Goal: Information Seeking & Learning: Learn about a topic

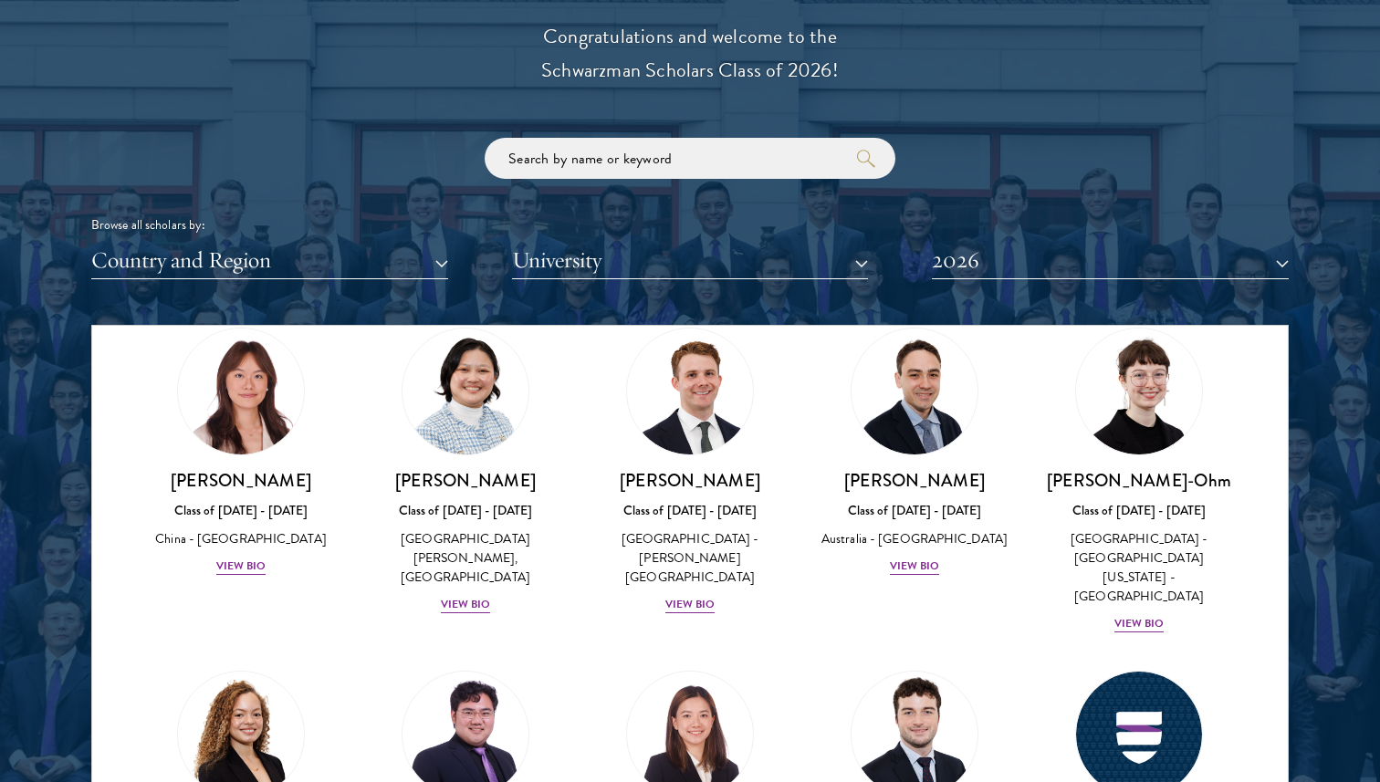
scroll to position [1795, 0]
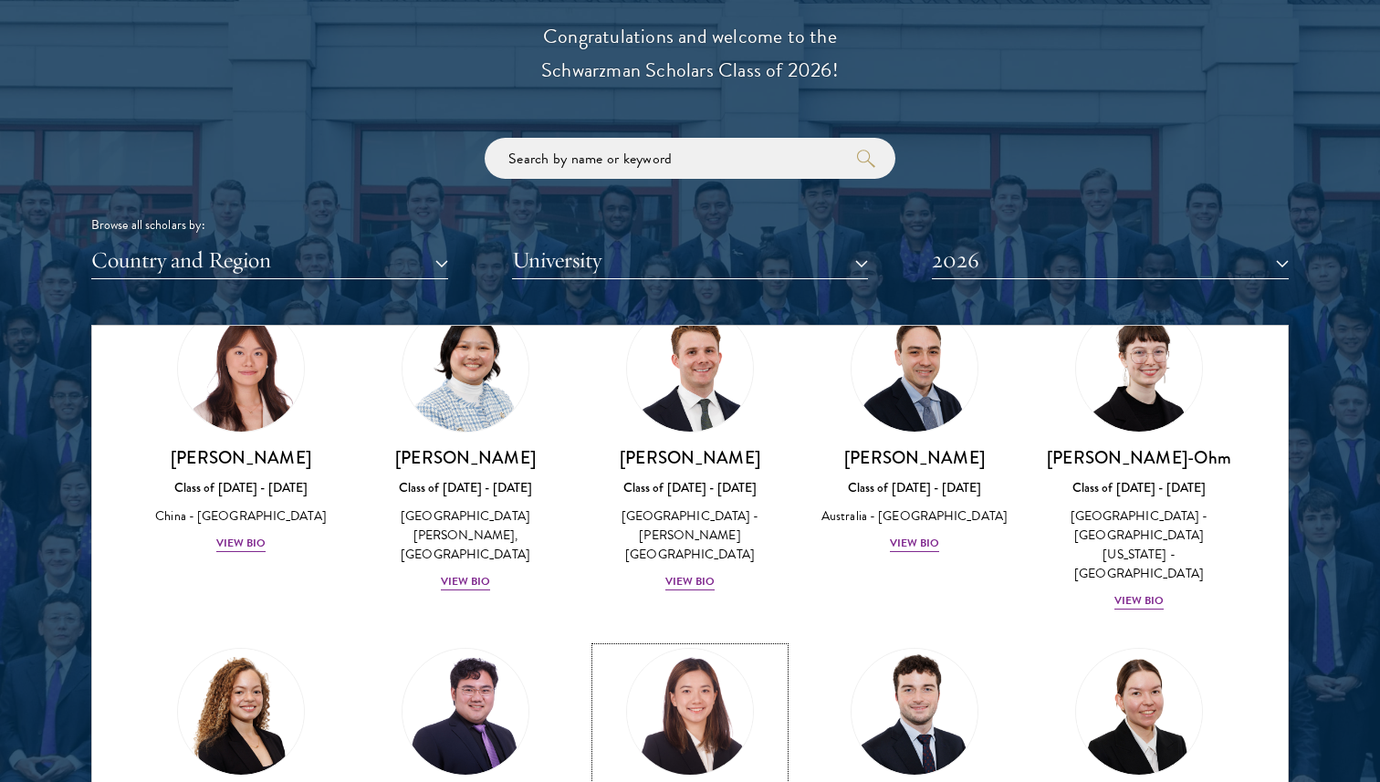
click at [680, 642] on img at bounding box center [689, 711] width 139 height 139
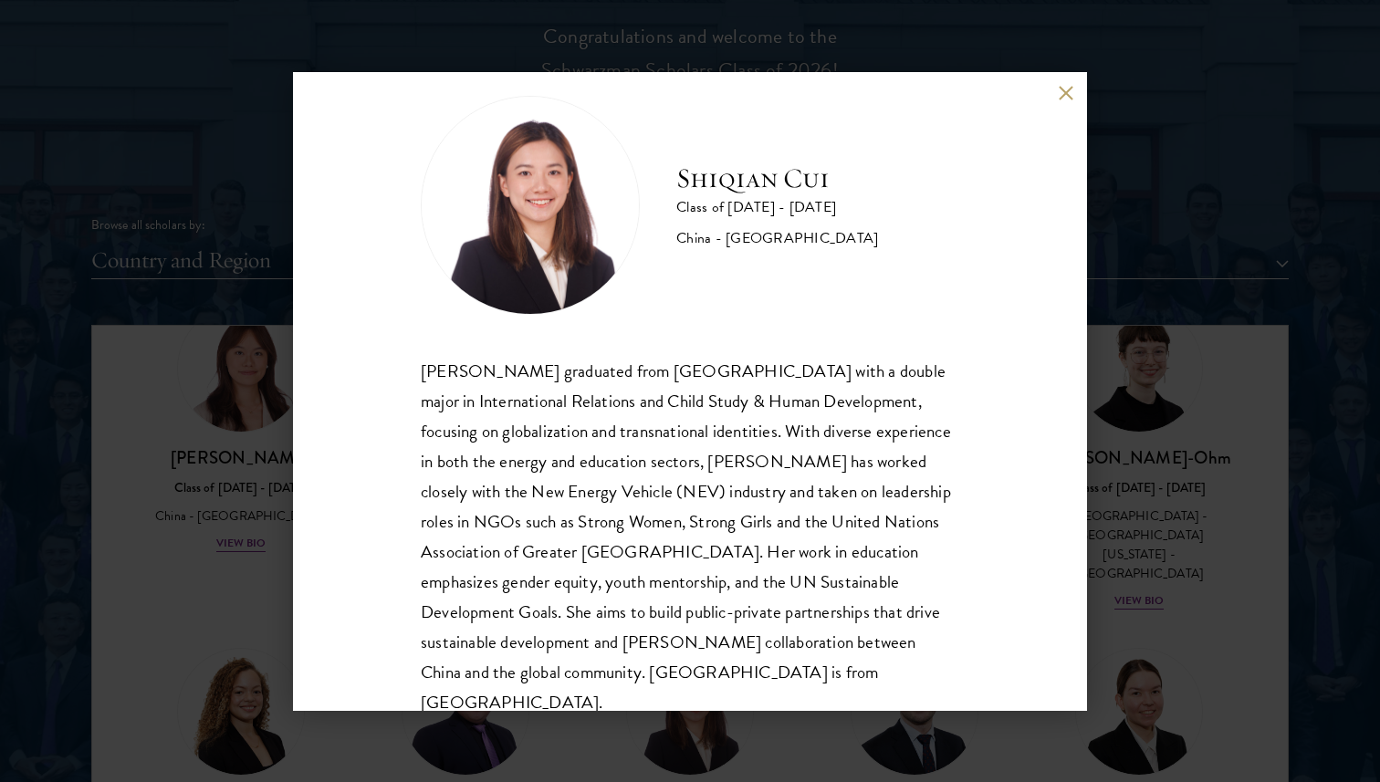
scroll to position [50, 0]
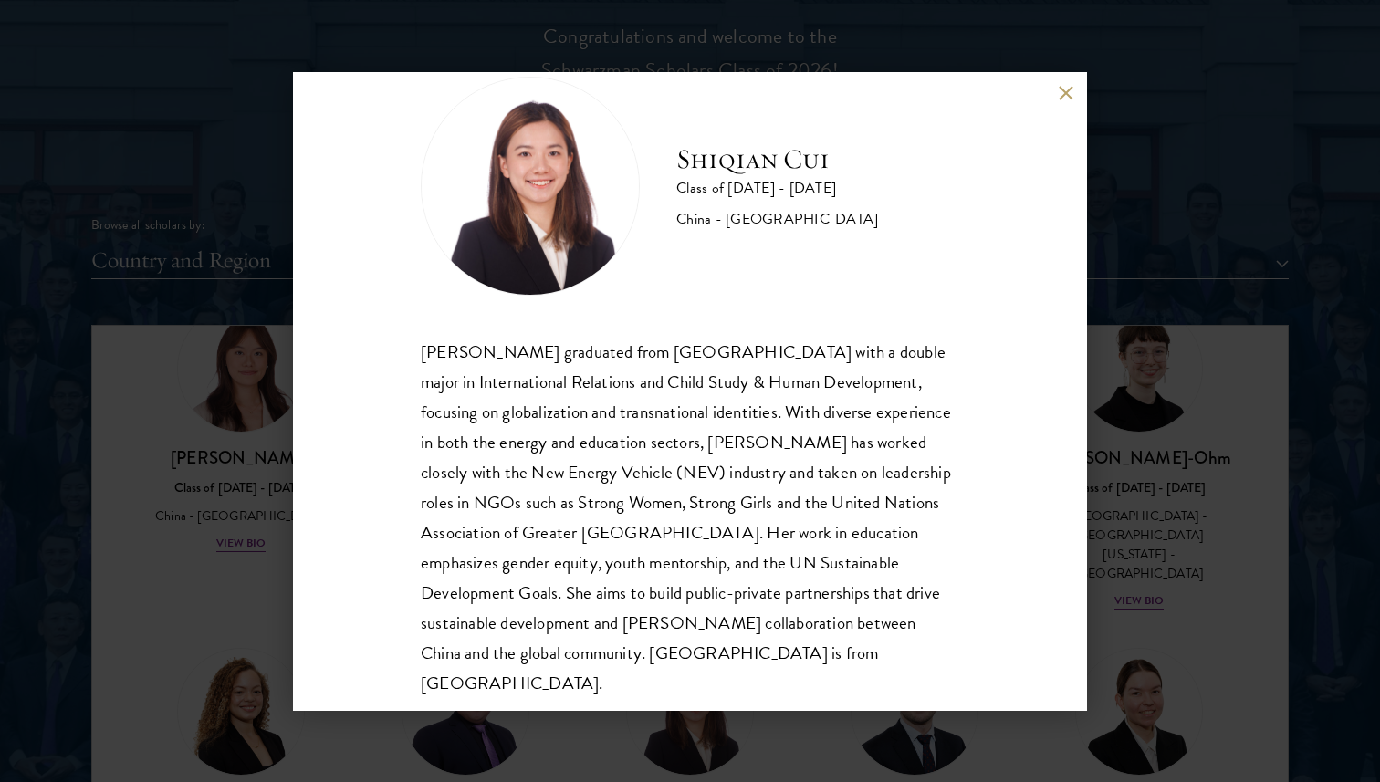
click at [1157, 508] on div "[PERSON_NAME] Class of [DATE] - [DATE] [GEOGRAPHIC_DATA] - [GEOGRAPHIC_DATA] [P…" at bounding box center [690, 391] width 1380 height 782
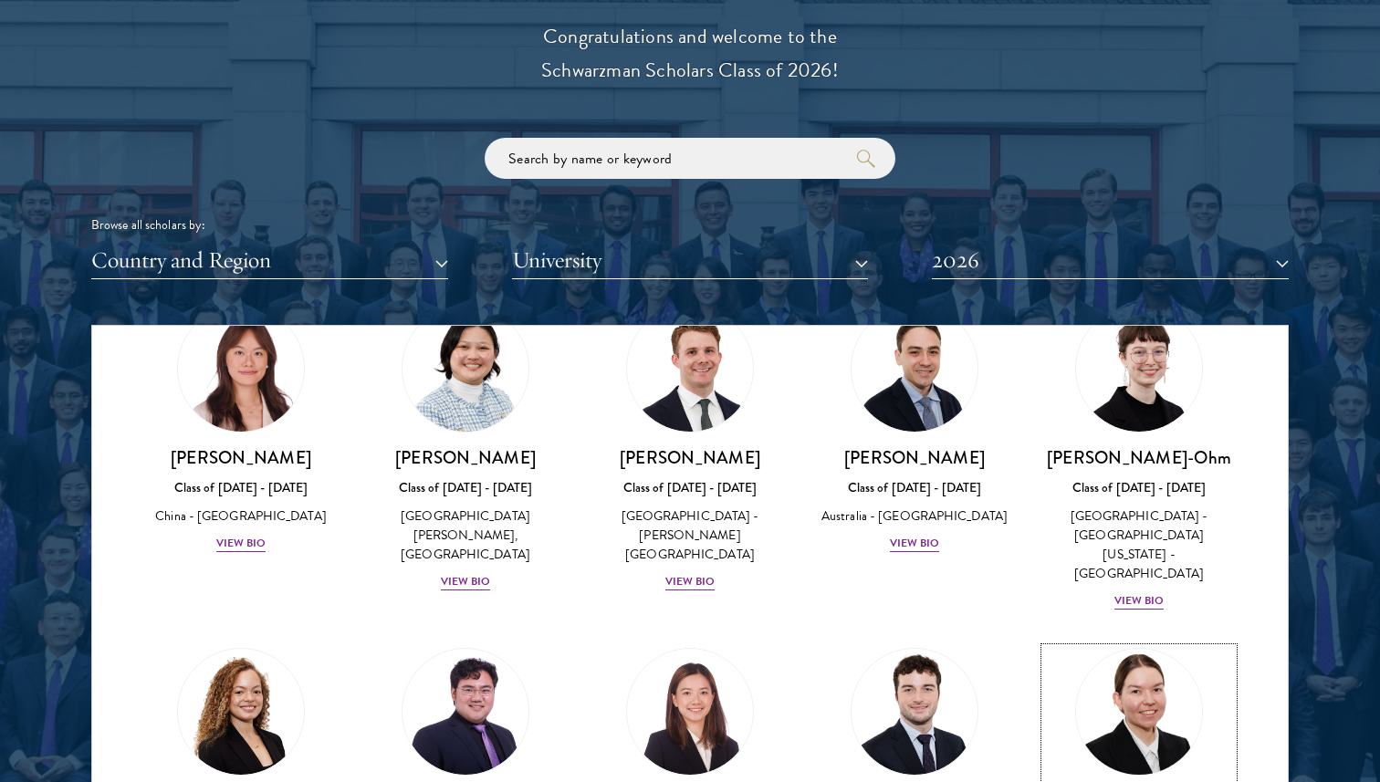
click at [1144, 642] on img at bounding box center [1138, 711] width 139 height 139
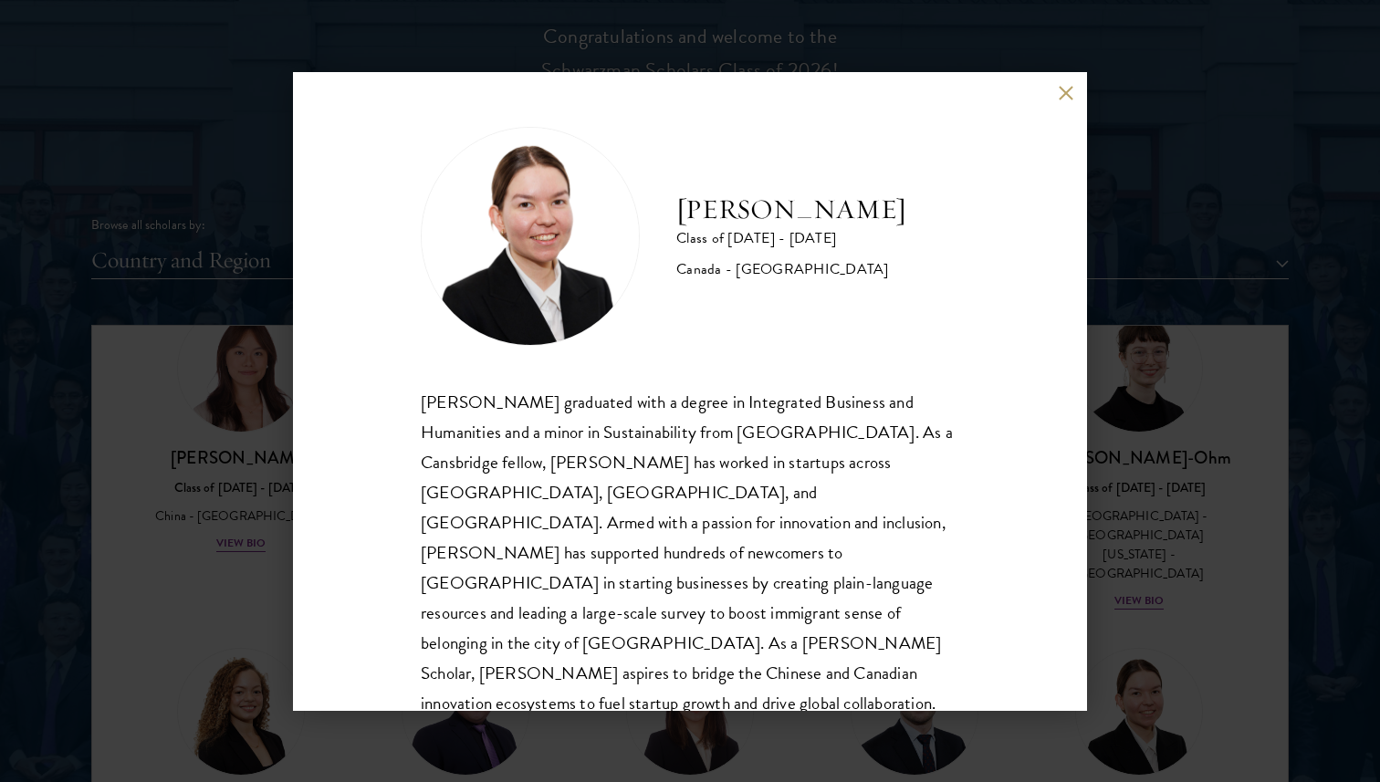
click at [1120, 424] on div "[PERSON_NAME] Class of [DATE] - [DATE] [GEOGRAPHIC_DATA] - [GEOGRAPHIC_DATA] [P…" at bounding box center [690, 391] width 1380 height 782
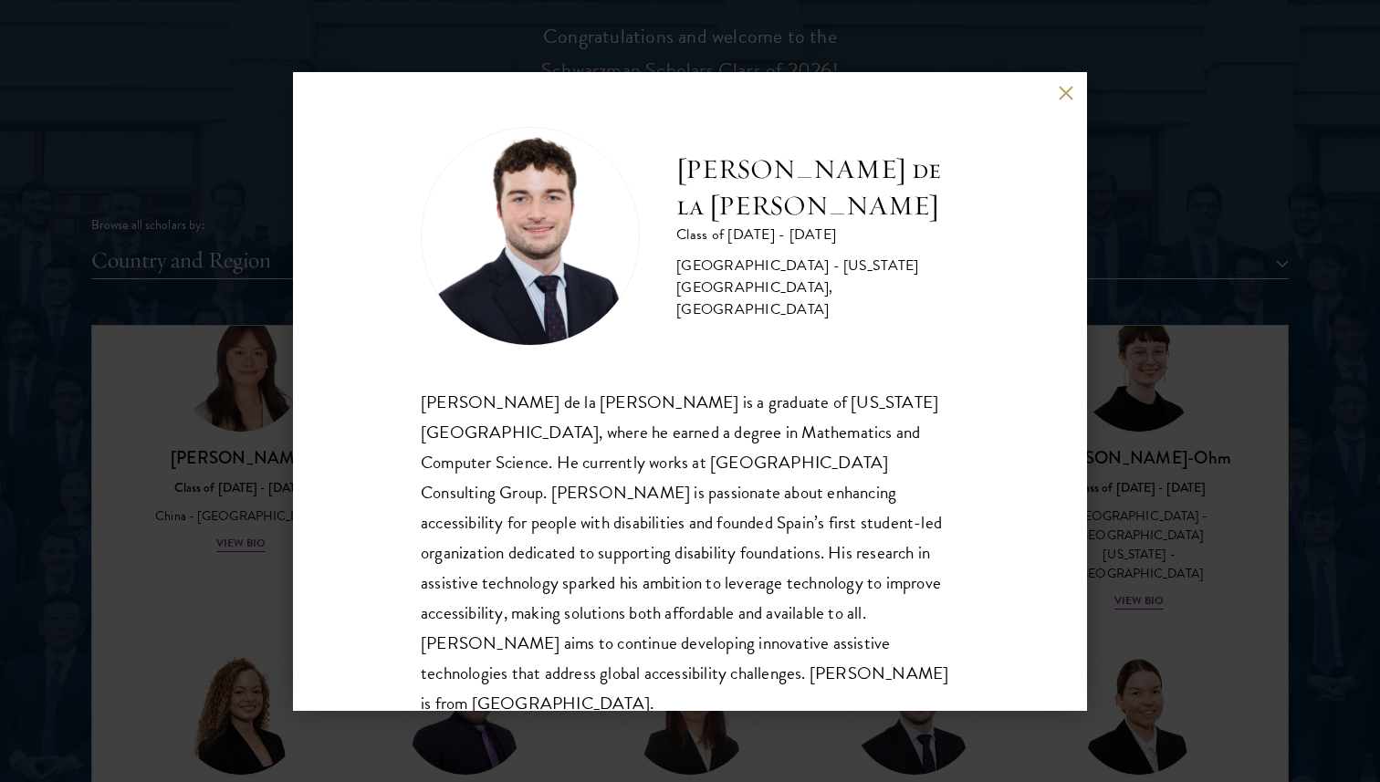
click at [720, 469] on span "[PERSON_NAME] de la [PERSON_NAME] is a graduate of [US_STATE][GEOGRAPHIC_DATA],…" at bounding box center [684, 553] width 527 height 328
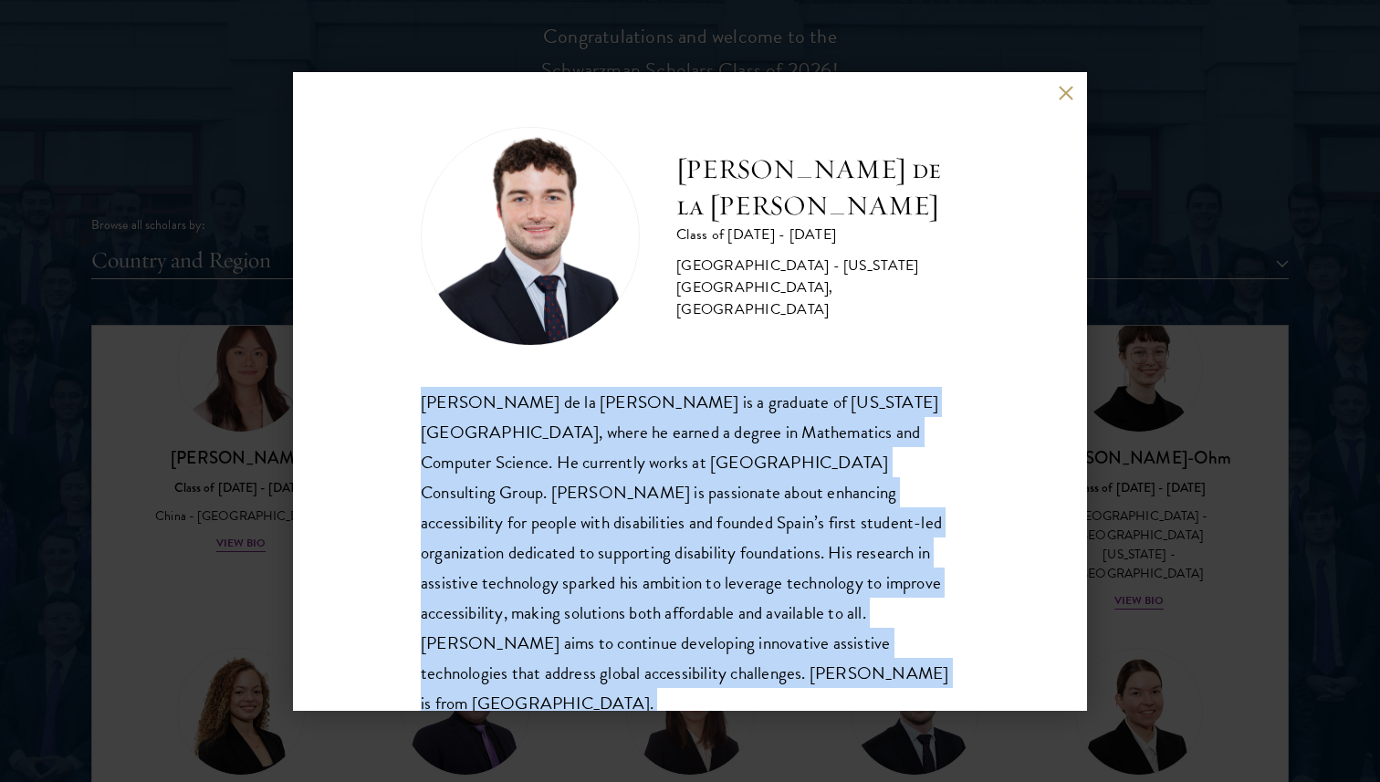
click at [720, 469] on span "[PERSON_NAME] de la [PERSON_NAME] is a graduate of [US_STATE][GEOGRAPHIC_DATA],…" at bounding box center [684, 553] width 527 height 328
click at [714, 503] on span "[PERSON_NAME] de la [PERSON_NAME] is a graduate of [US_STATE][GEOGRAPHIC_DATA],…" at bounding box center [684, 553] width 527 height 328
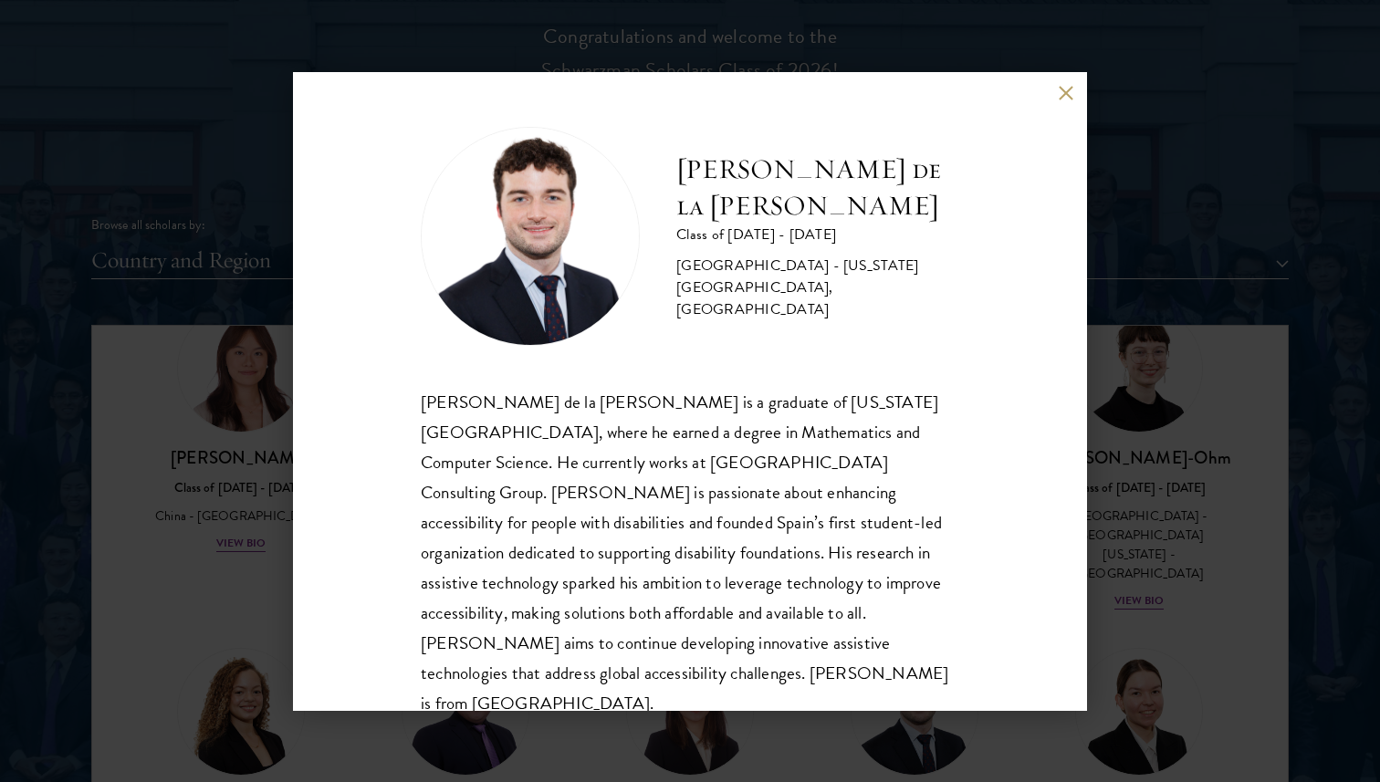
click at [714, 503] on span "[PERSON_NAME] de la [PERSON_NAME] is a graduate of [US_STATE][GEOGRAPHIC_DATA],…" at bounding box center [684, 553] width 527 height 328
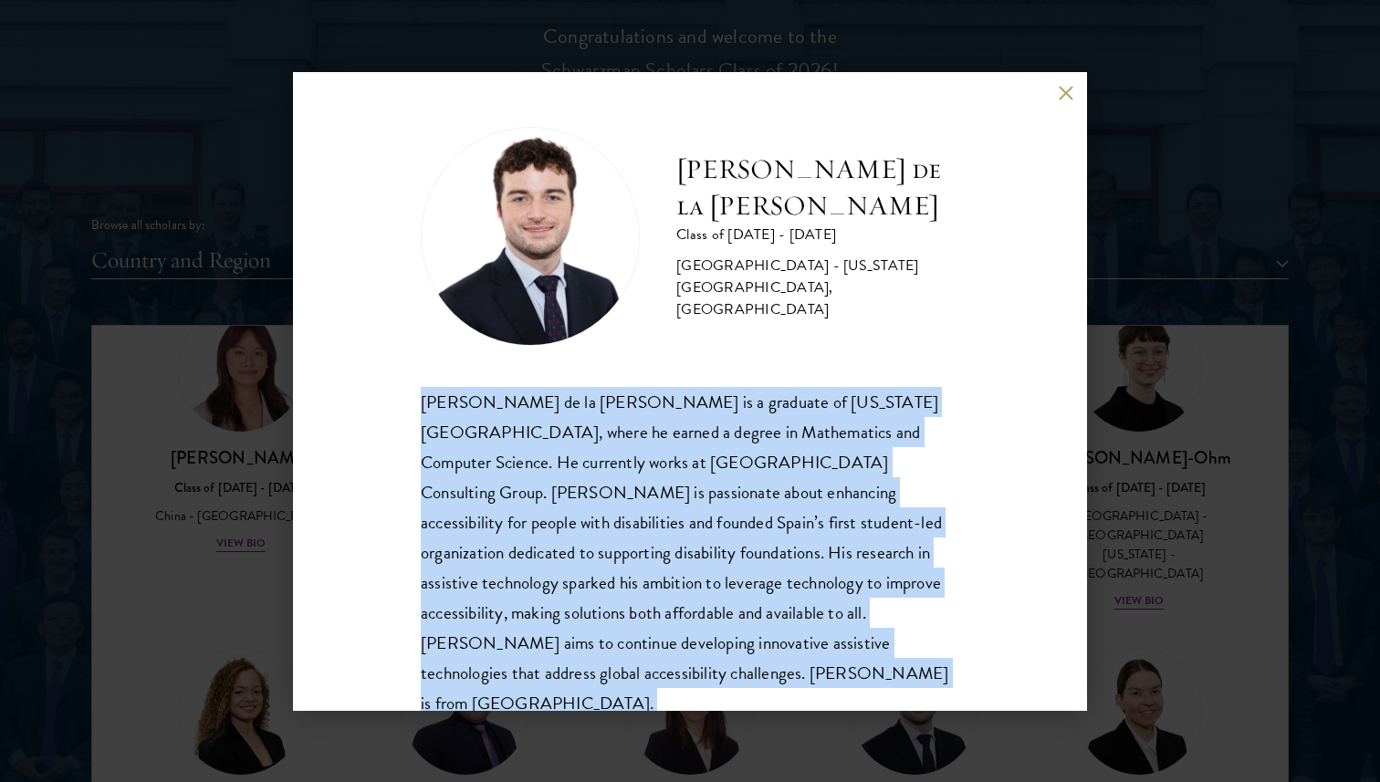
click at [714, 503] on span "[PERSON_NAME] de la [PERSON_NAME] is a graduate of [US_STATE][GEOGRAPHIC_DATA],…" at bounding box center [684, 553] width 527 height 328
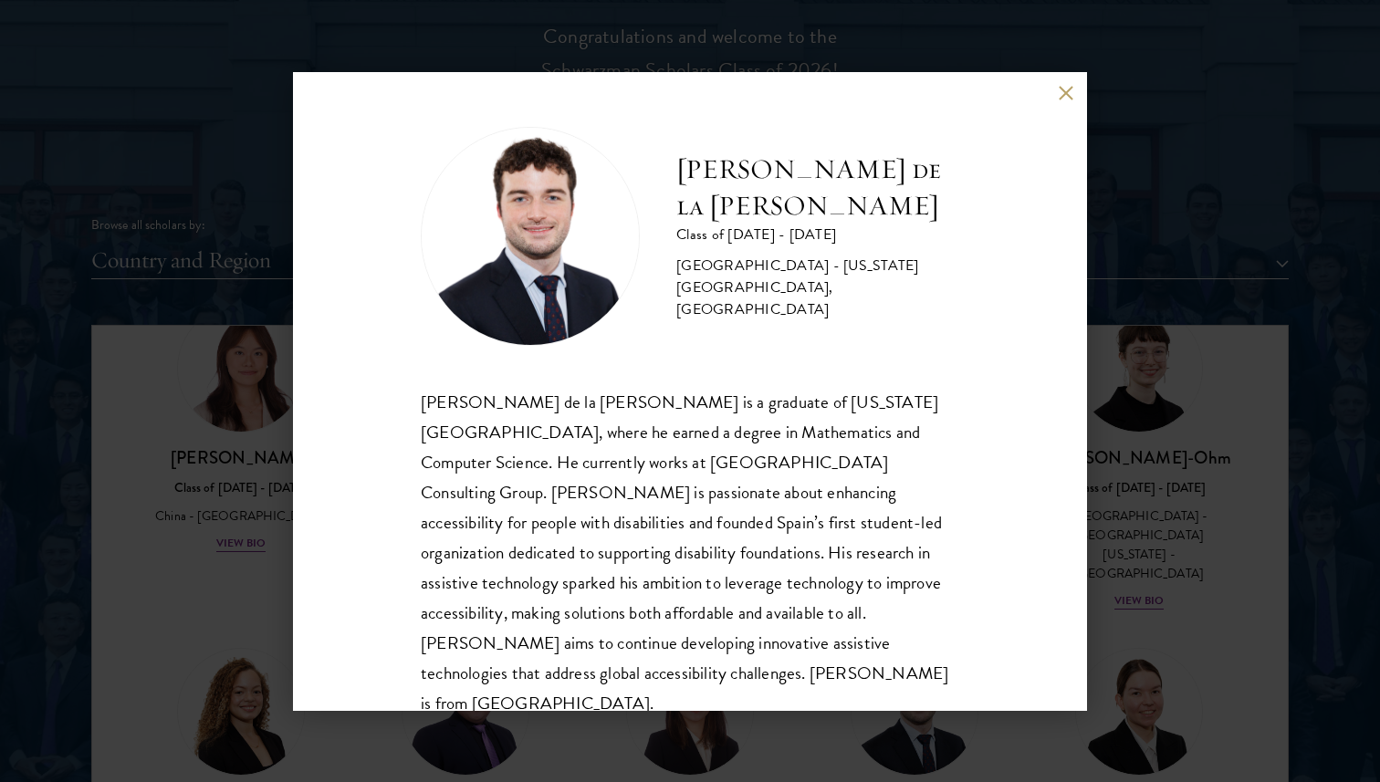
click at [714, 503] on span "[PERSON_NAME] de la [PERSON_NAME] is a graduate of [US_STATE][GEOGRAPHIC_DATA],…" at bounding box center [684, 553] width 527 height 328
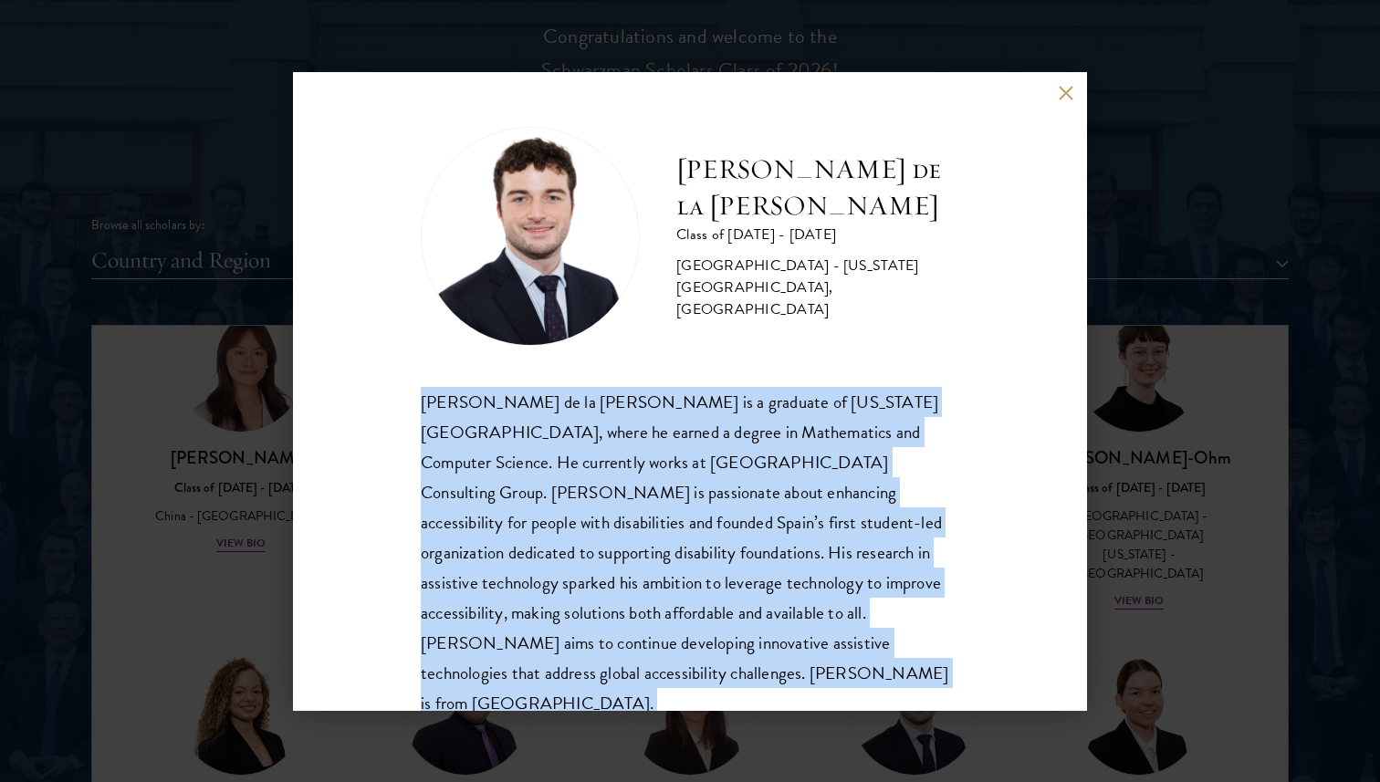
click at [714, 503] on span "[PERSON_NAME] de la [PERSON_NAME] is a graduate of [US_STATE][GEOGRAPHIC_DATA],…" at bounding box center [684, 553] width 527 height 328
click at [713, 513] on span "[PERSON_NAME] de la [PERSON_NAME] is a graduate of [US_STATE][GEOGRAPHIC_DATA],…" at bounding box center [684, 553] width 527 height 328
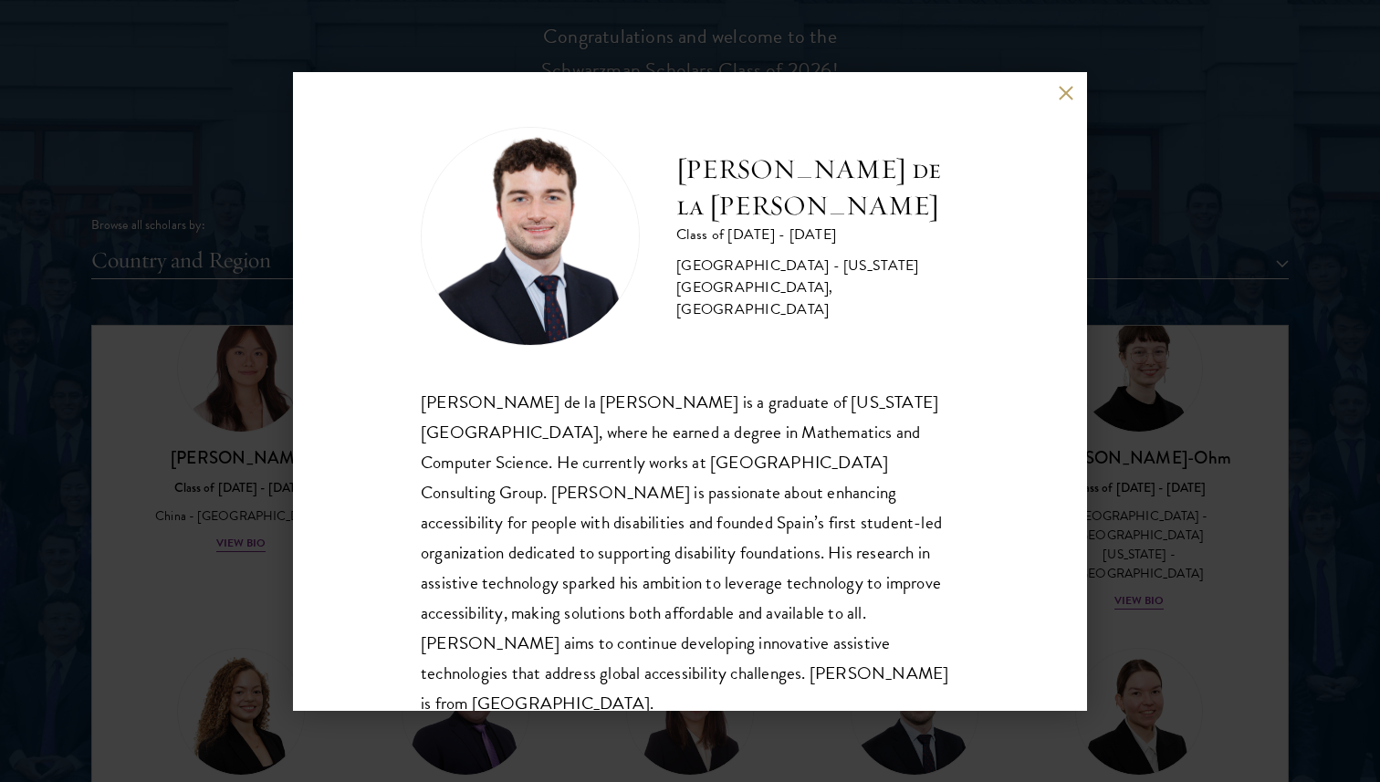
click at [713, 513] on span "[PERSON_NAME] de la [PERSON_NAME] is a graduate of [US_STATE][GEOGRAPHIC_DATA],…" at bounding box center [684, 553] width 527 height 328
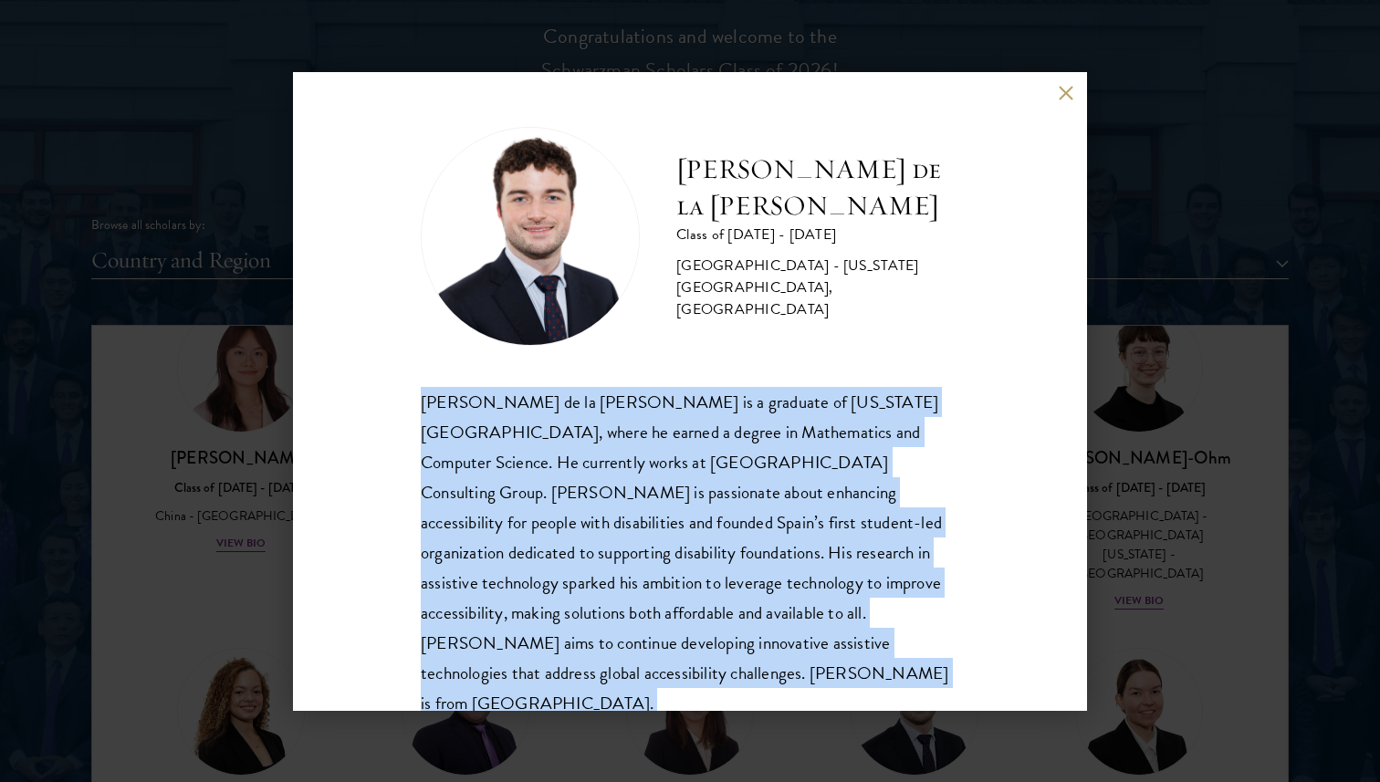
click at [713, 513] on span "[PERSON_NAME] de la [PERSON_NAME] is a graduate of [US_STATE][GEOGRAPHIC_DATA],…" at bounding box center [684, 553] width 527 height 328
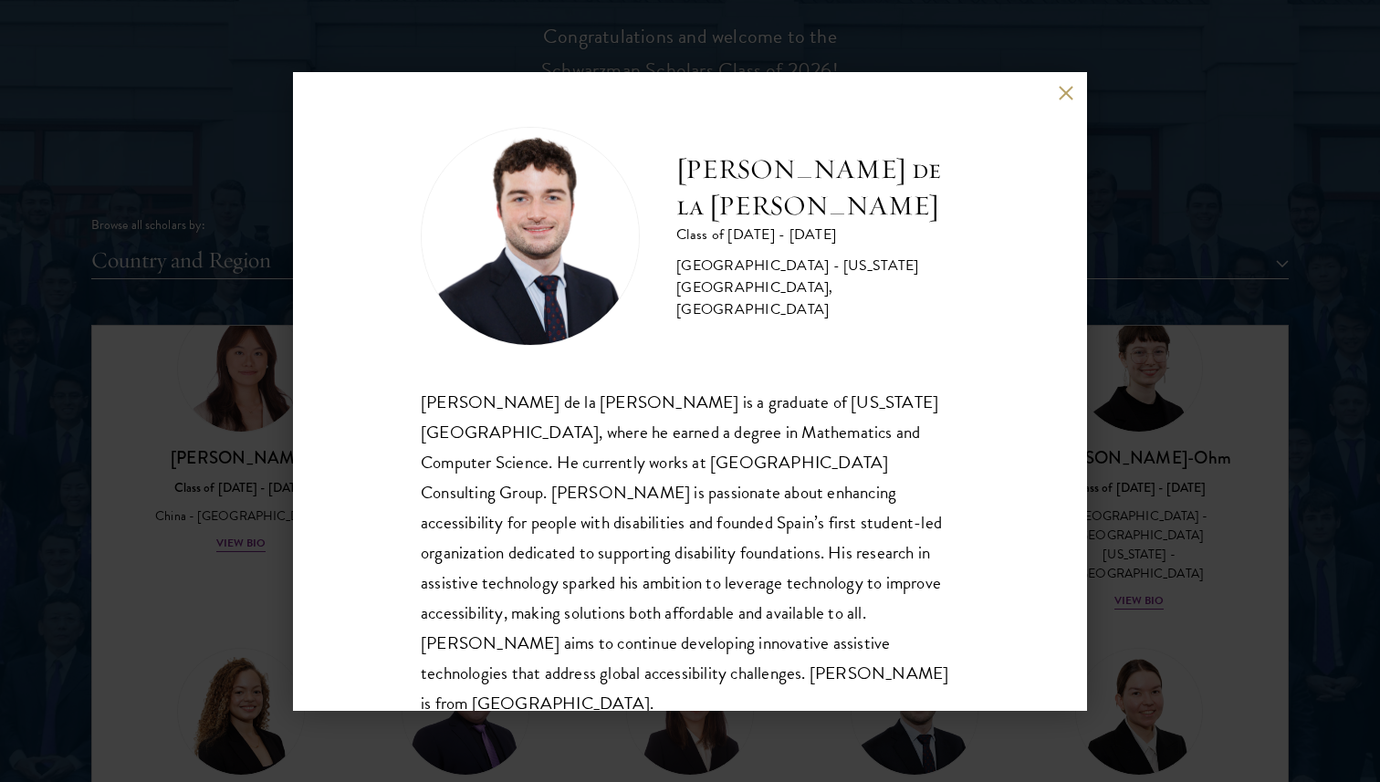
click at [713, 513] on span "[PERSON_NAME] de la [PERSON_NAME] is a graduate of [US_STATE][GEOGRAPHIC_DATA],…" at bounding box center [684, 553] width 527 height 328
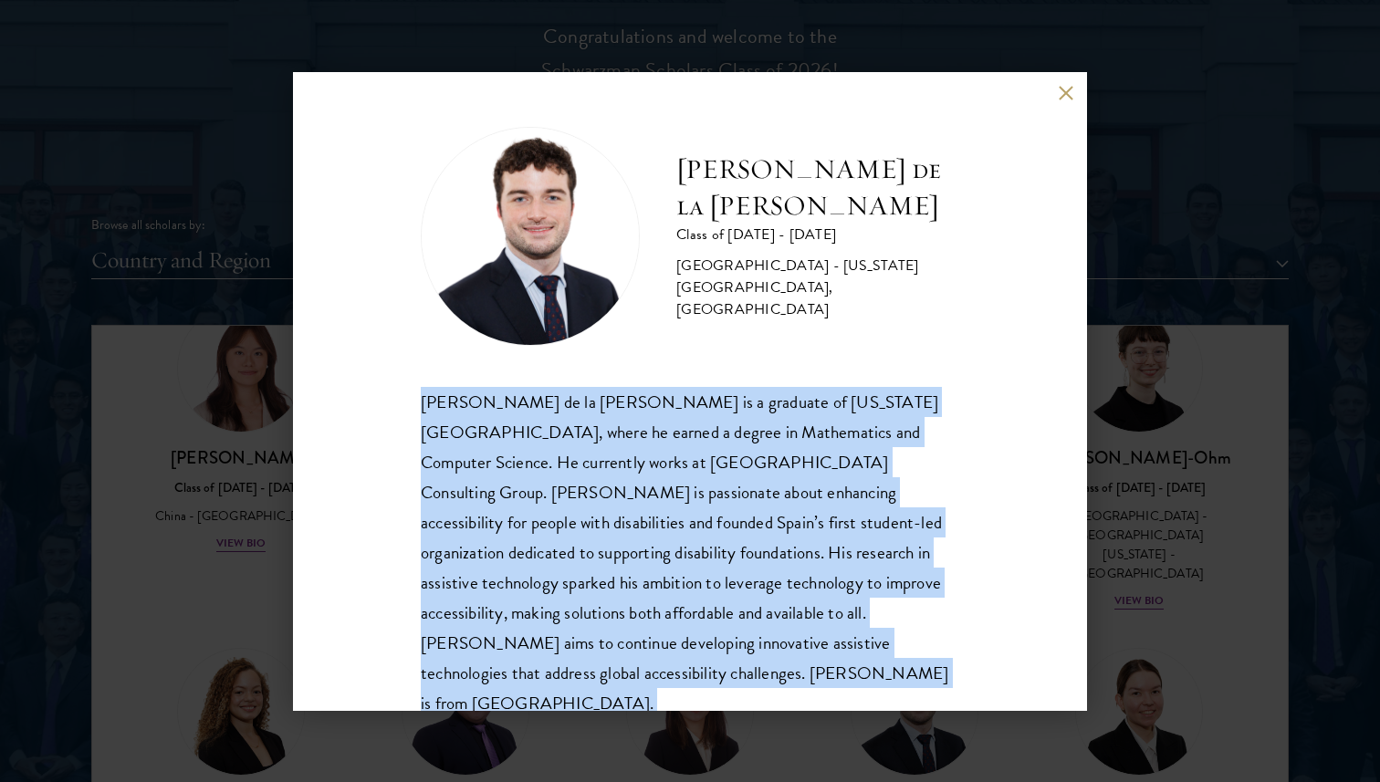
click at [799, 211] on h2 "[PERSON_NAME] de la [PERSON_NAME]" at bounding box center [817, 187] width 283 height 73
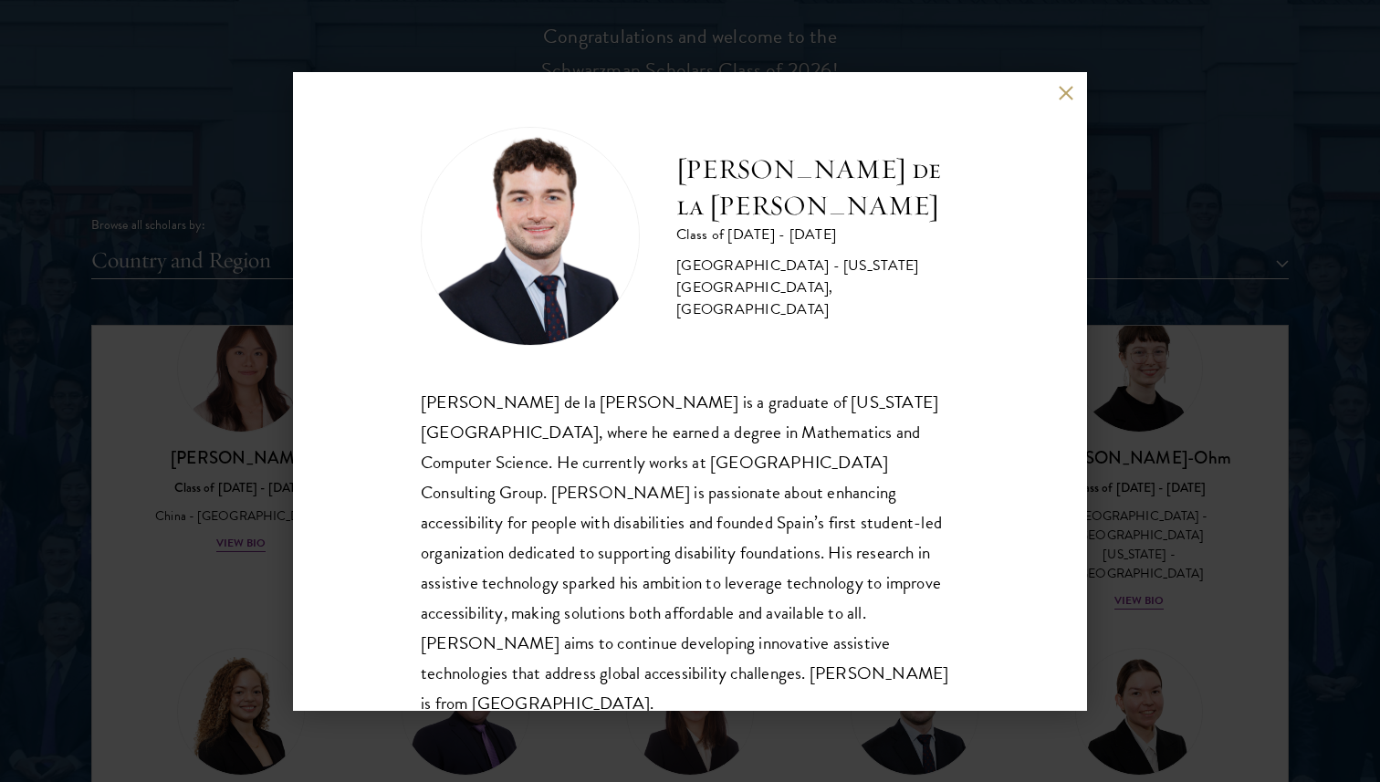
click at [799, 211] on h2 "[PERSON_NAME] de la [PERSON_NAME]" at bounding box center [817, 187] width 283 height 73
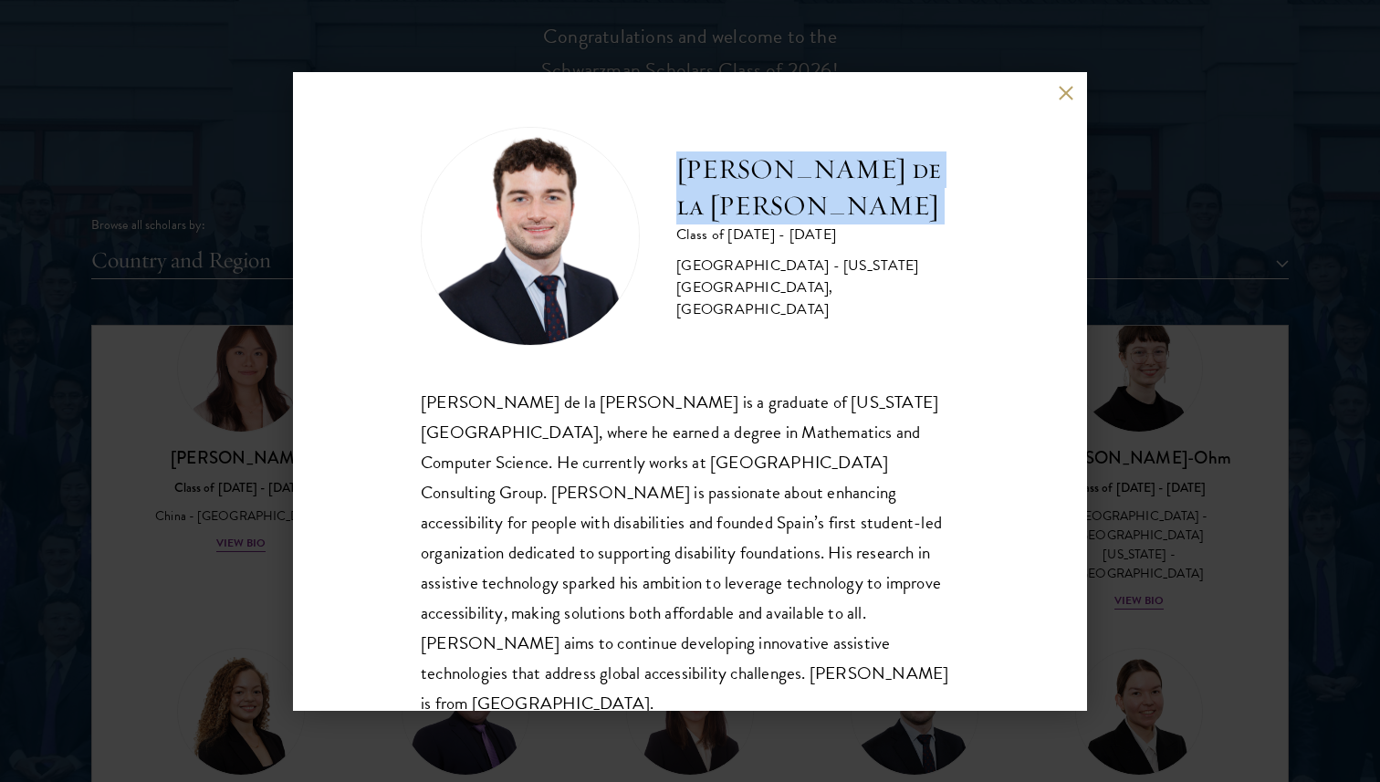
copy div "[PERSON_NAME] de la [PERSON_NAME]"
click at [1255, 164] on div "[PERSON_NAME] de la [PERSON_NAME] Class of [DATE] - [DATE] [GEOGRAPHIC_DATA] - …" at bounding box center [690, 391] width 1380 height 782
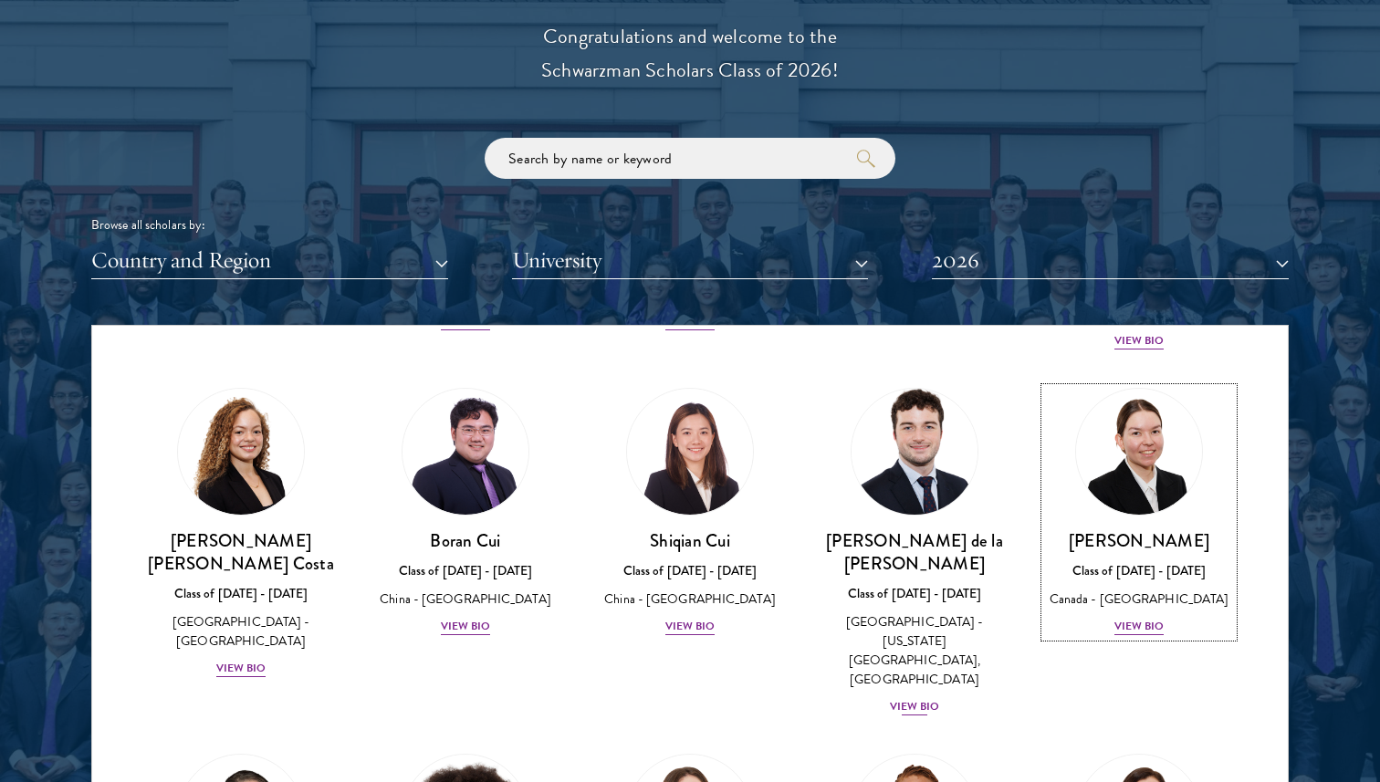
scroll to position [2076, 0]
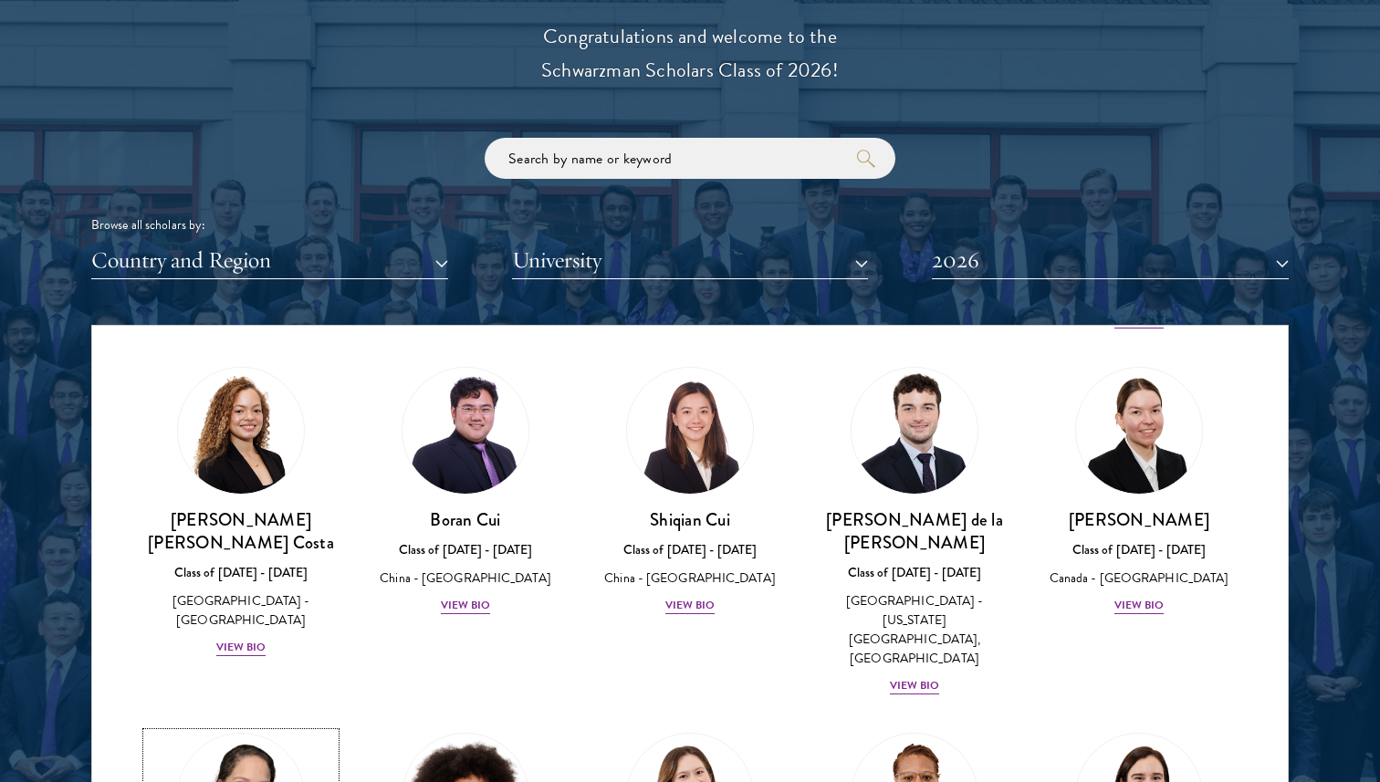
click at [238, 727] on img at bounding box center [241, 796] width 139 height 139
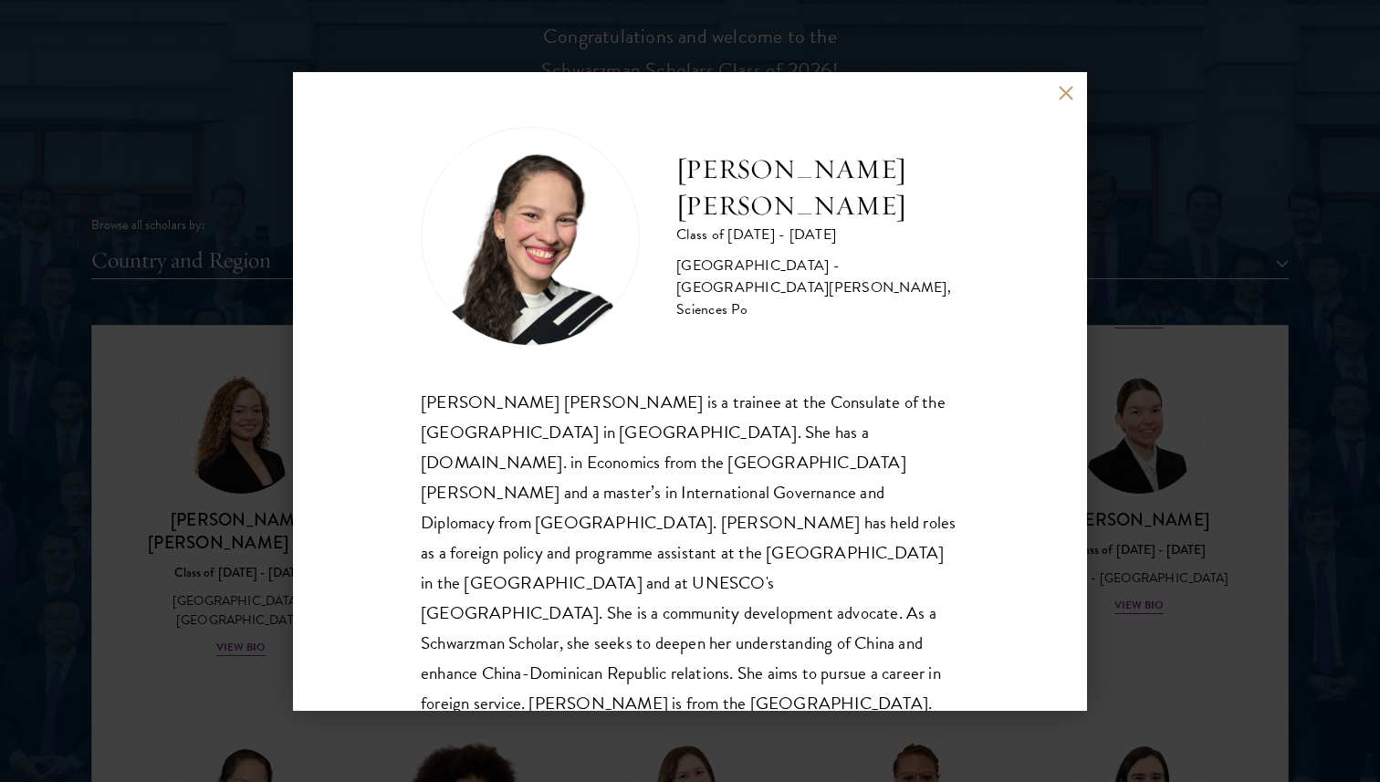
click at [249, 587] on div "[PERSON_NAME] [PERSON_NAME] Class of [DATE] - [DATE] [GEOGRAPHIC_DATA] - [GEOGR…" at bounding box center [690, 391] width 1380 height 782
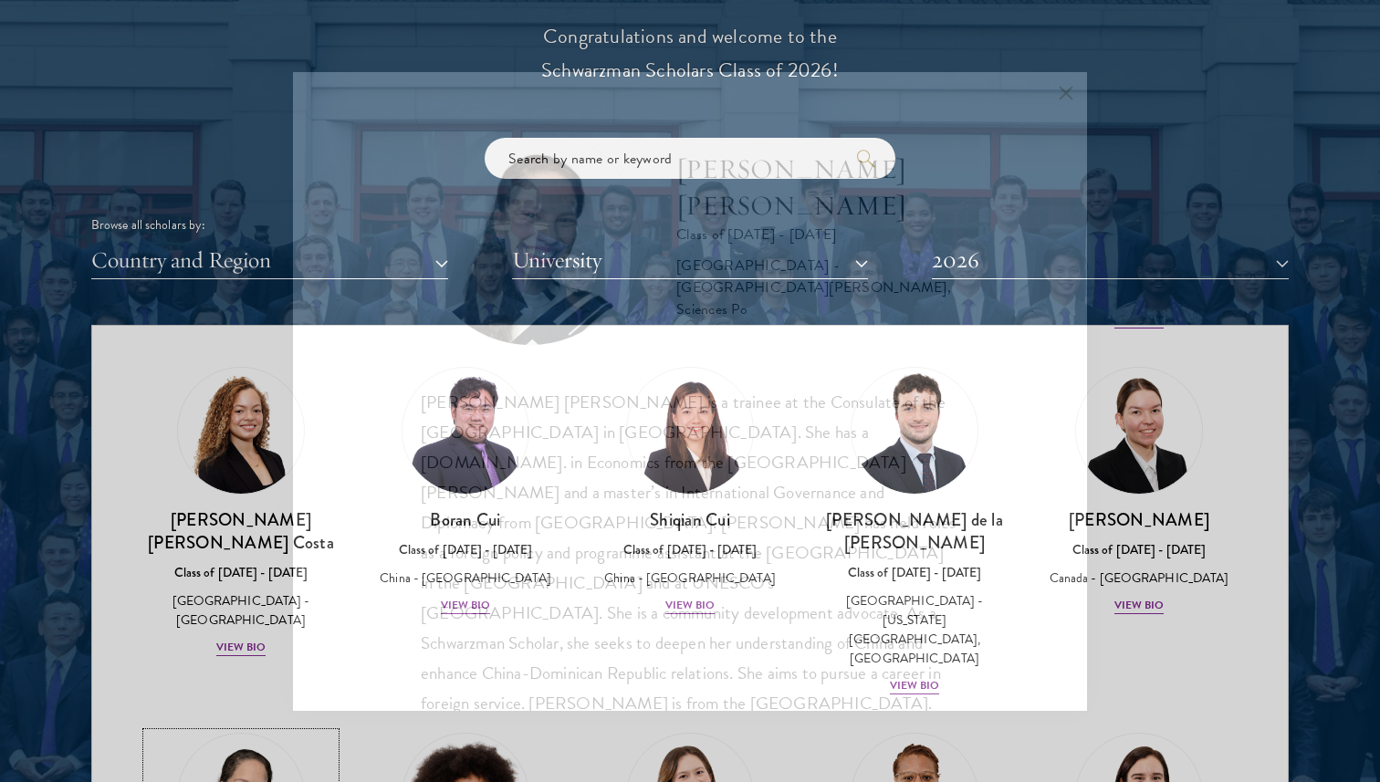
scroll to position [2187, 0]
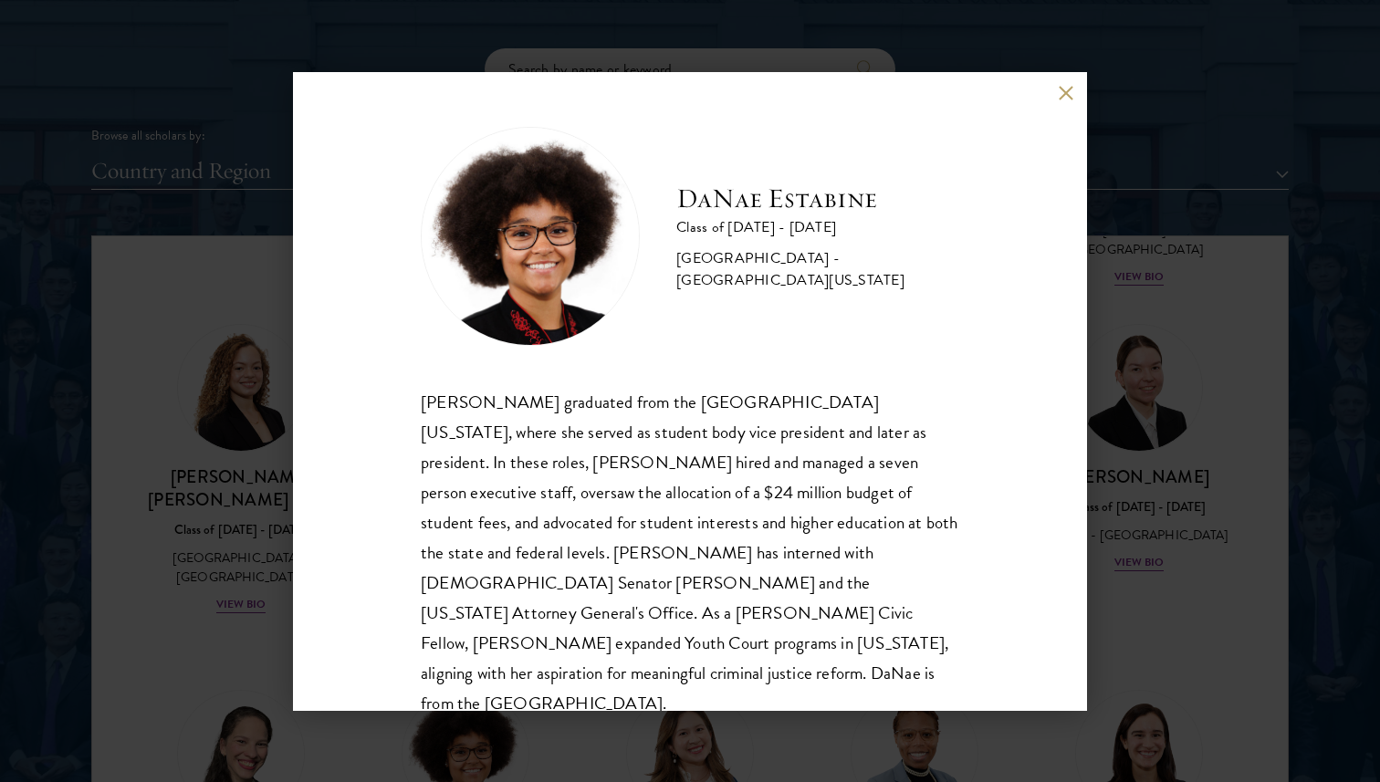
click at [267, 503] on div "[PERSON_NAME] Class of [DATE] - [DATE] [GEOGRAPHIC_DATA] - [GEOGRAPHIC_DATA][US…" at bounding box center [690, 391] width 1380 height 782
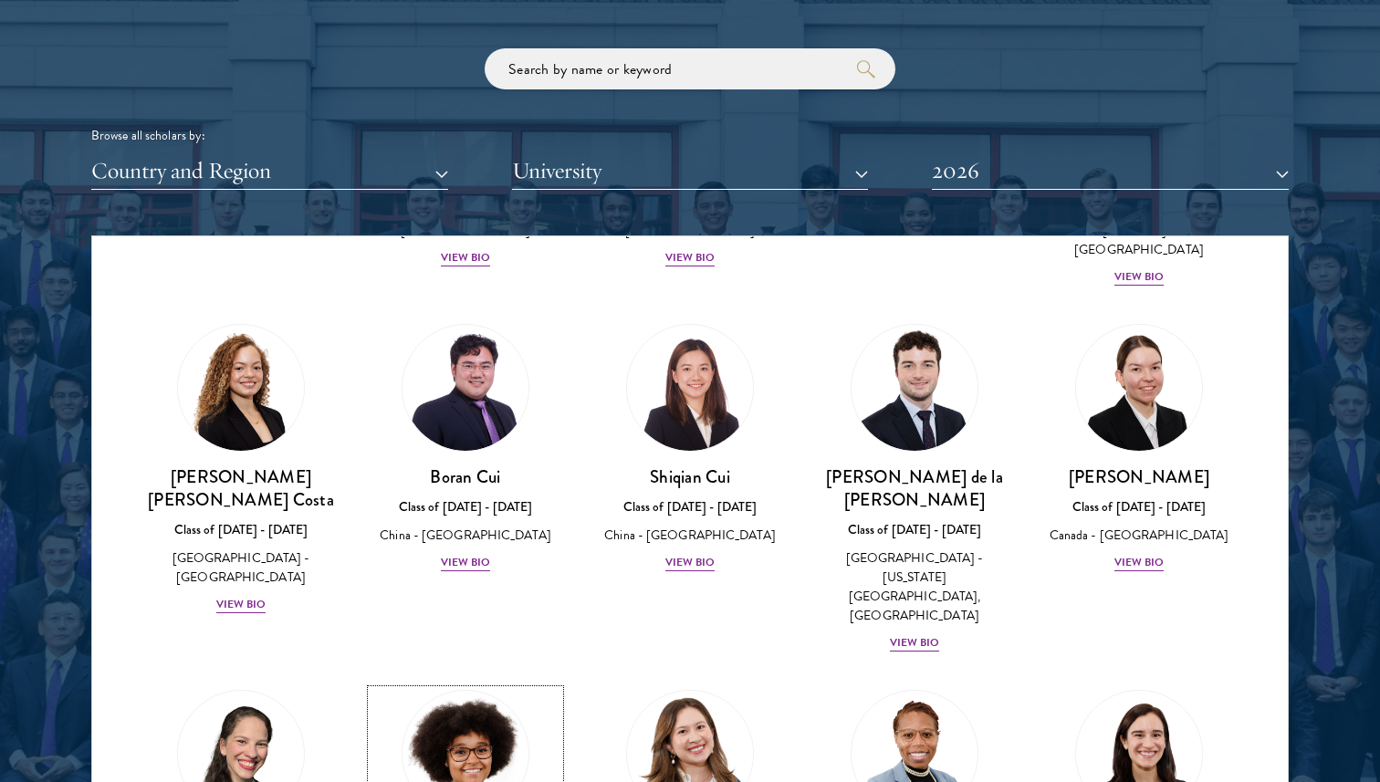
scroll to position [2029, 0]
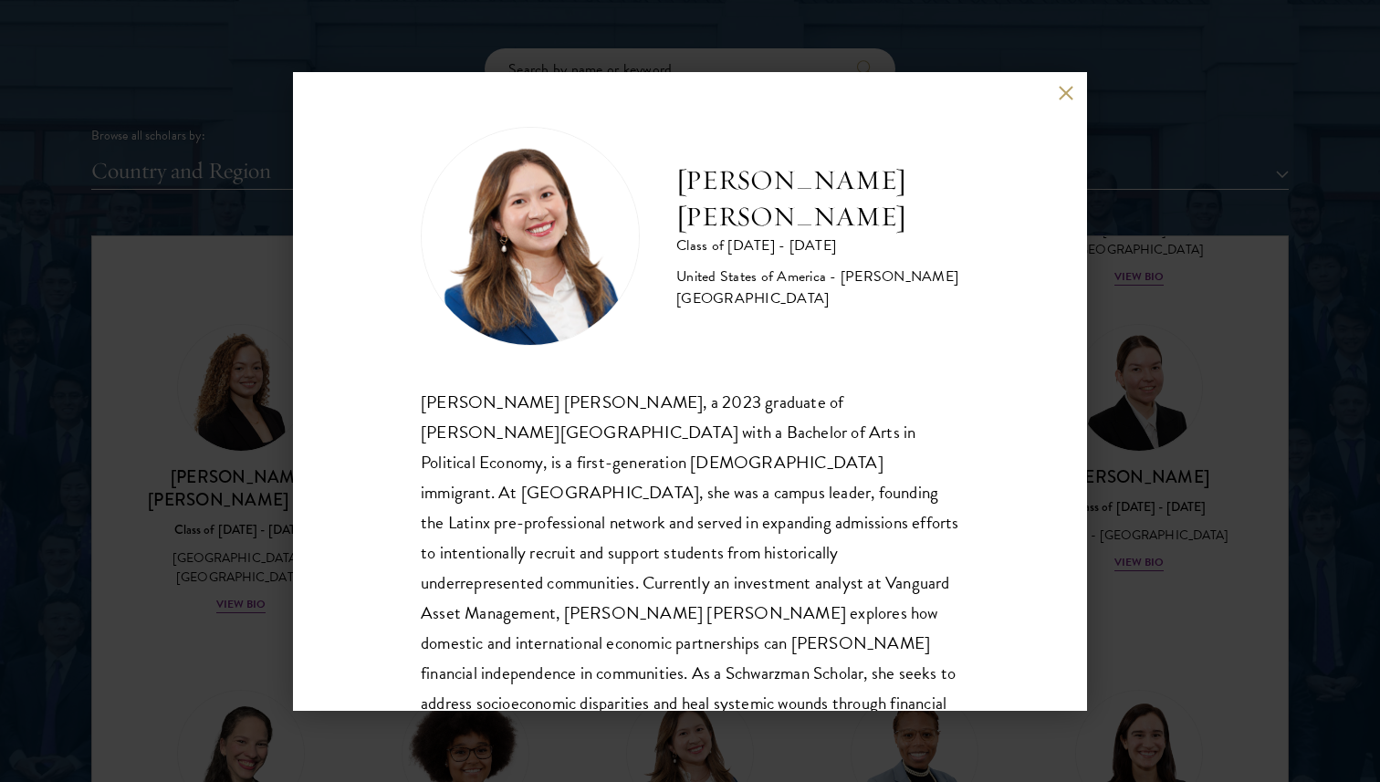
click at [1159, 468] on div "[PERSON_NAME] [PERSON_NAME] Class of [DATE] - [DATE] [GEOGRAPHIC_DATA] - [PERSO…" at bounding box center [690, 391] width 1380 height 782
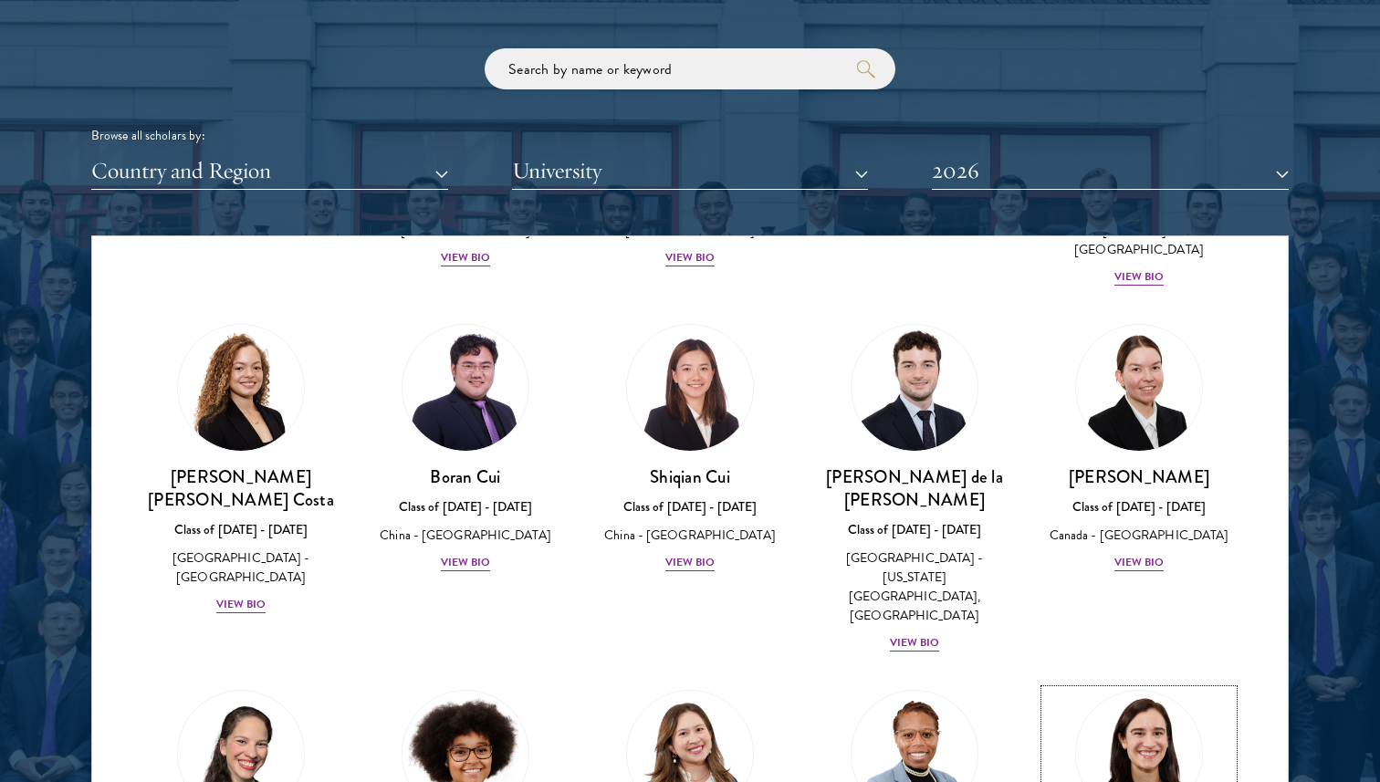
click at [1127, 684] on img at bounding box center [1138, 753] width 139 height 139
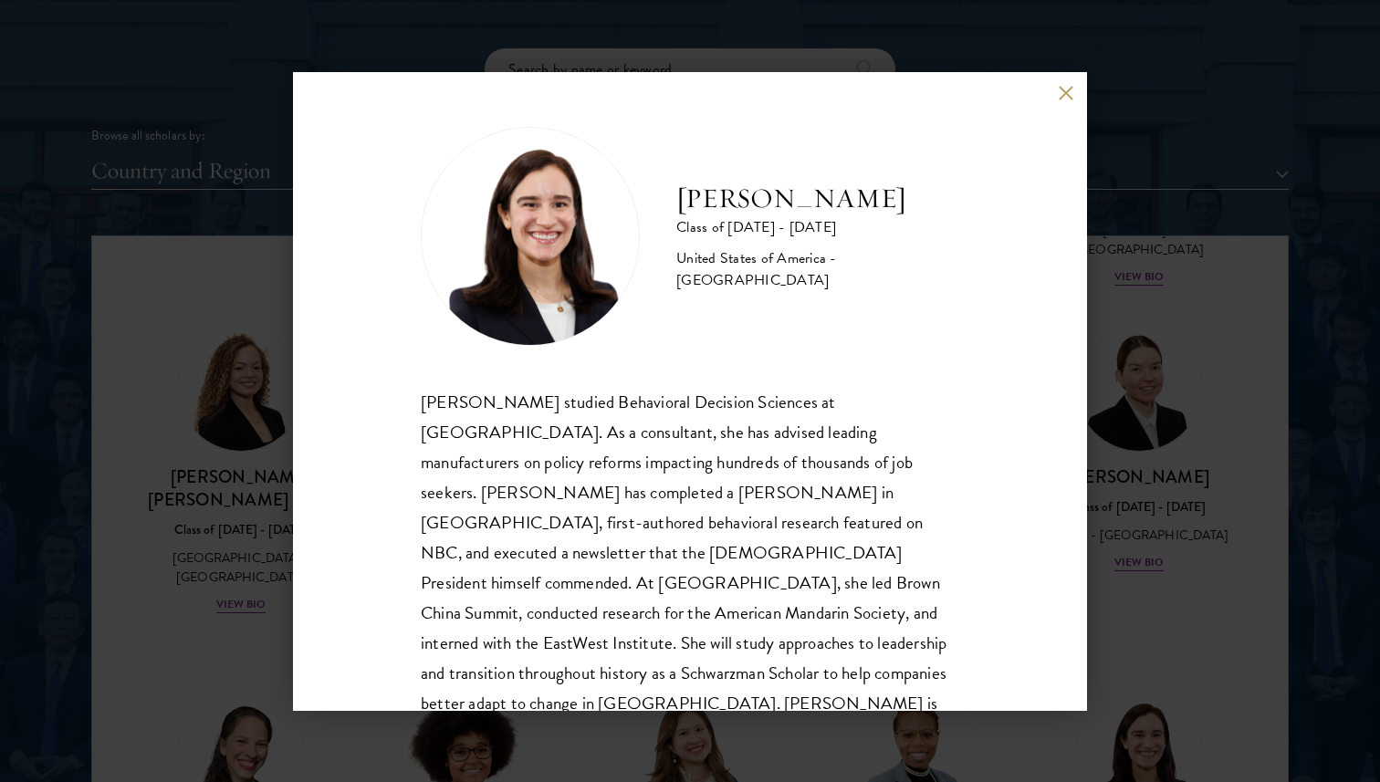
click at [867, 496] on div "[PERSON_NAME] studied Behavioral Decision Sciences at [GEOGRAPHIC_DATA]. As a c…" at bounding box center [690, 568] width 538 height 362
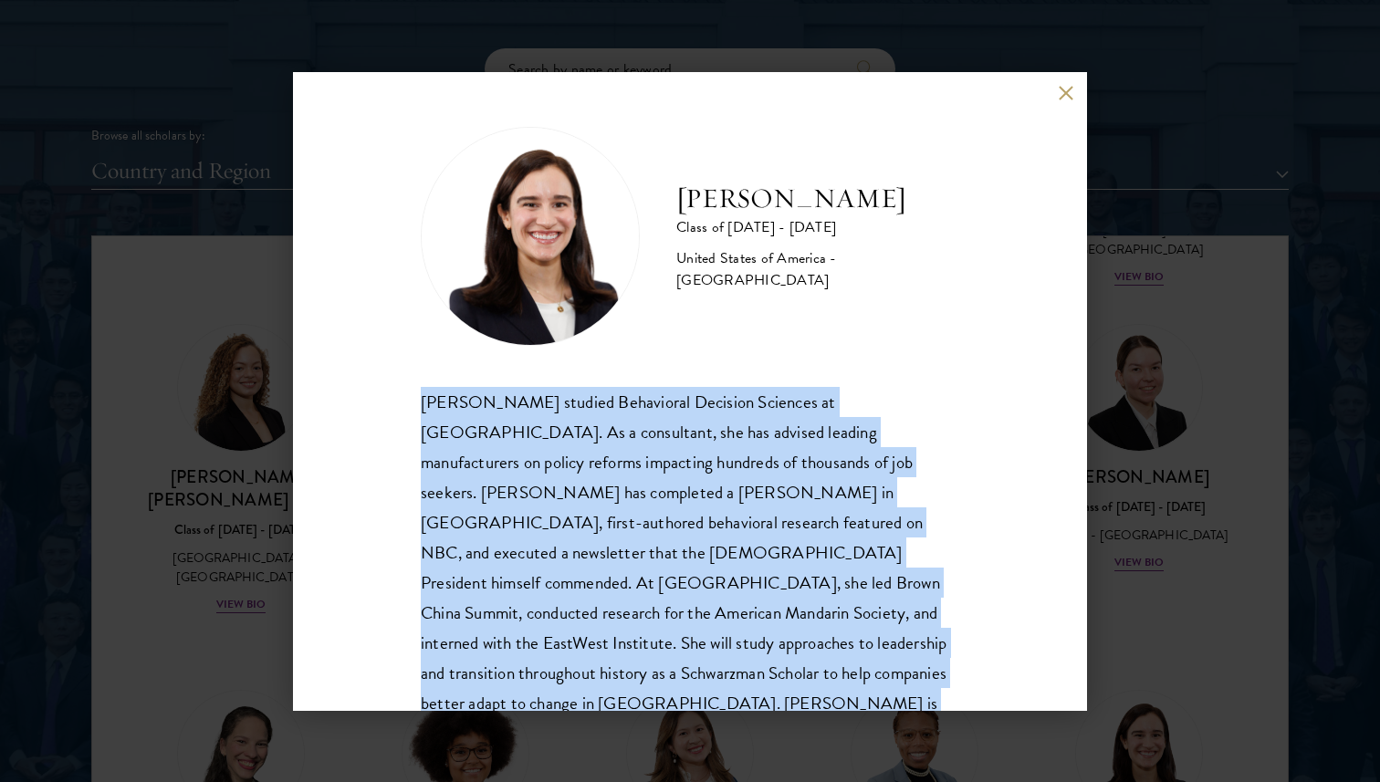
click at [867, 496] on div "[PERSON_NAME] studied Behavioral Decision Sciences at [GEOGRAPHIC_DATA]. As a c…" at bounding box center [690, 568] width 538 height 362
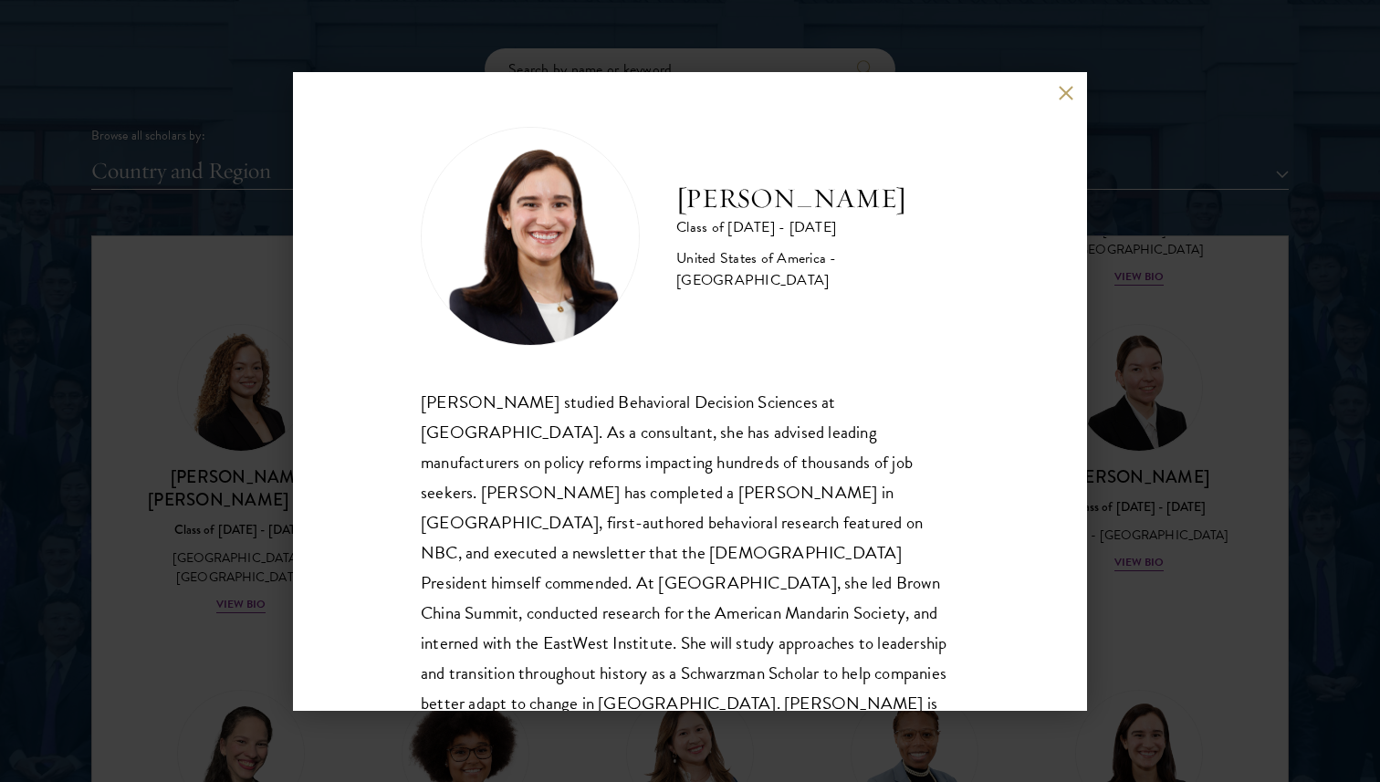
click at [867, 496] on div "[PERSON_NAME] studied Behavioral Decision Sciences at [GEOGRAPHIC_DATA]. As a c…" at bounding box center [690, 568] width 538 height 362
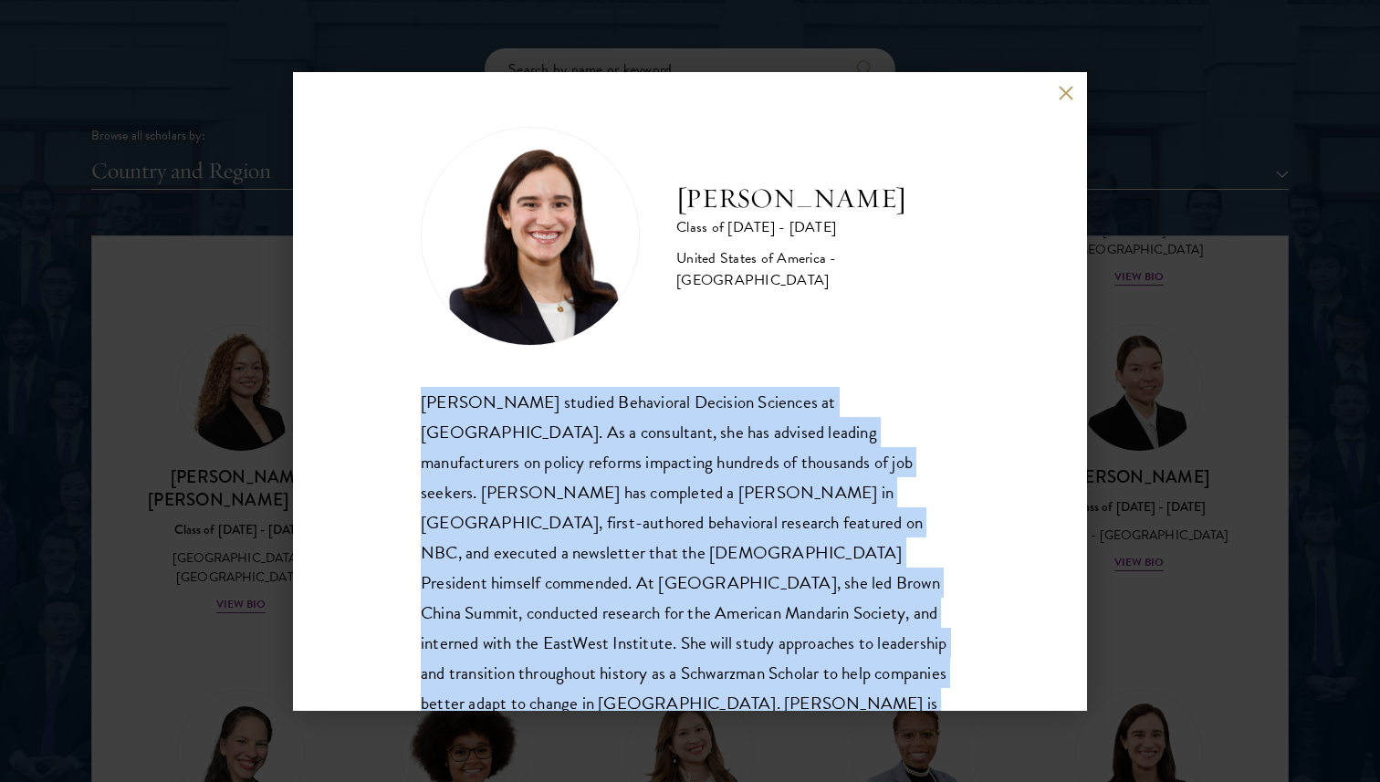
click at [991, 492] on div "[PERSON_NAME] Class of [DATE] - [DATE] [GEOGRAPHIC_DATA] - [GEOGRAPHIC_DATA] [P…" at bounding box center [690, 391] width 794 height 639
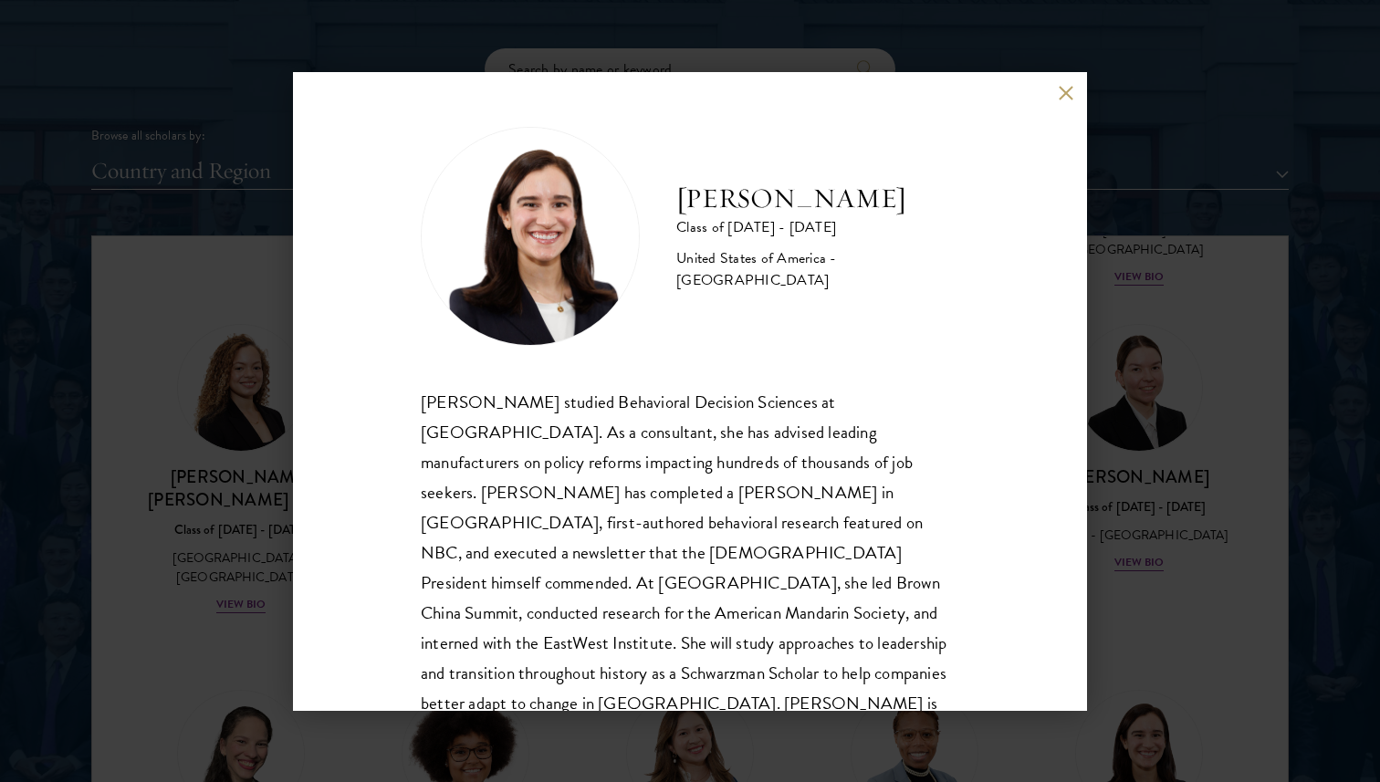
click at [1221, 458] on div "[PERSON_NAME] Class of [DATE] - [DATE] [GEOGRAPHIC_DATA] - [GEOGRAPHIC_DATA] [P…" at bounding box center [690, 391] width 1380 height 782
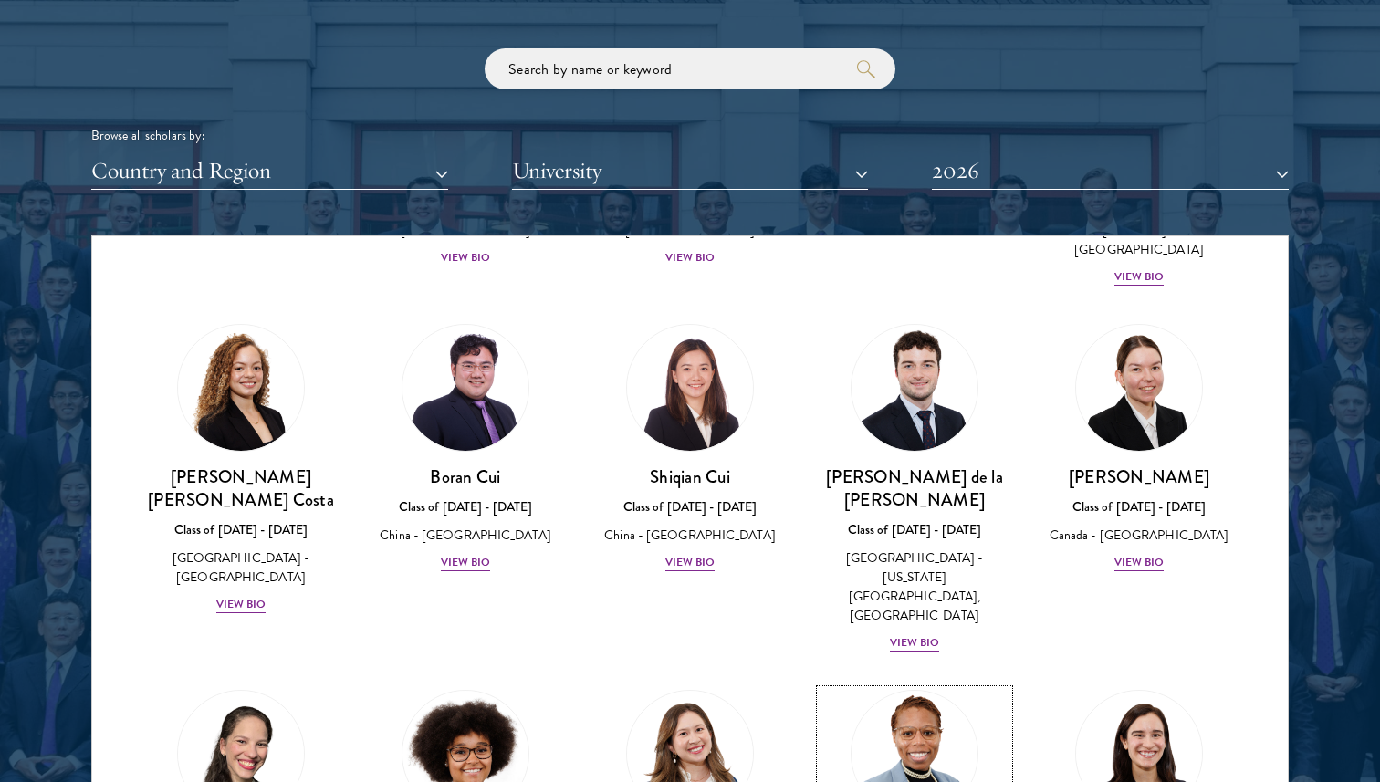
click at [968, 684] on img at bounding box center [914, 753] width 139 height 139
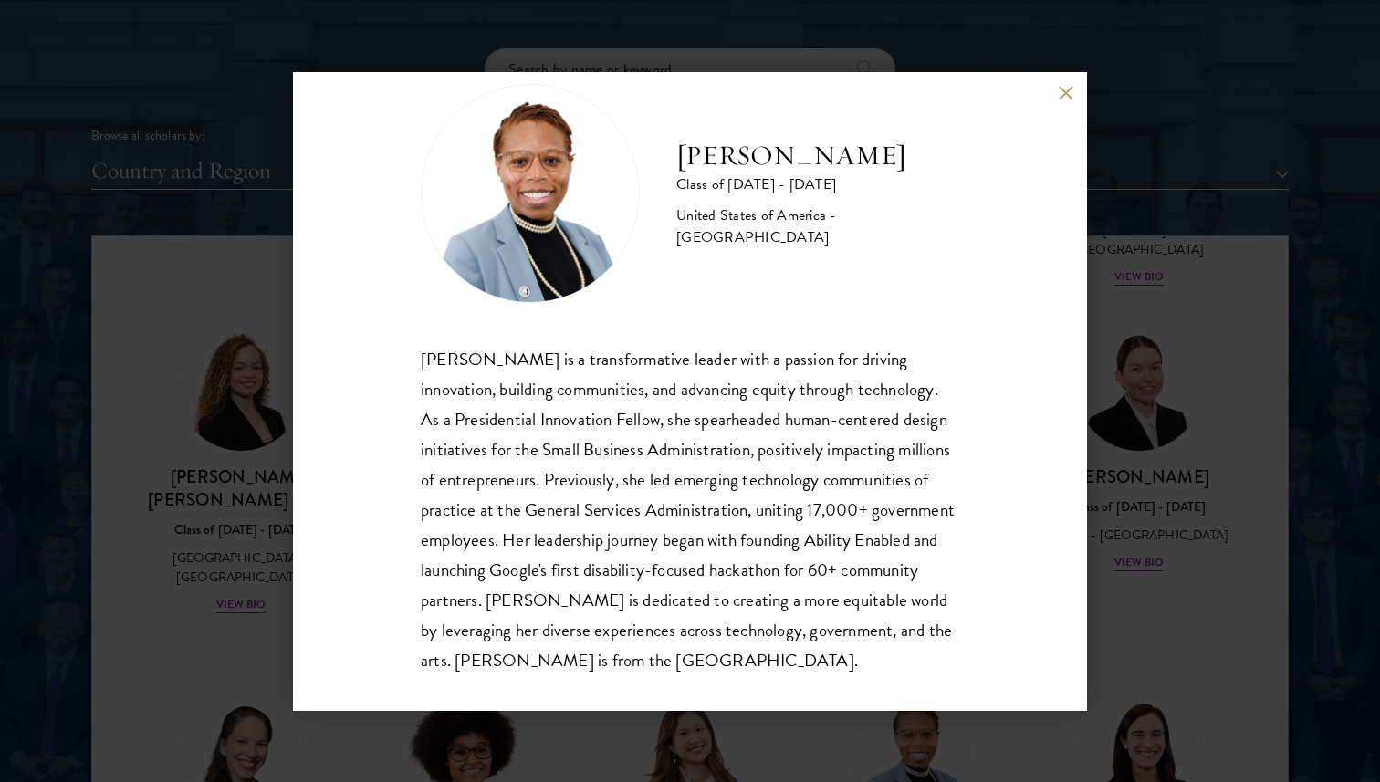
scroll to position [47, 0]
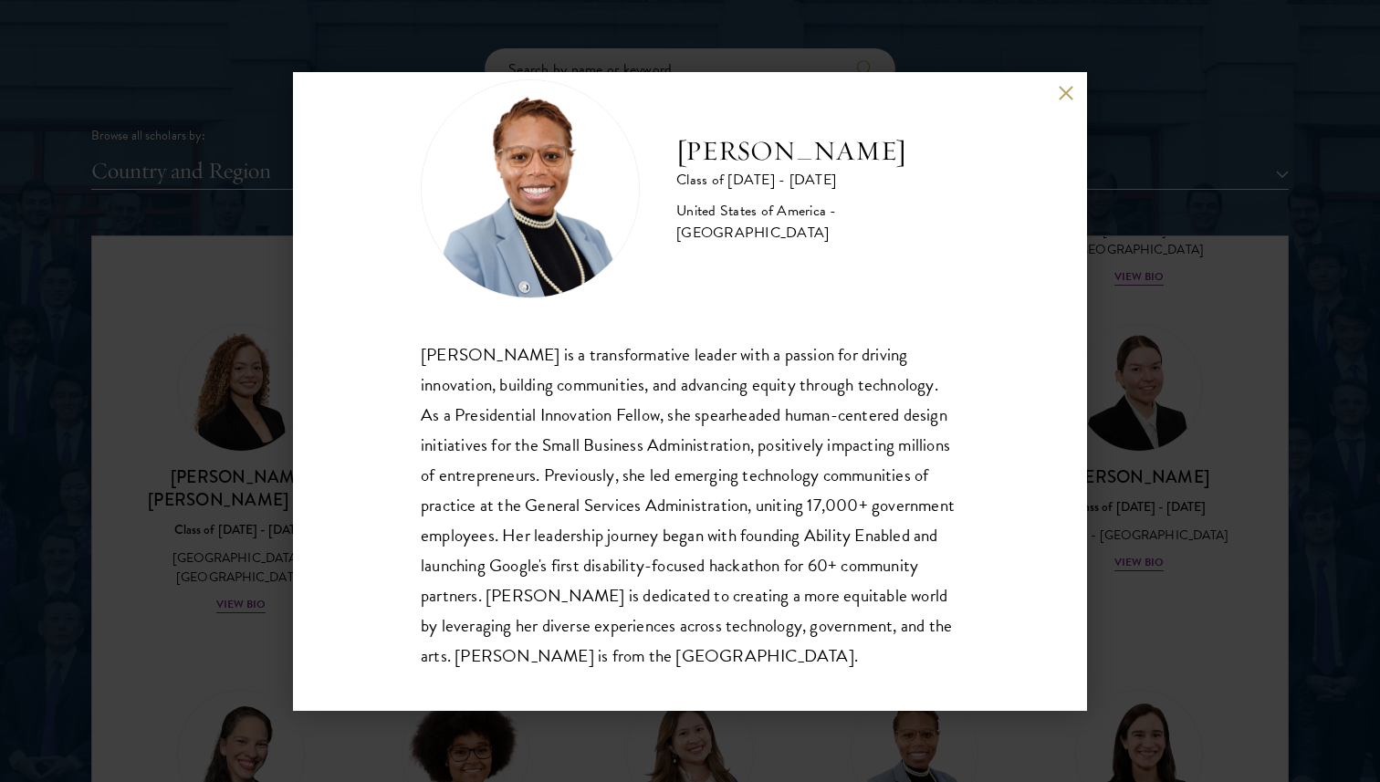
click at [1210, 438] on div "[PERSON_NAME] Class of [DATE] - [DATE] [GEOGRAPHIC_DATA] - [GEOGRAPHIC_DATA] [P…" at bounding box center [690, 391] width 1380 height 782
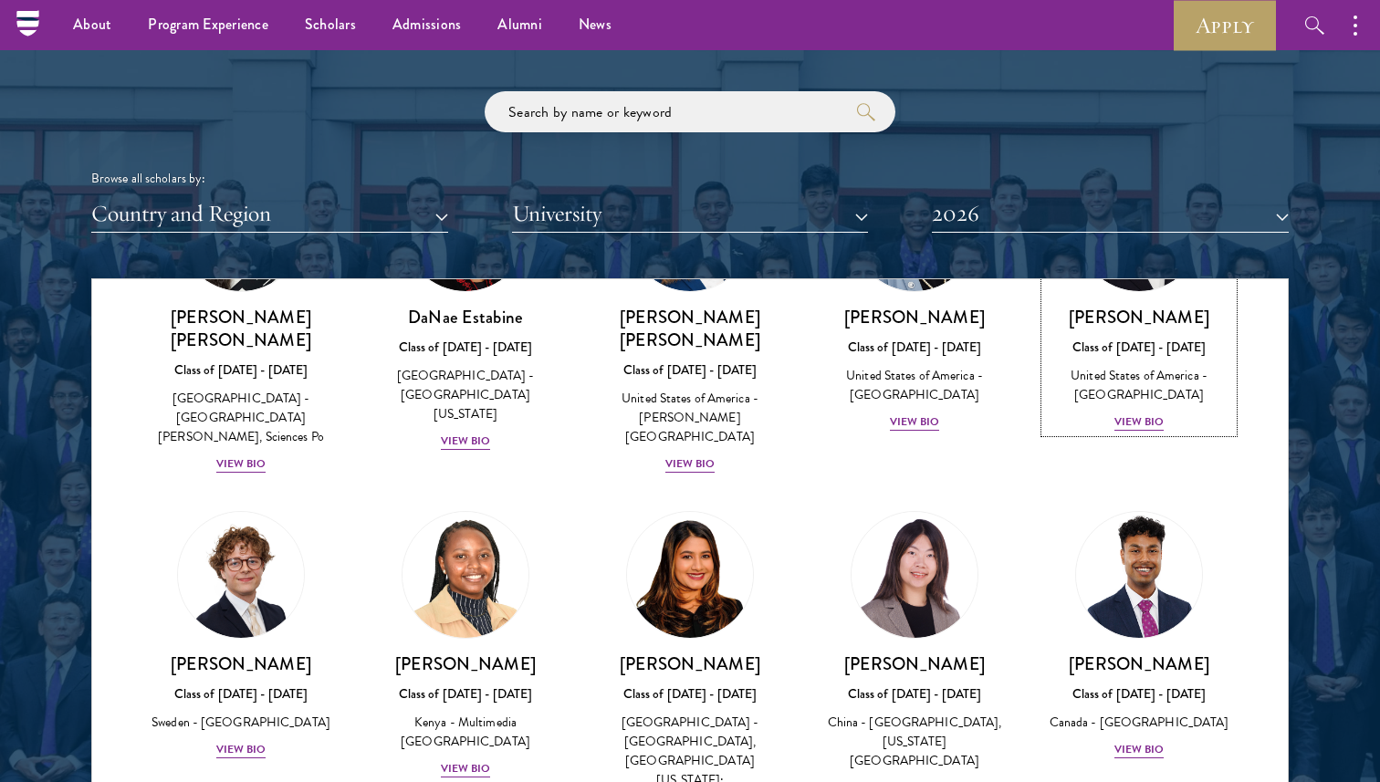
scroll to position [2610, 0]
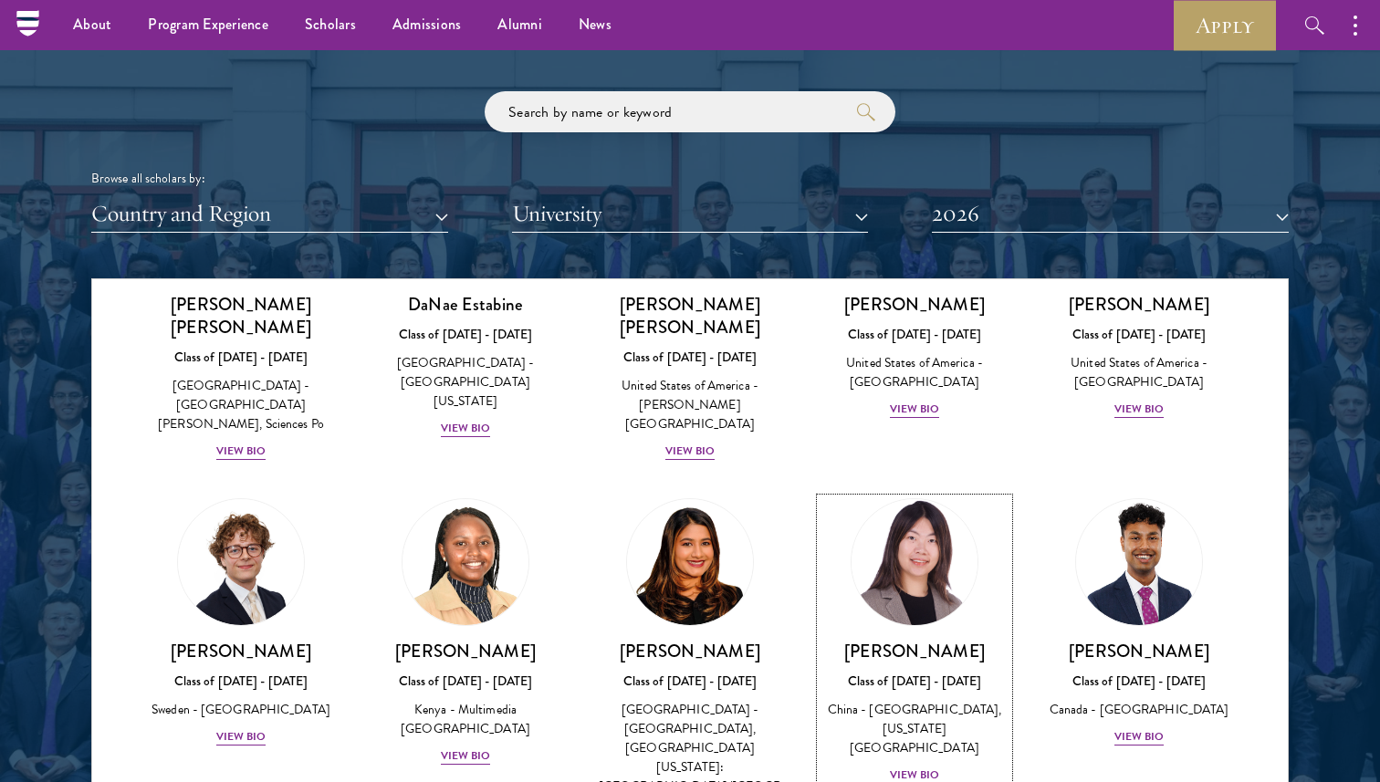
click at [900, 493] on img at bounding box center [914, 562] width 139 height 139
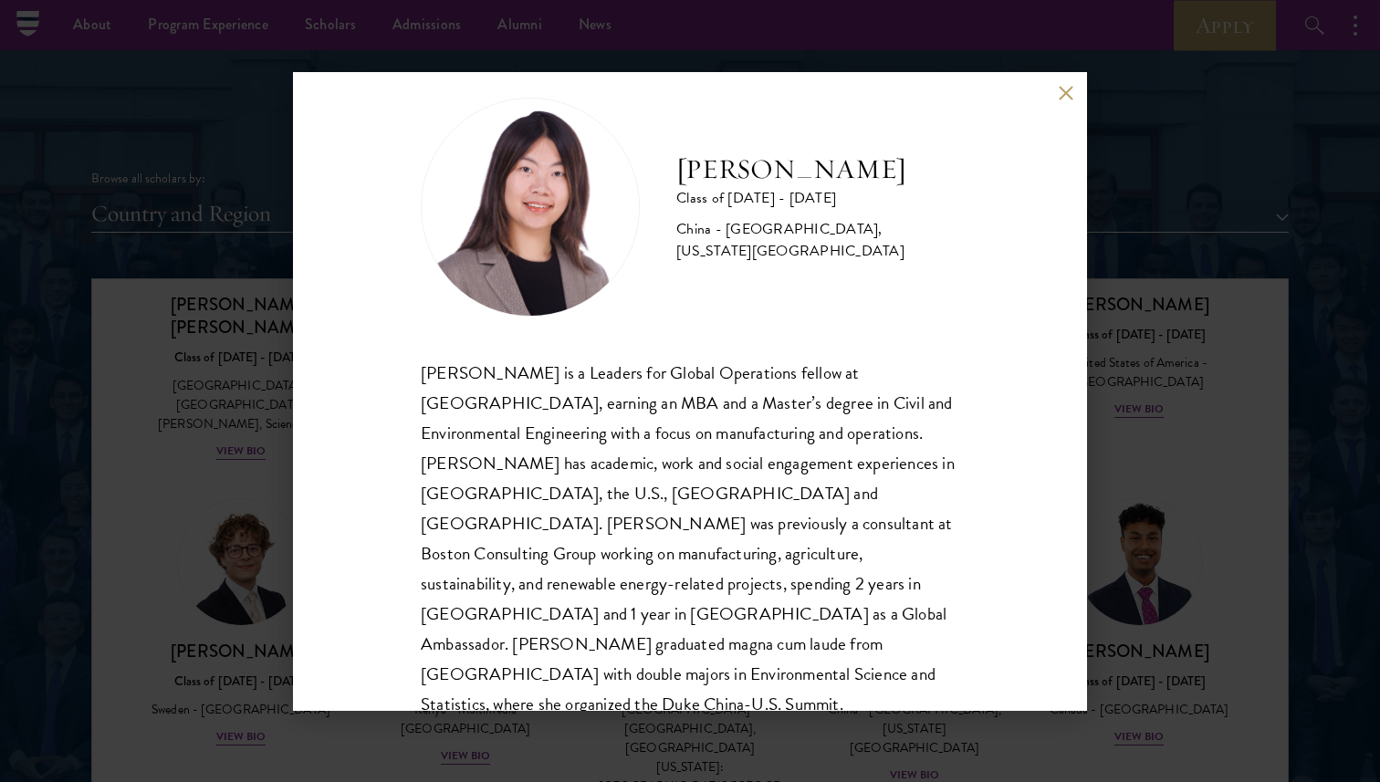
scroll to position [32, 0]
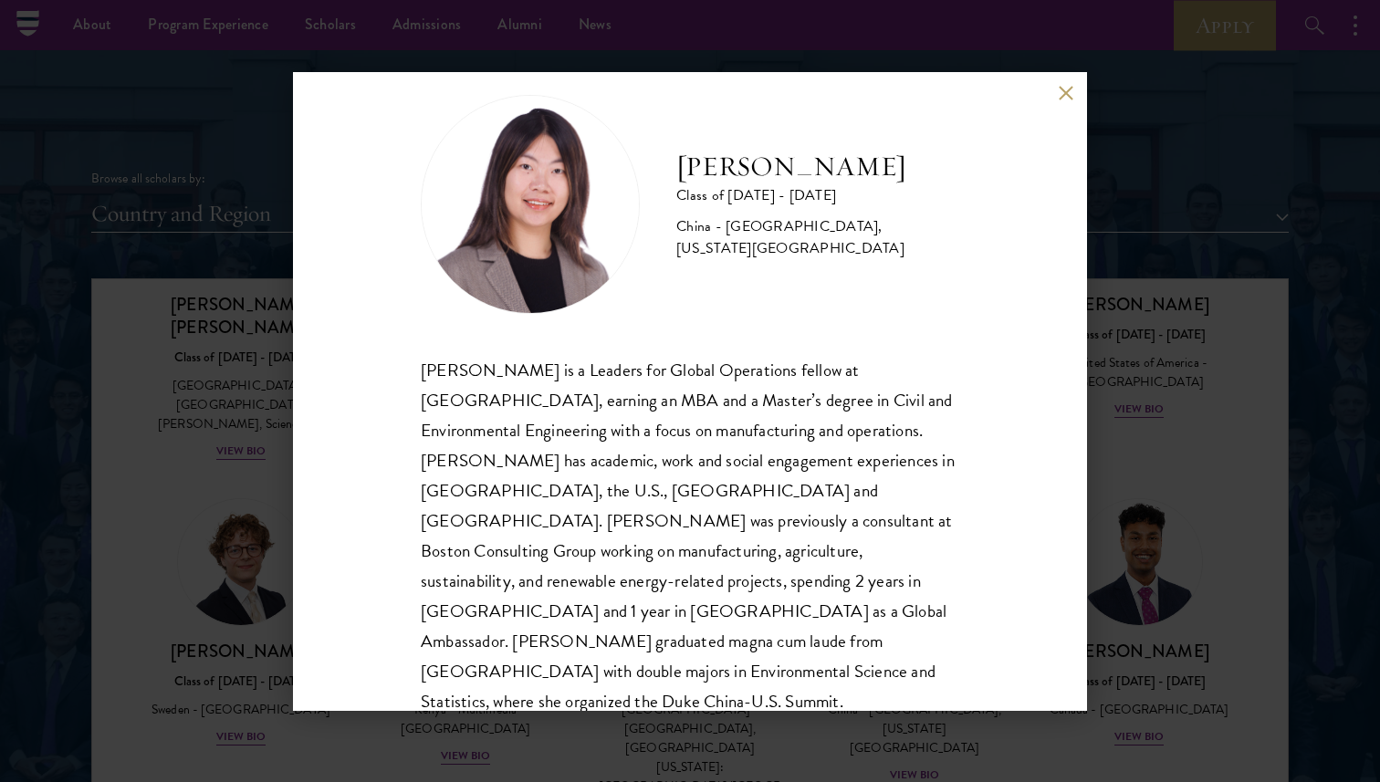
click at [1140, 544] on div "[PERSON_NAME] Class of [DATE] - [DATE] [GEOGRAPHIC_DATA] - [GEOGRAPHIC_DATA], […" at bounding box center [690, 391] width 1380 height 782
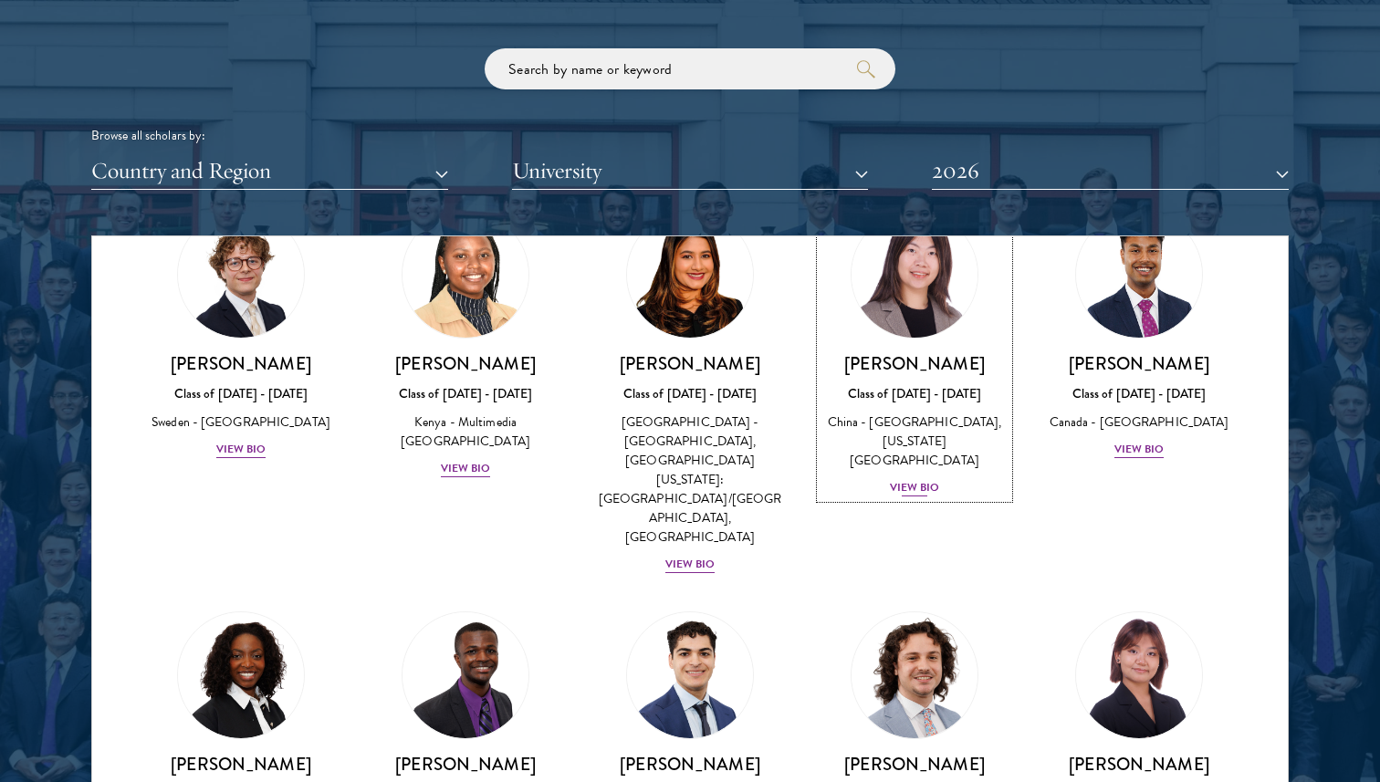
scroll to position [2863, 0]
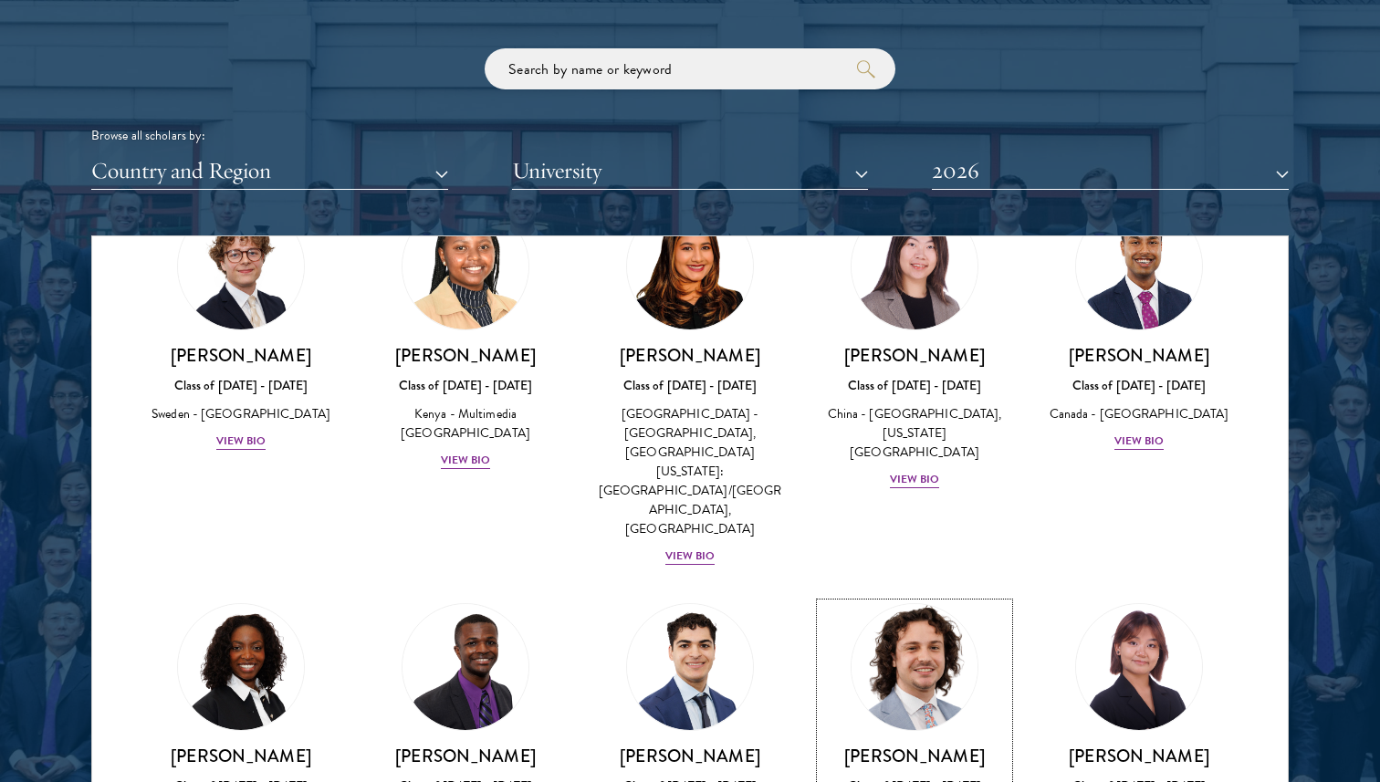
click at [950, 598] on img at bounding box center [914, 667] width 139 height 139
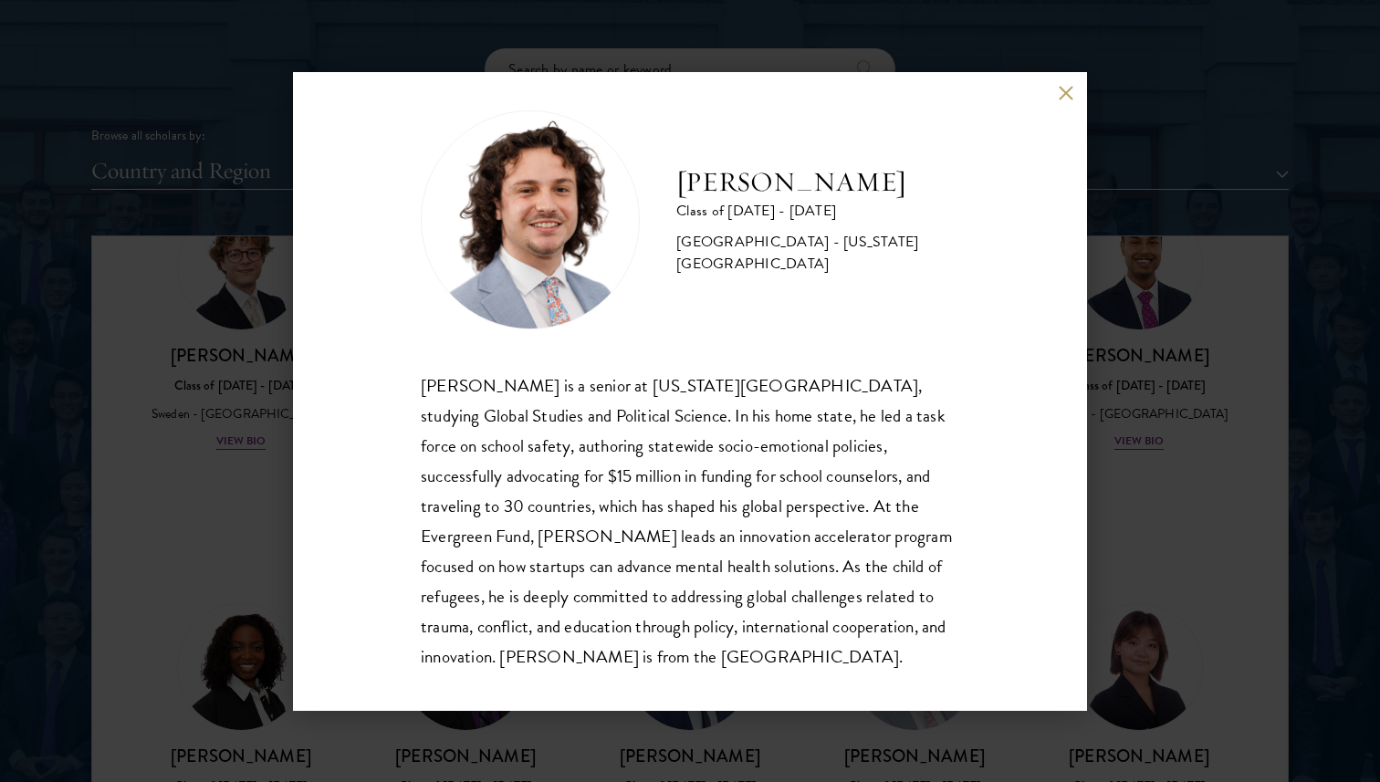
scroll to position [17, 0]
click at [1126, 490] on div "[PERSON_NAME] Class of [DATE] - [DATE] [GEOGRAPHIC_DATA] - [US_STATE][GEOGRAPHI…" at bounding box center [690, 391] width 1380 height 782
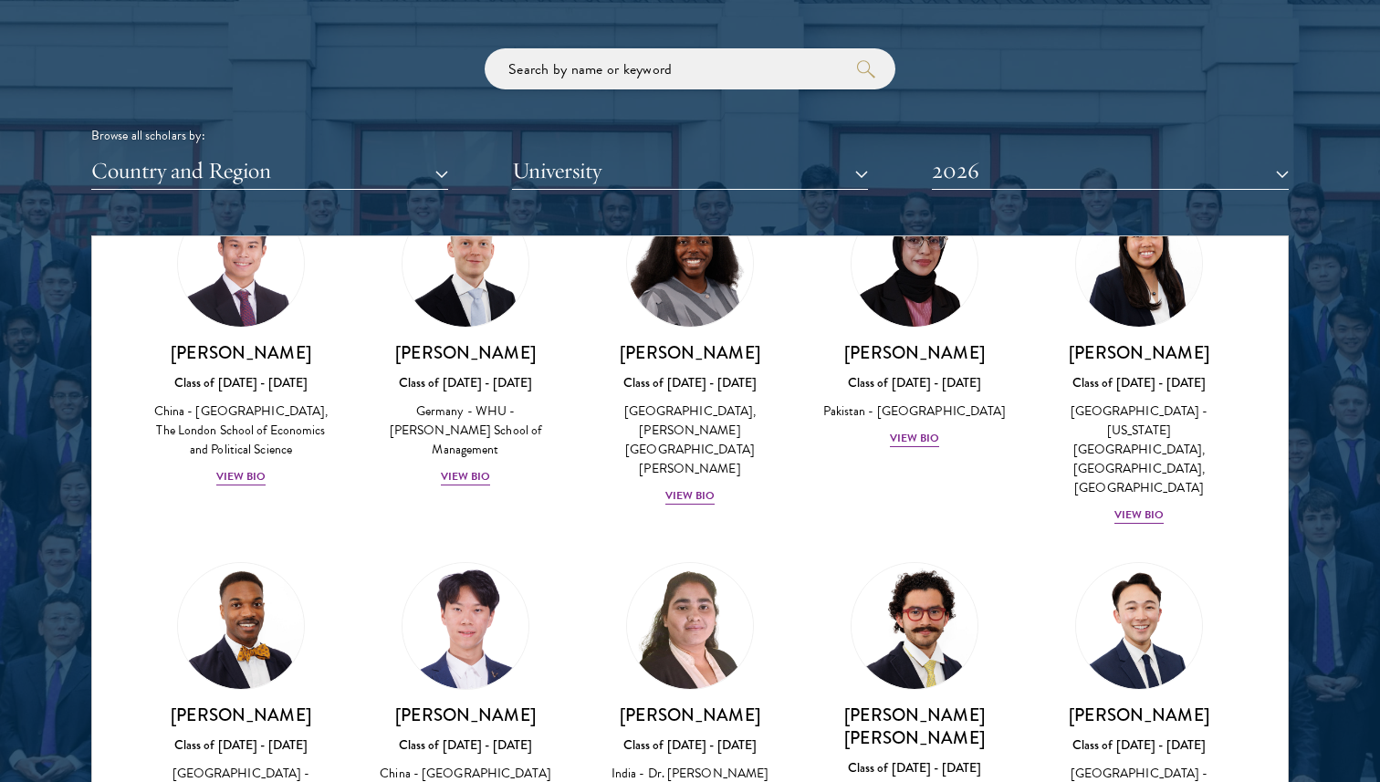
scroll to position [3598, 0]
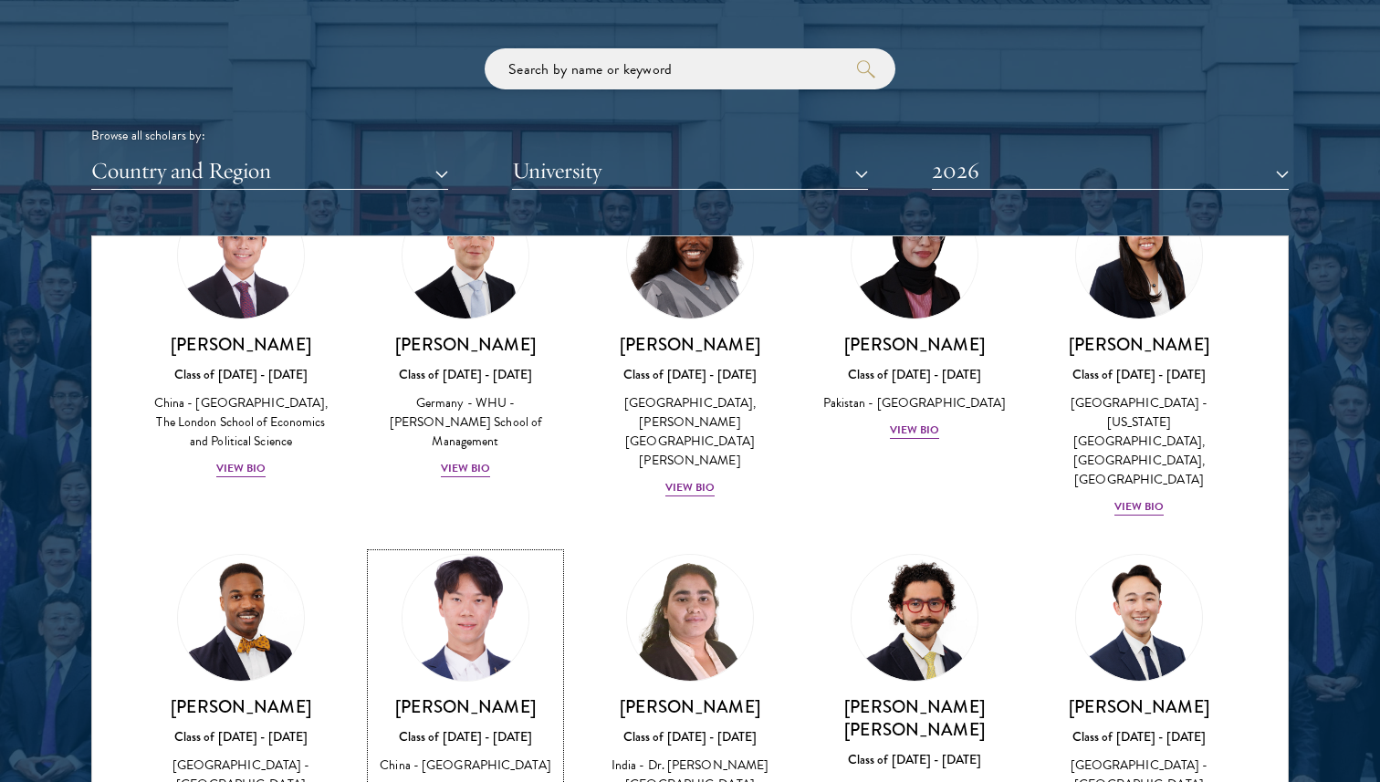
click at [488, 548] on img at bounding box center [465, 617] width 139 height 139
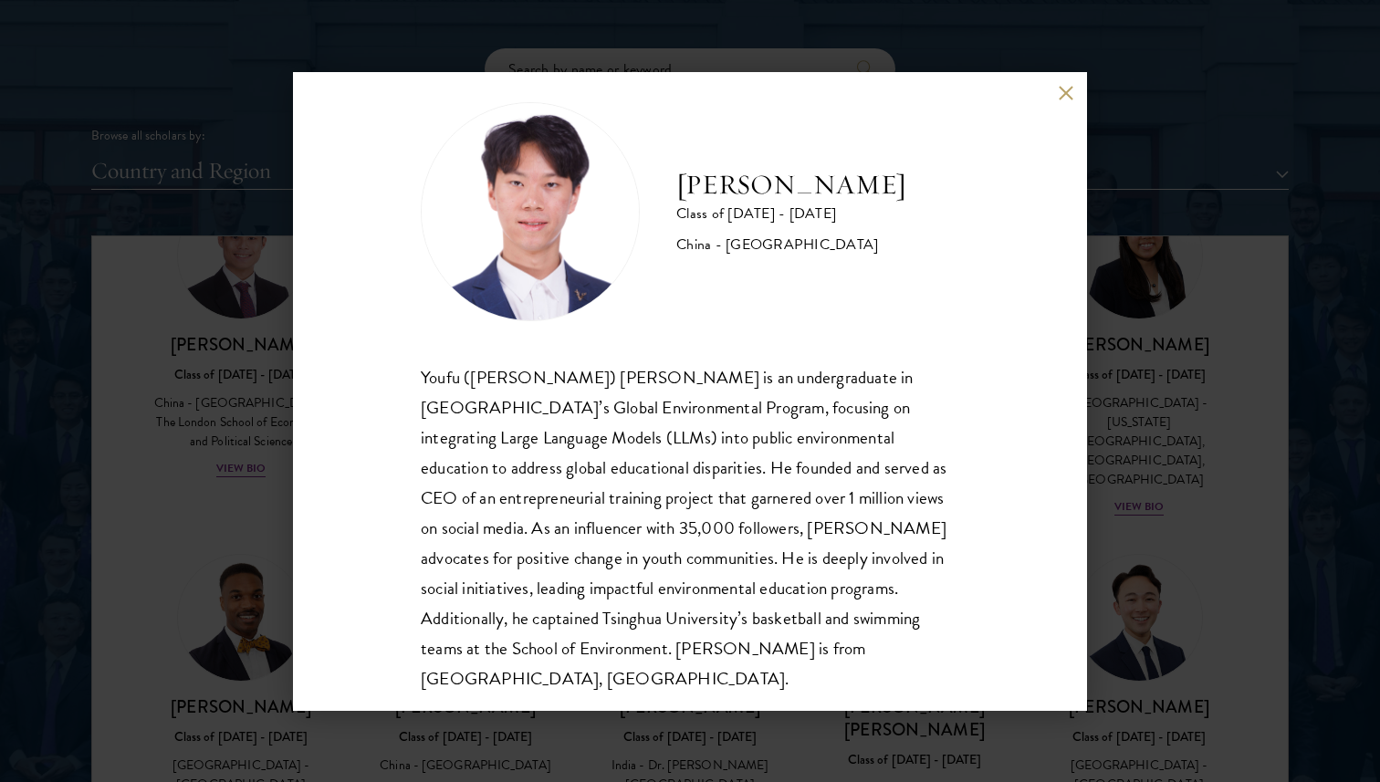
scroll to position [32, 0]
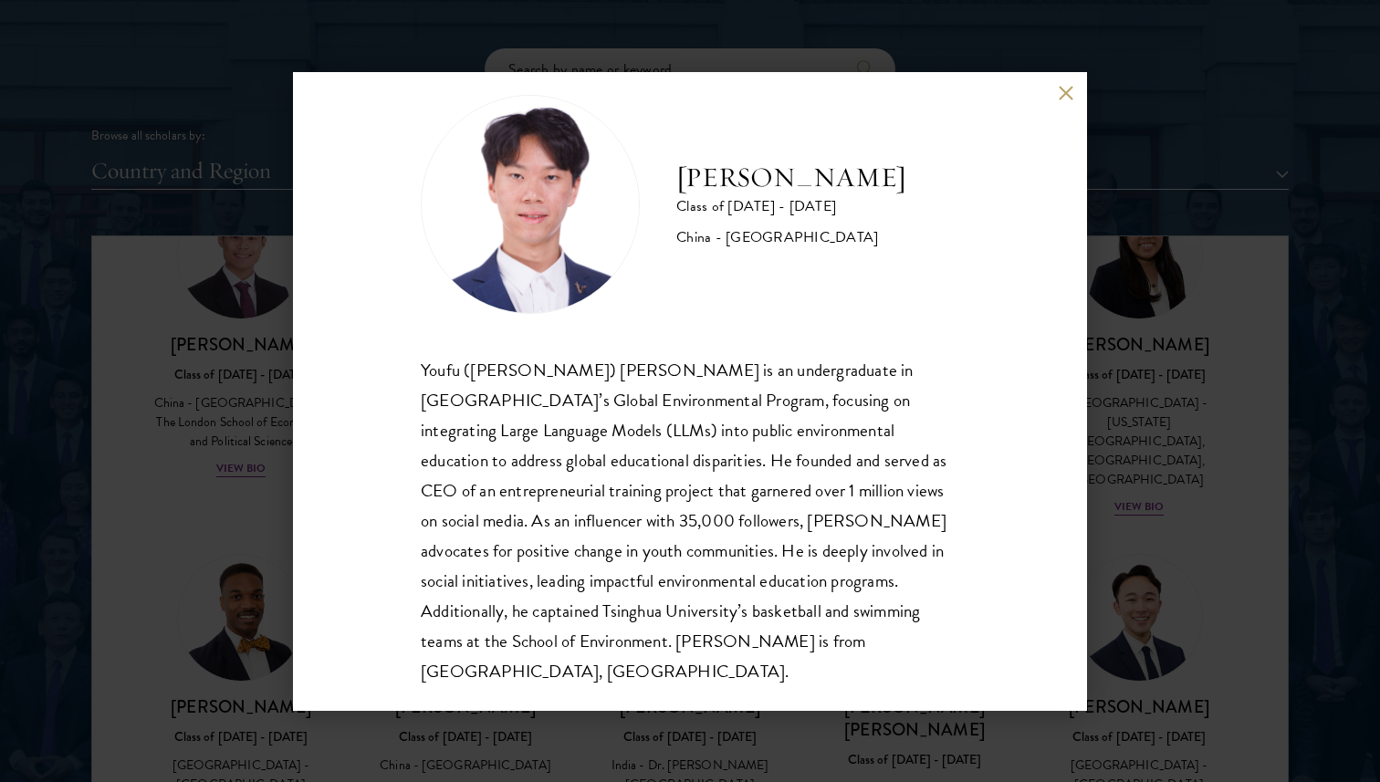
click at [1189, 448] on div "[PERSON_NAME] Class of [DATE] - [DATE] [GEOGRAPHIC_DATA] - [GEOGRAPHIC_DATA] [P…" at bounding box center [690, 391] width 1380 height 782
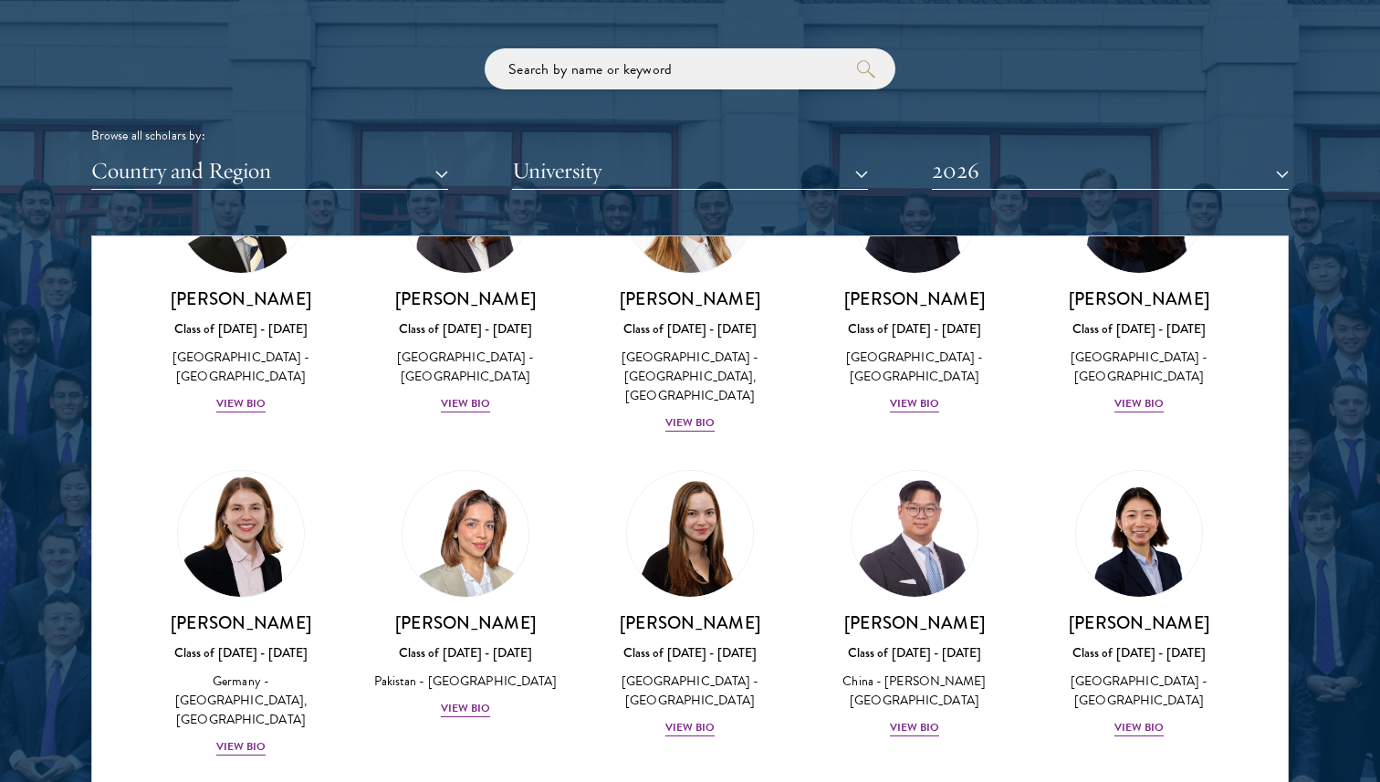
scroll to position [4370, 0]
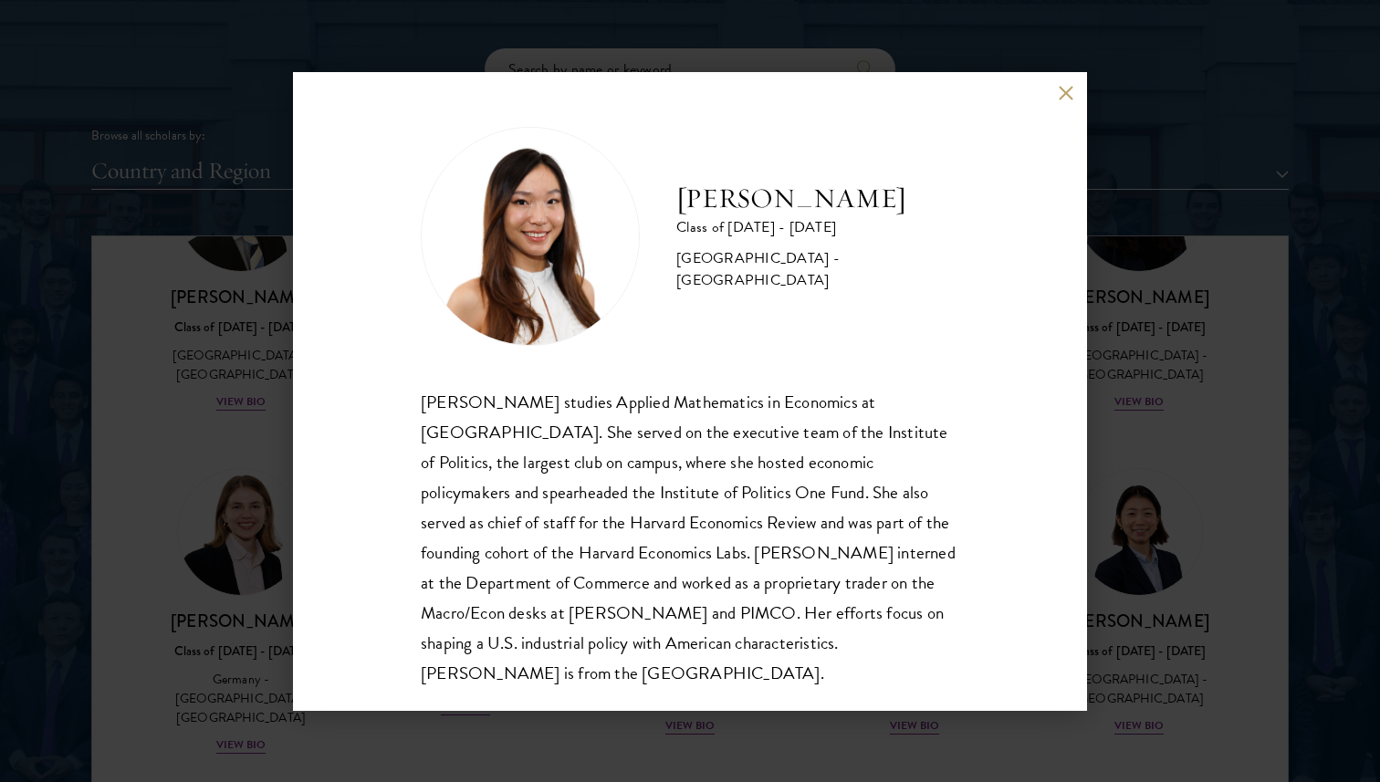
click at [798, 217] on h2 "[PERSON_NAME]" at bounding box center [817, 199] width 283 height 36
copy div "[PERSON_NAME]"
click at [592, 430] on div "[PERSON_NAME] studies Applied Mathematics in Economics at [GEOGRAPHIC_DATA]. Sh…" at bounding box center [690, 537] width 538 height 301
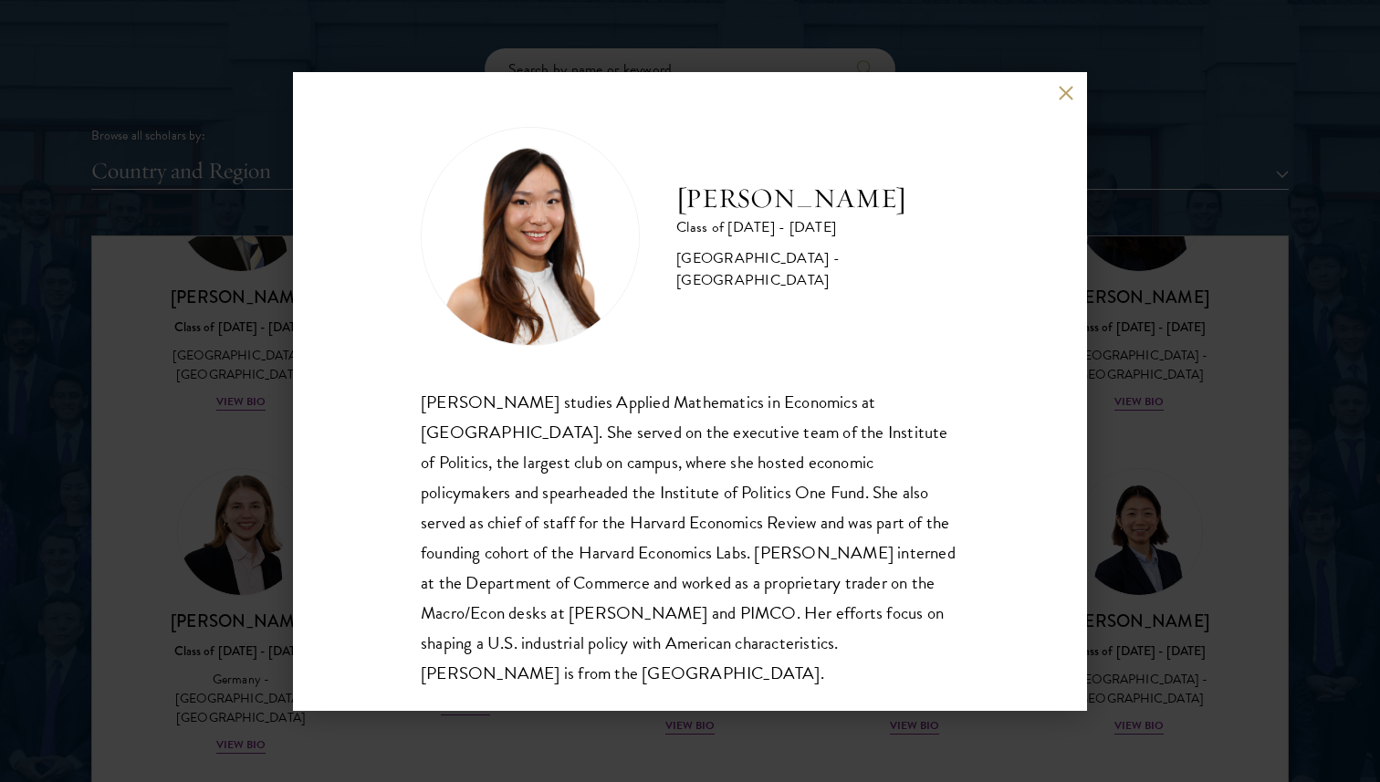
click at [592, 430] on div "[PERSON_NAME] studies Applied Mathematics in Economics at [GEOGRAPHIC_DATA]. Sh…" at bounding box center [690, 537] width 538 height 301
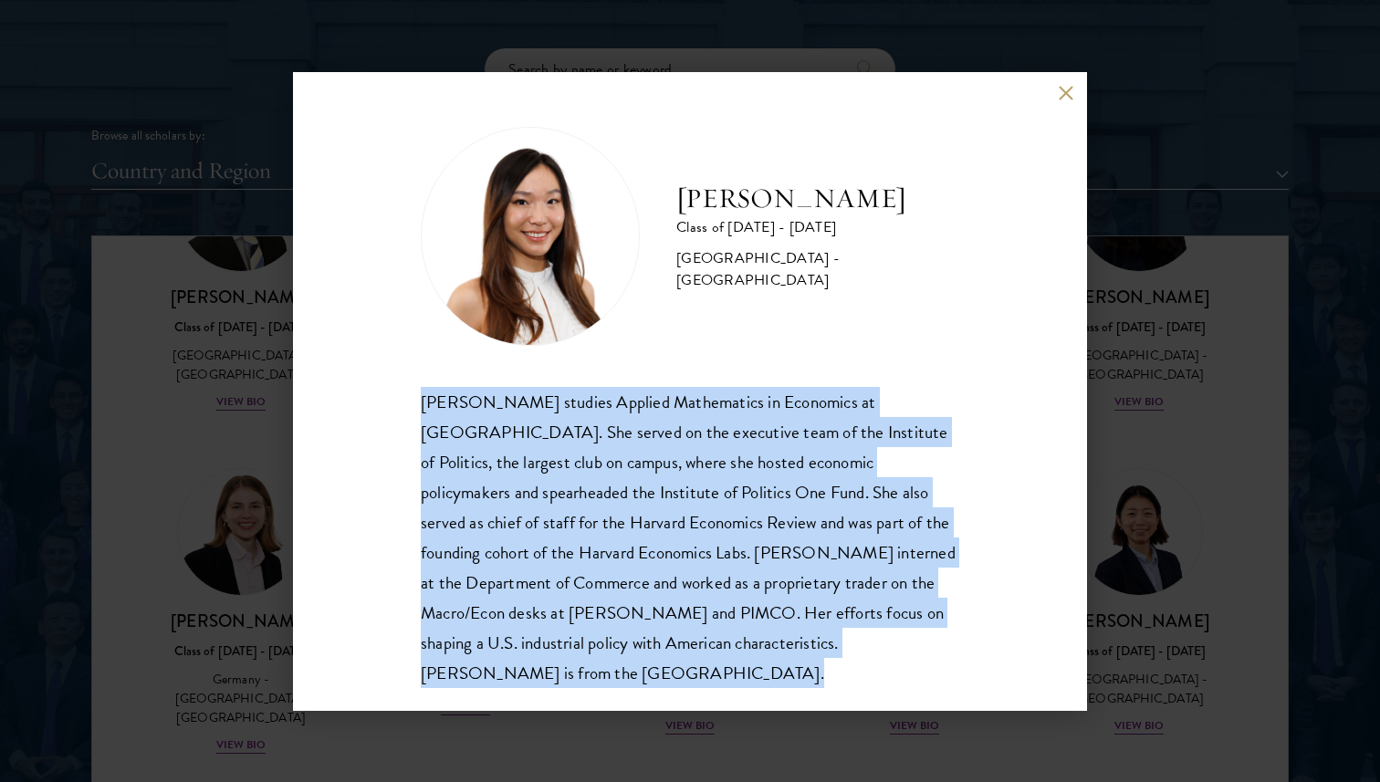
click at [592, 430] on div "[PERSON_NAME] studies Applied Mathematics in Economics at [GEOGRAPHIC_DATA]. Sh…" at bounding box center [690, 537] width 538 height 301
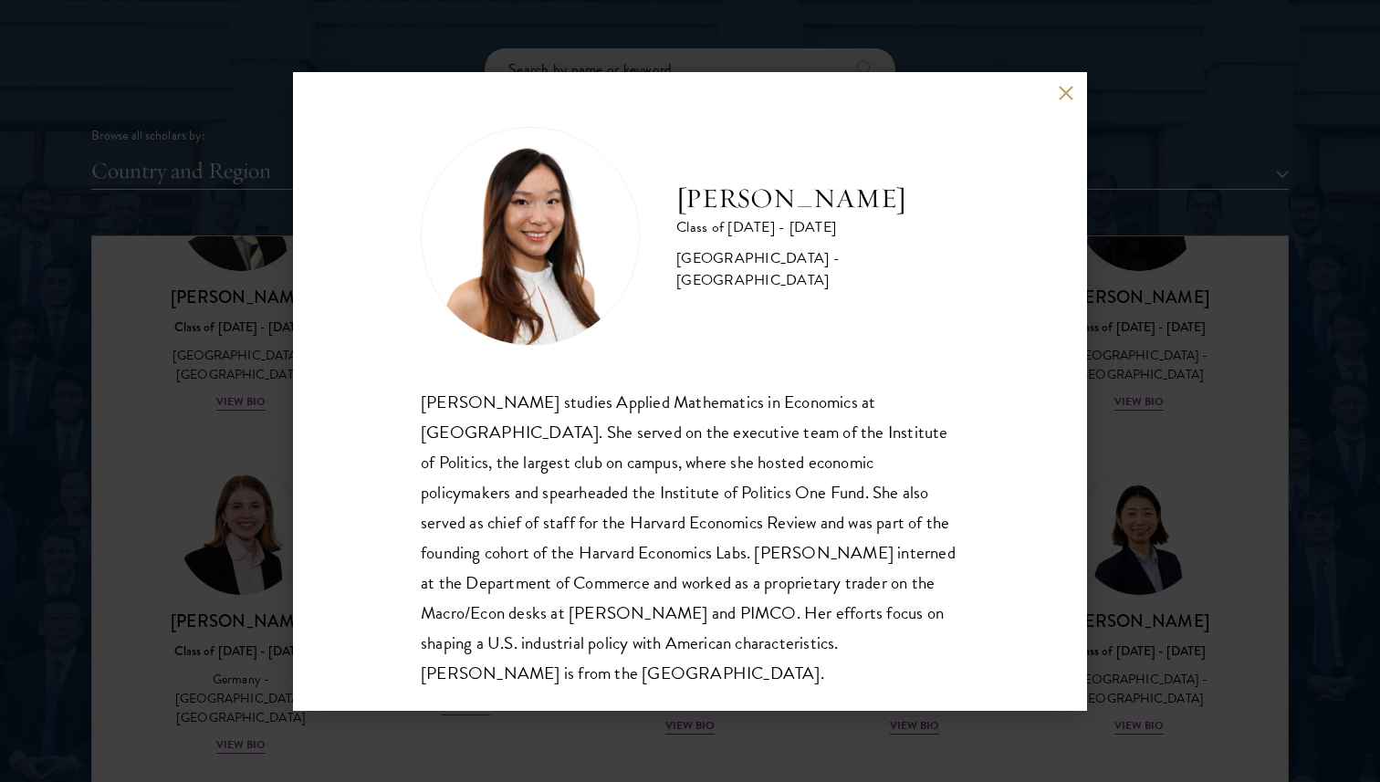
click at [592, 430] on div "[PERSON_NAME] studies Applied Mathematics in Economics at [GEOGRAPHIC_DATA]. Sh…" at bounding box center [690, 537] width 538 height 301
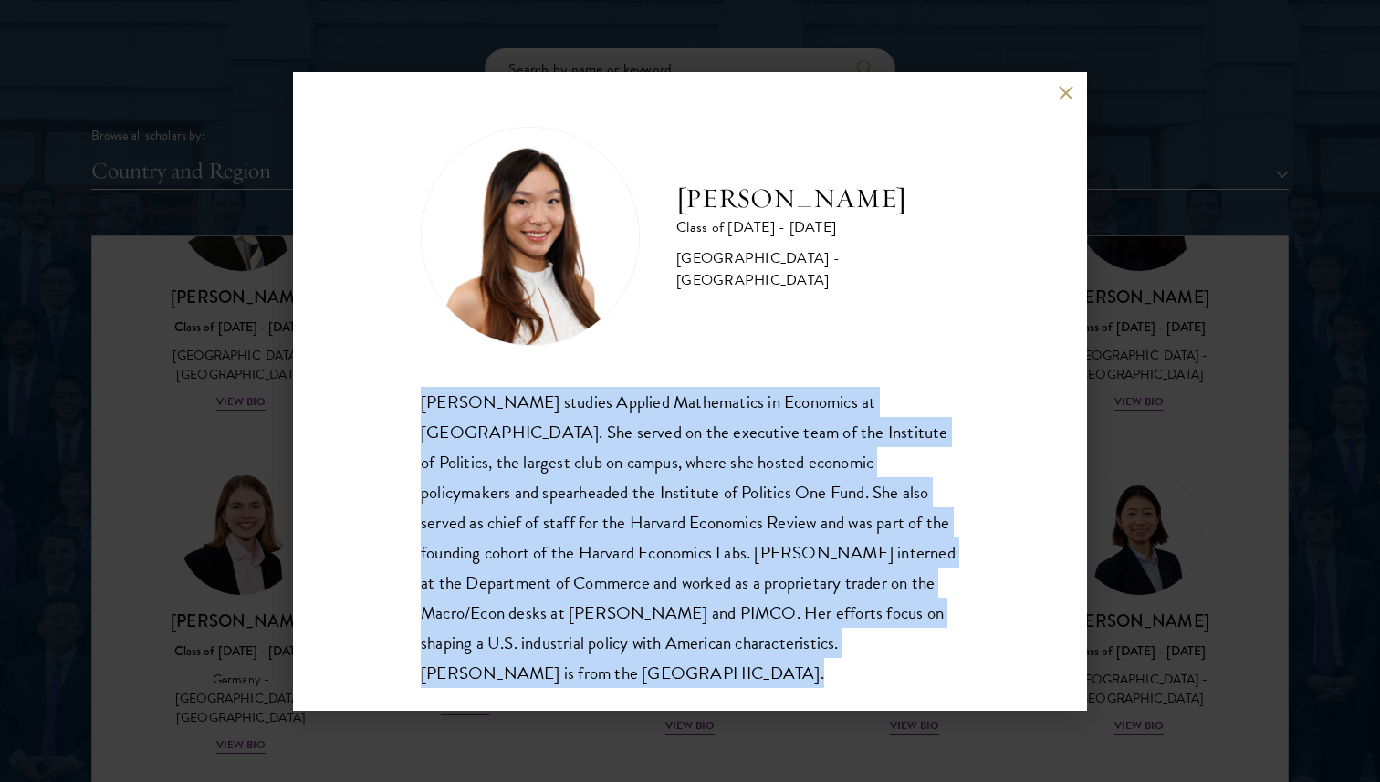
click at [592, 430] on div "[PERSON_NAME] studies Applied Mathematics in Economics at [GEOGRAPHIC_DATA]. Sh…" at bounding box center [690, 537] width 538 height 301
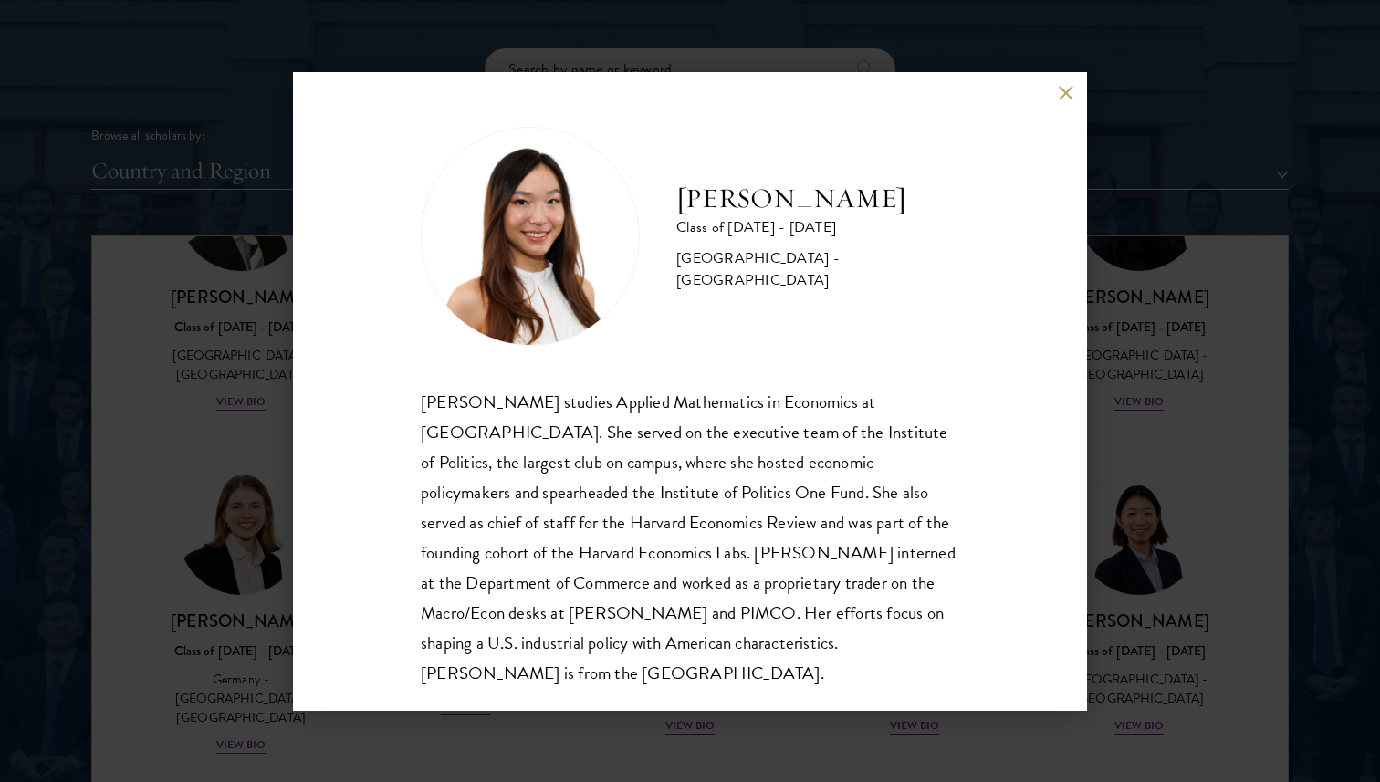
click at [592, 430] on div "[PERSON_NAME] studies Applied Mathematics in Economics at [GEOGRAPHIC_DATA]. Sh…" at bounding box center [690, 537] width 538 height 301
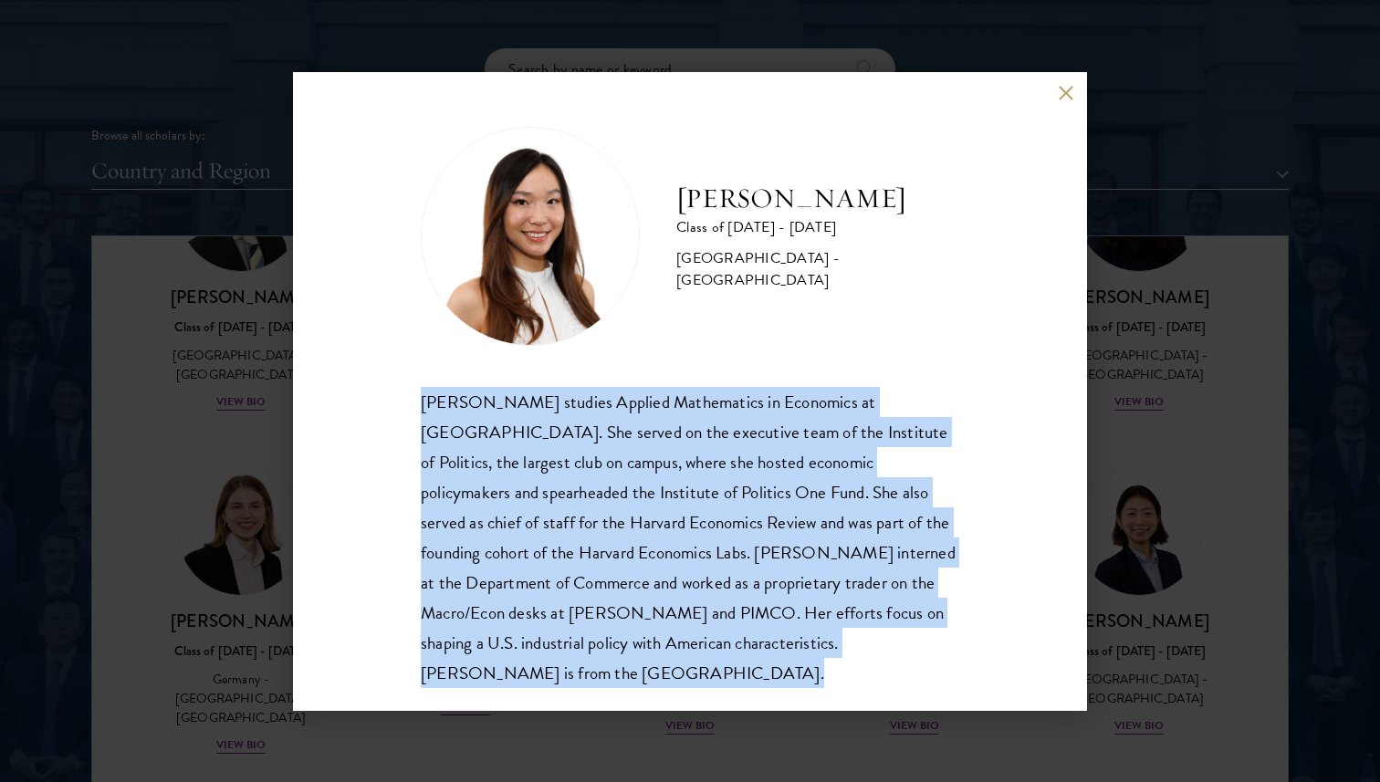
click at [592, 430] on div "[PERSON_NAME] studies Applied Mathematics in Economics at [GEOGRAPHIC_DATA]. Sh…" at bounding box center [690, 537] width 538 height 301
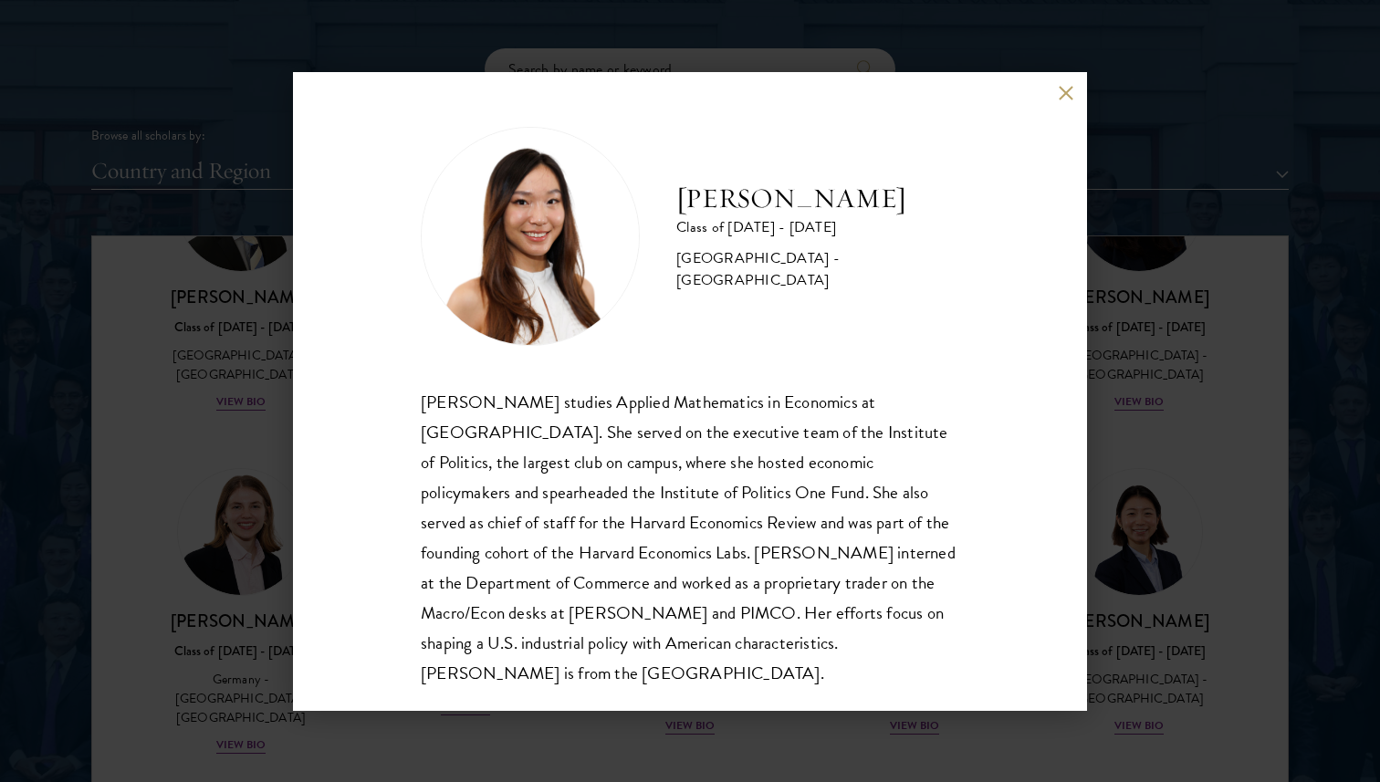
click at [592, 430] on div "[PERSON_NAME] studies Applied Mathematics in Economics at [GEOGRAPHIC_DATA]. Sh…" at bounding box center [690, 537] width 538 height 301
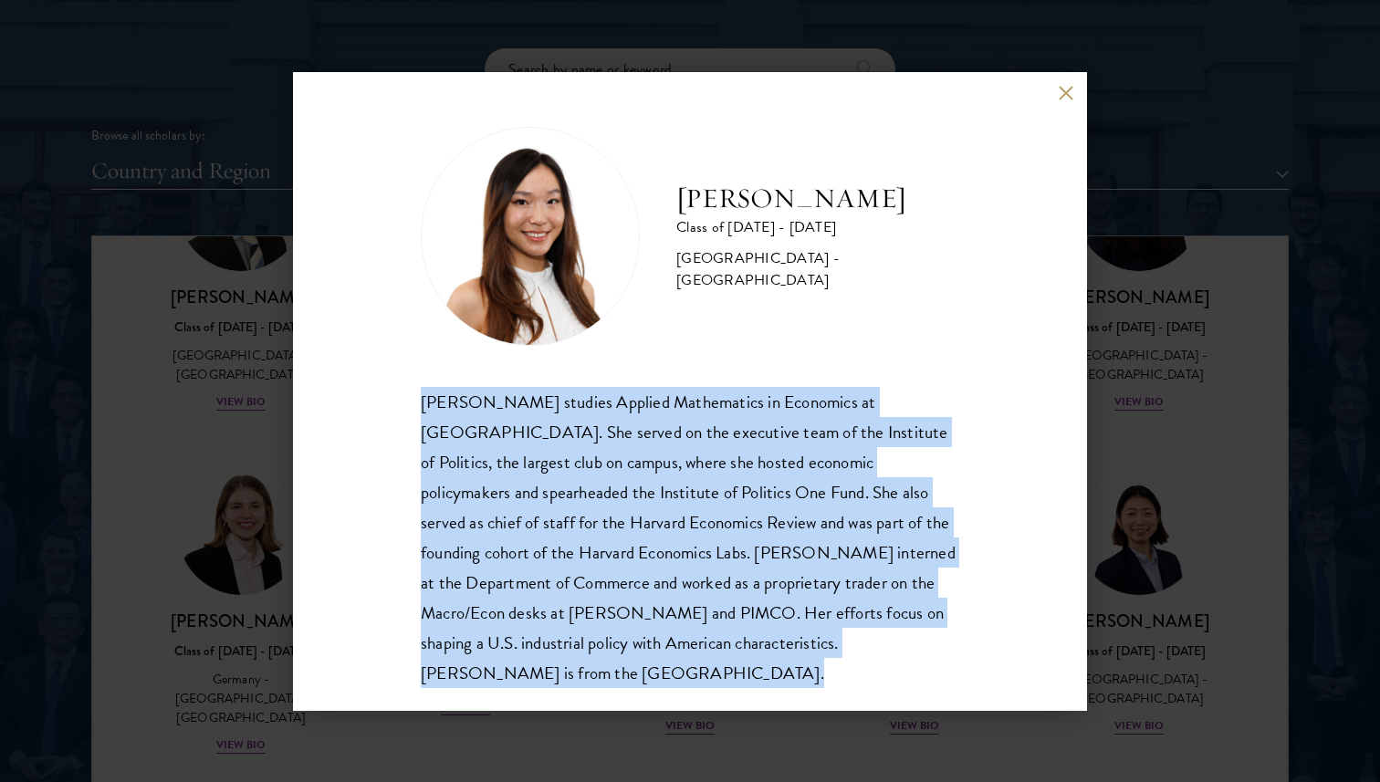
click at [592, 430] on div "[PERSON_NAME] studies Applied Mathematics in Economics at [GEOGRAPHIC_DATA]. Sh…" at bounding box center [690, 537] width 538 height 301
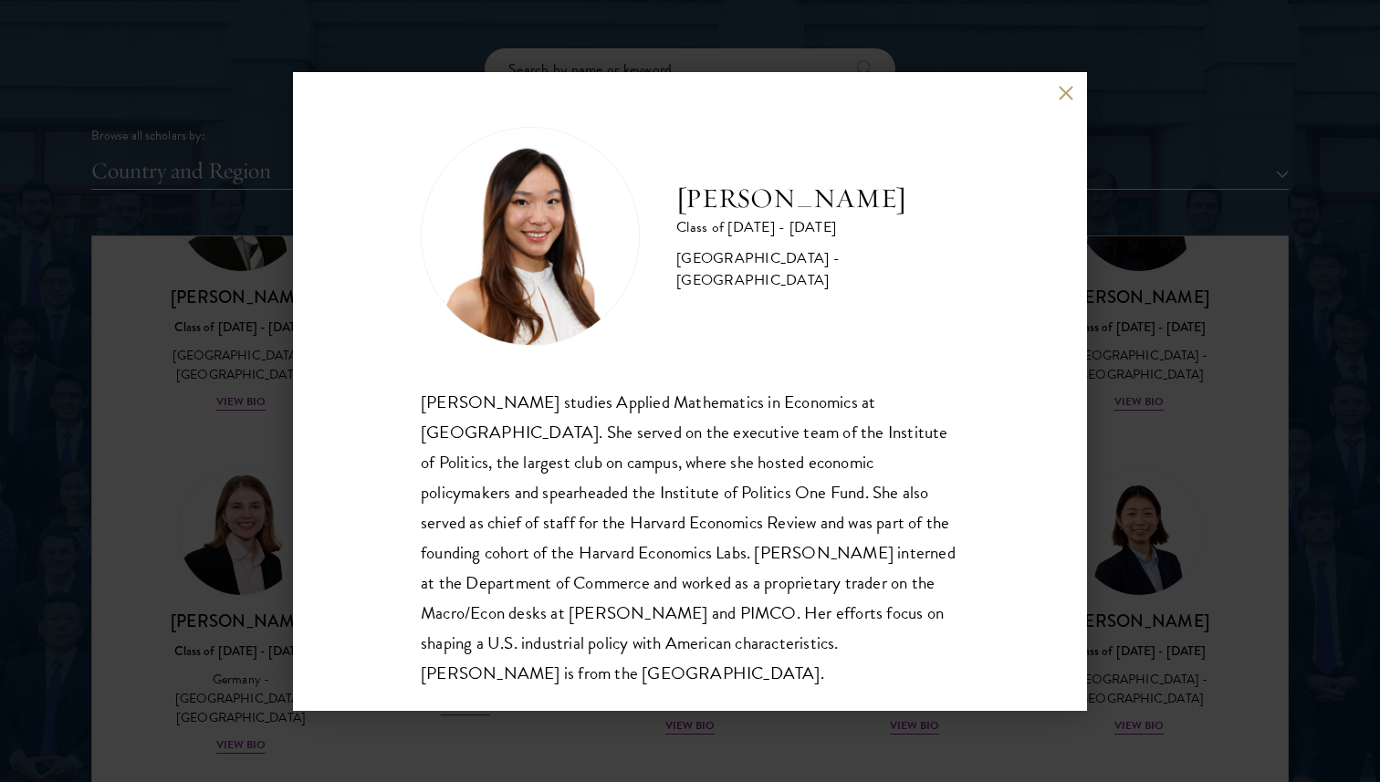
click at [592, 430] on div "[PERSON_NAME] studies Applied Mathematics in Economics at [GEOGRAPHIC_DATA]. Sh…" at bounding box center [690, 537] width 538 height 301
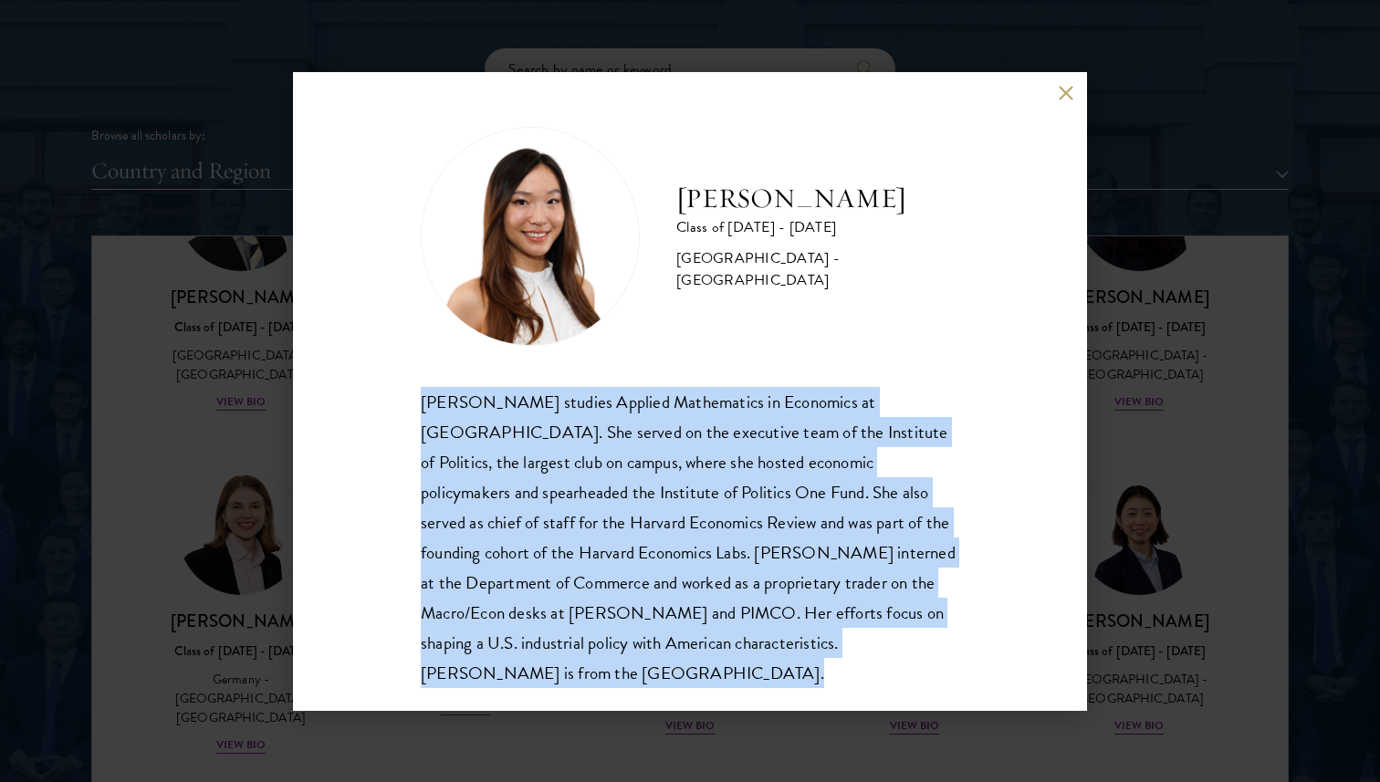
click at [592, 430] on div "[PERSON_NAME] studies Applied Mathematics in Economics at [GEOGRAPHIC_DATA]. Sh…" at bounding box center [690, 537] width 538 height 301
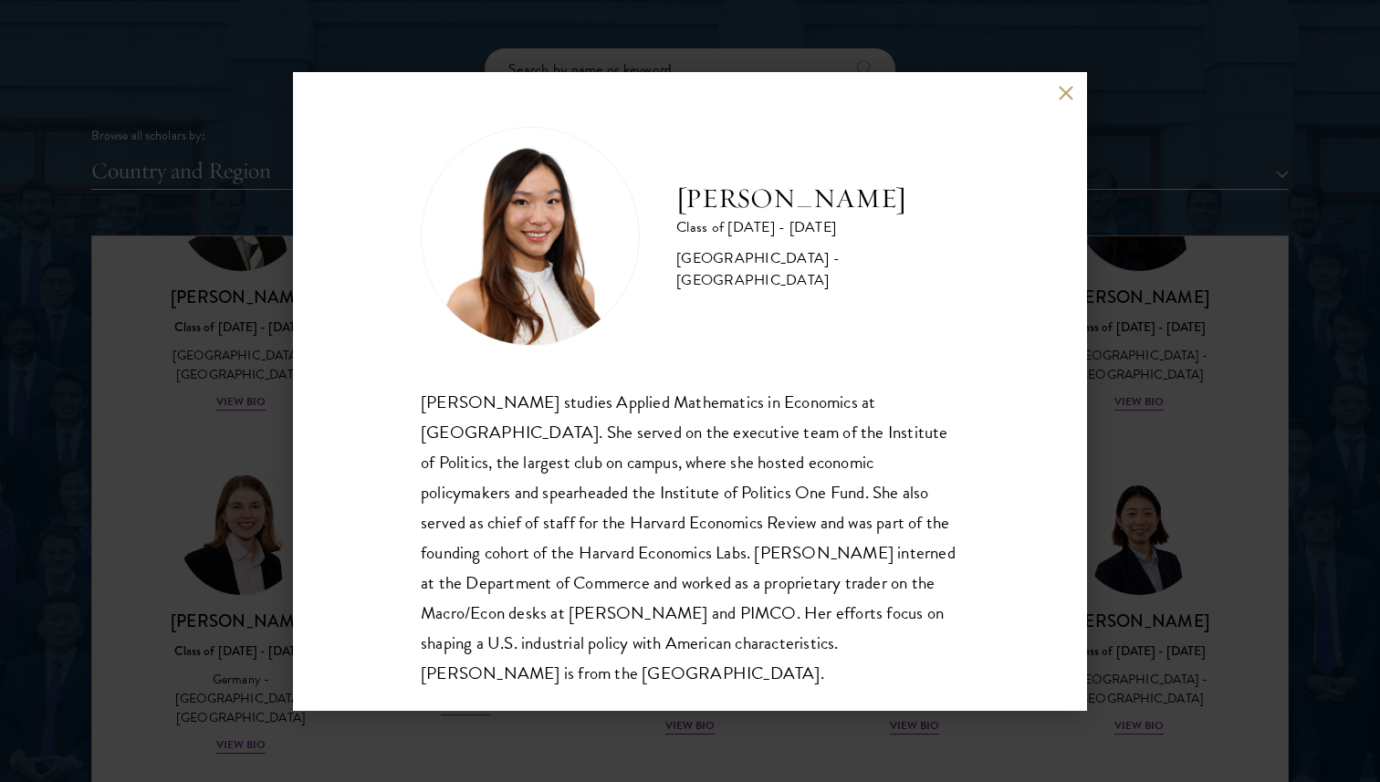
click at [592, 430] on div "[PERSON_NAME] studies Applied Mathematics in Economics at [GEOGRAPHIC_DATA]. Sh…" at bounding box center [690, 537] width 538 height 301
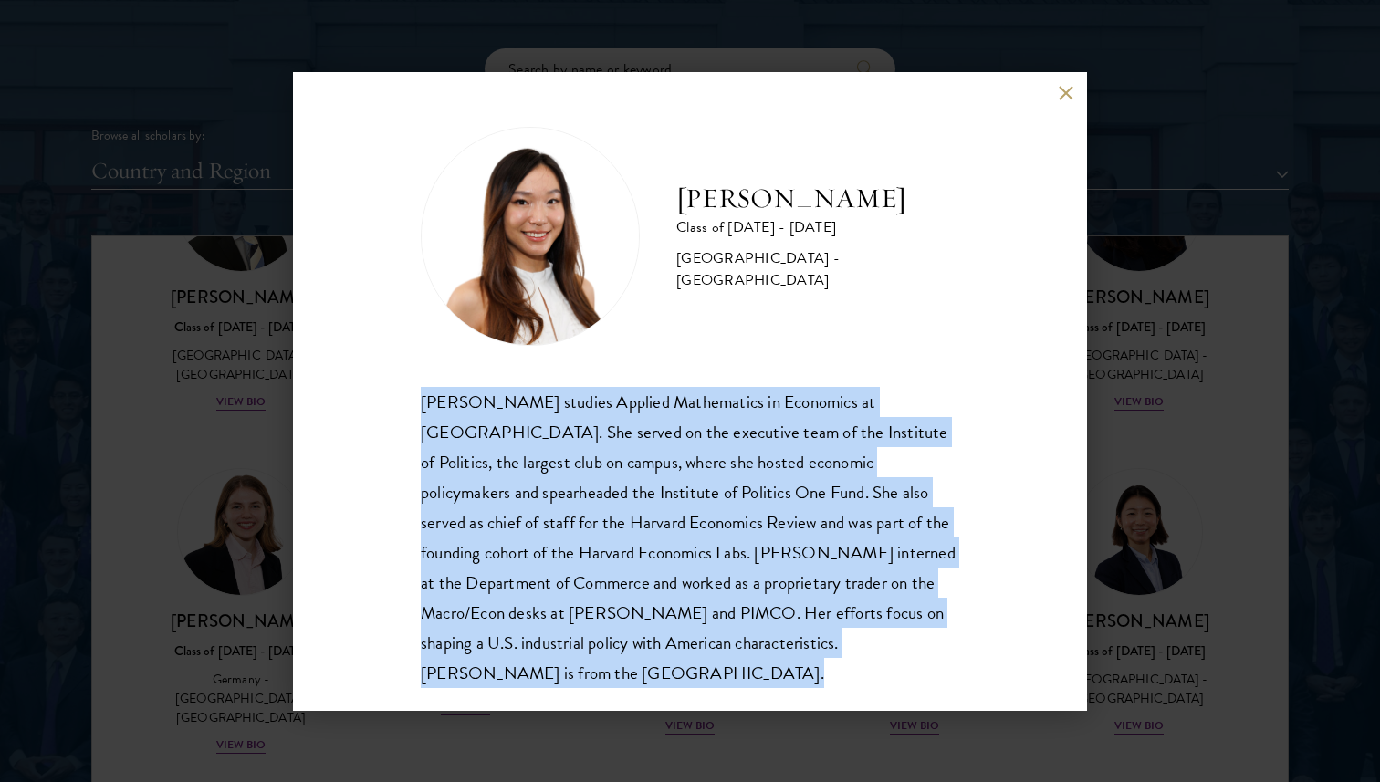
click at [592, 430] on div "[PERSON_NAME] studies Applied Mathematics in Economics at [GEOGRAPHIC_DATA]. Sh…" at bounding box center [690, 537] width 538 height 301
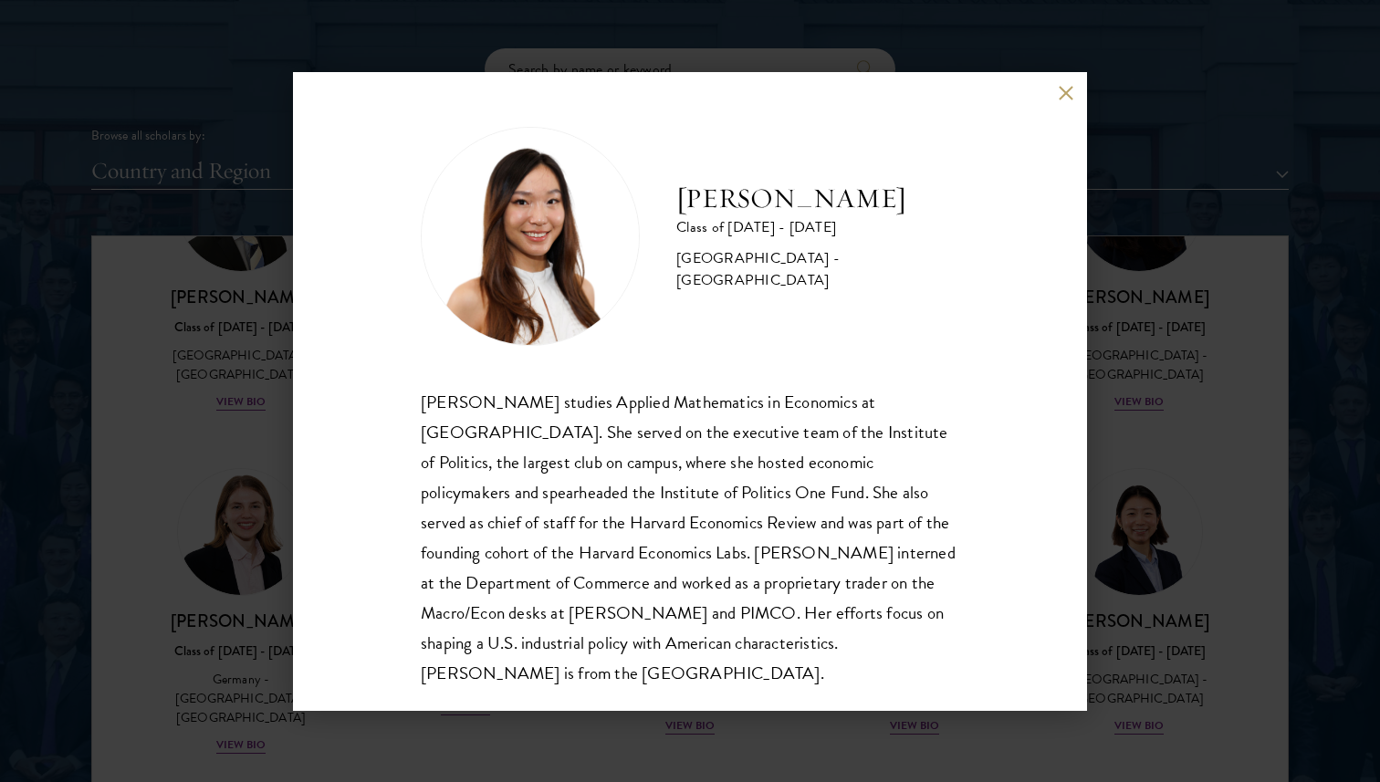
click at [592, 430] on div "[PERSON_NAME] studies Applied Mathematics in Economics at [GEOGRAPHIC_DATA]. Sh…" at bounding box center [690, 537] width 538 height 301
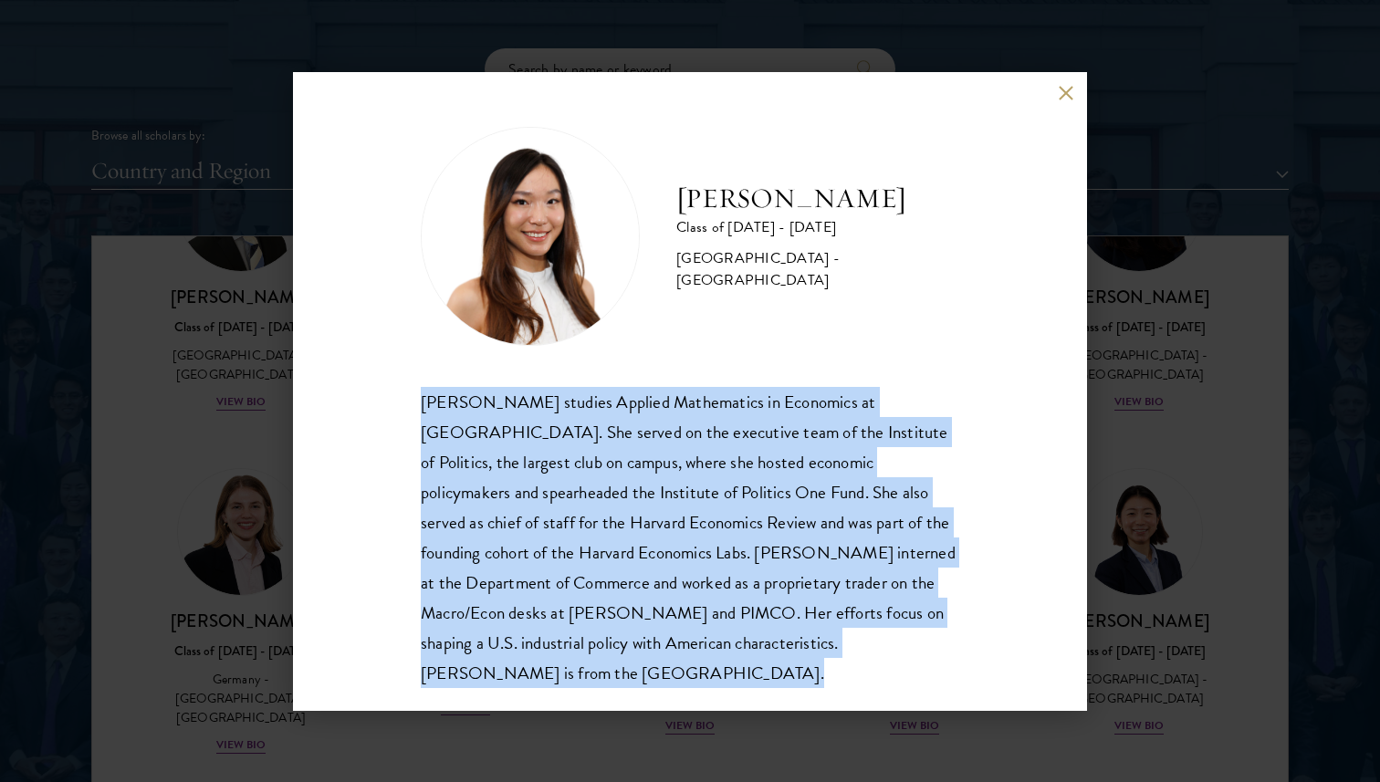
click at [592, 430] on div "[PERSON_NAME] studies Applied Mathematics in Economics at [GEOGRAPHIC_DATA]. Sh…" at bounding box center [690, 537] width 538 height 301
click at [591, 479] on div "[PERSON_NAME] studies Applied Mathematics in Economics at [GEOGRAPHIC_DATA]. Sh…" at bounding box center [690, 537] width 538 height 301
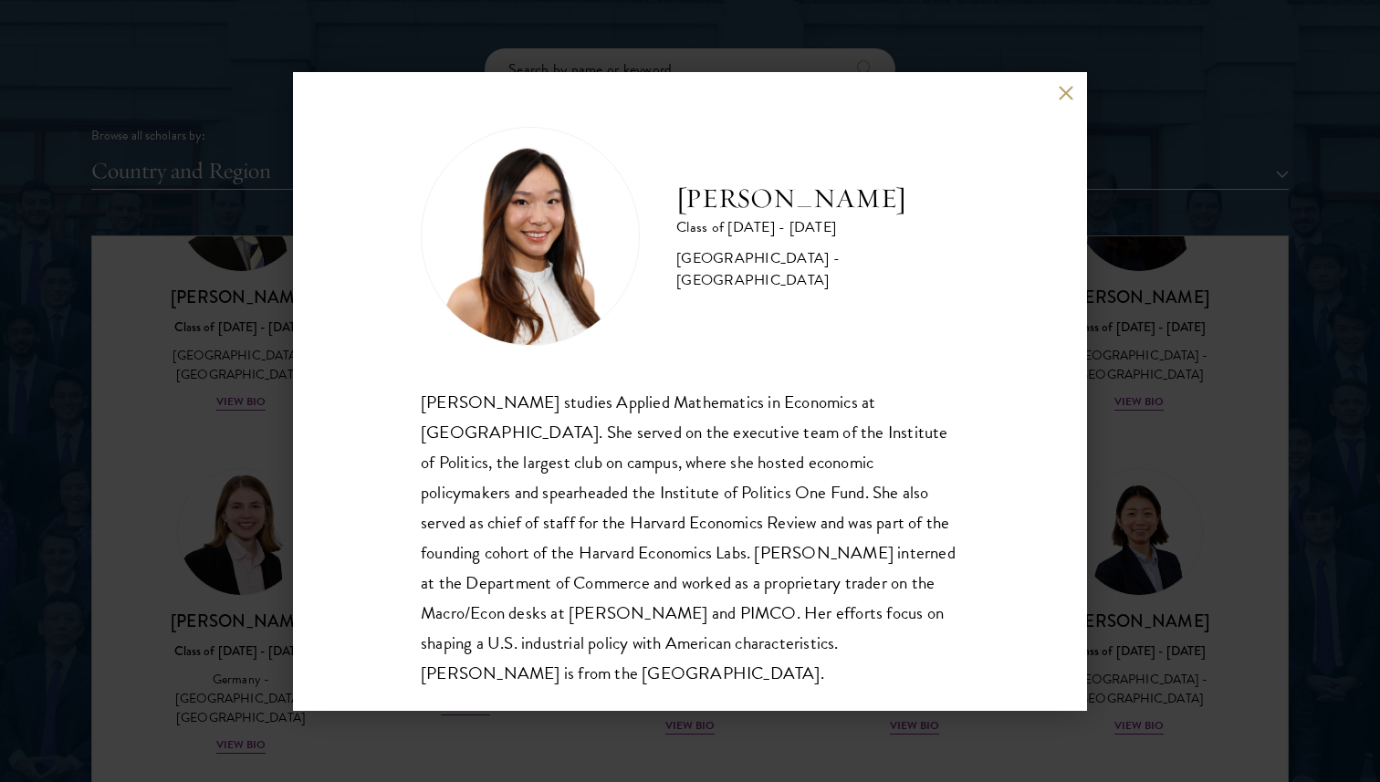
click at [591, 479] on div "[PERSON_NAME] studies Applied Mathematics in Economics at [GEOGRAPHIC_DATA]. Sh…" at bounding box center [690, 537] width 538 height 301
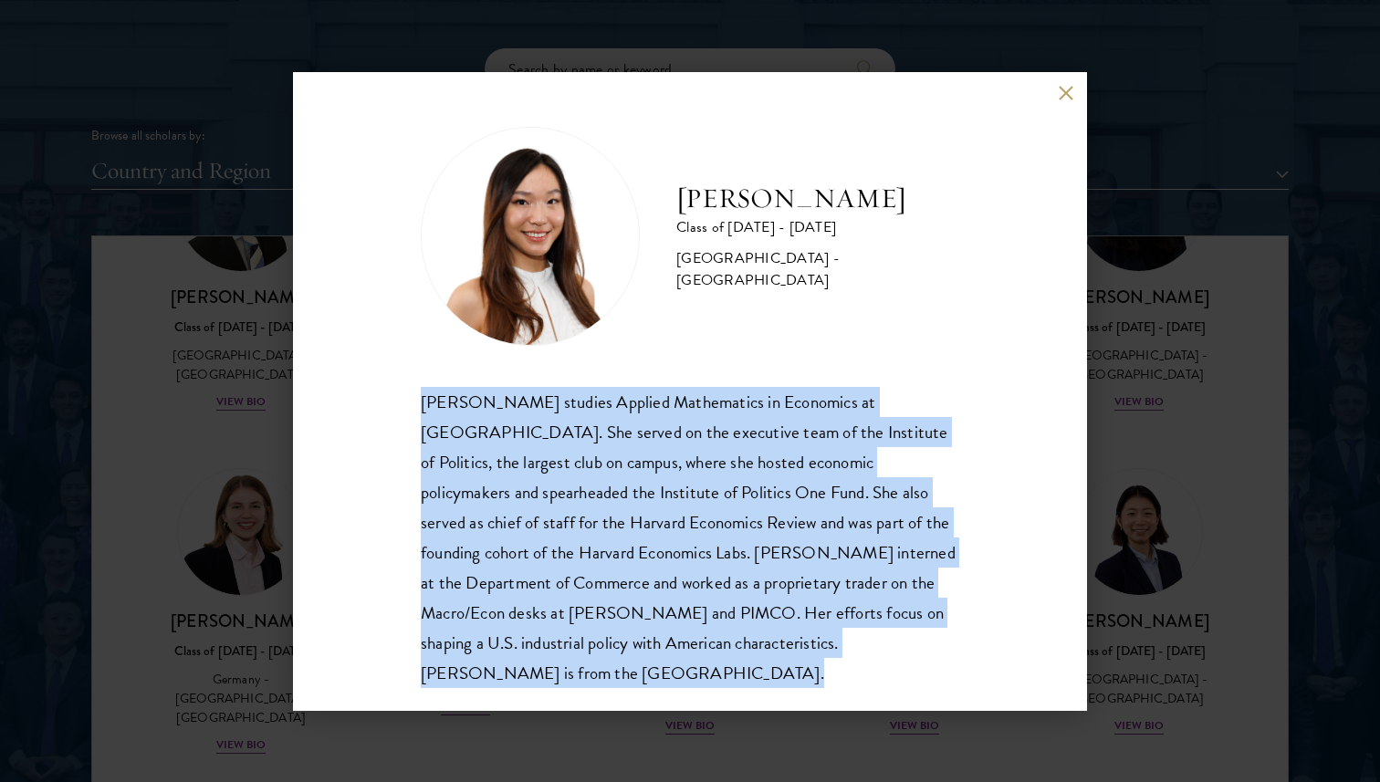
click at [591, 479] on div "[PERSON_NAME] studies Applied Mathematics in Economics at [GEOGRAPHIC_DATA]. Sh…" at bounding box center [690, 537] width 538 height 301
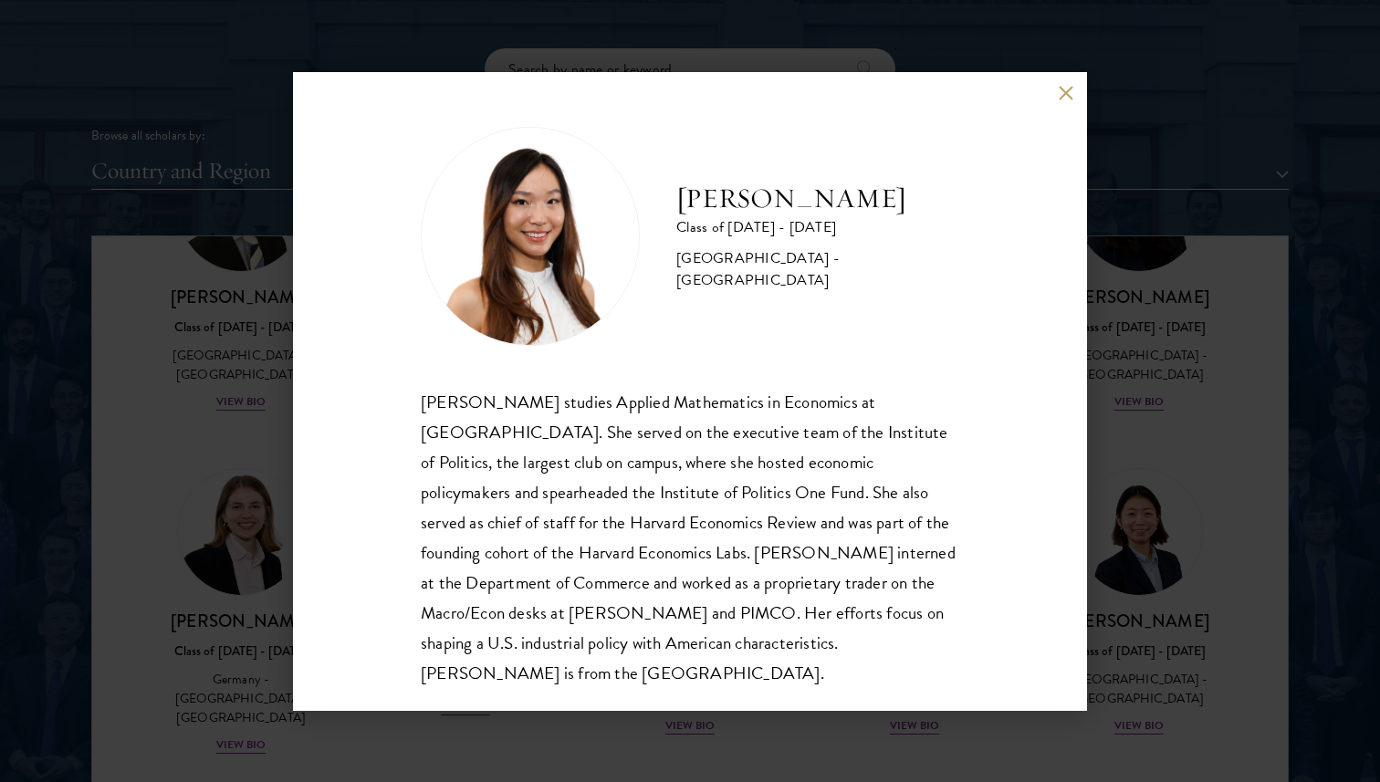
click at [591, 479] on div "[PERSON_NAME] studies Applied Mathematics in Economics at [GEOGRAPHIC_DATA]. Sh…" at bounding box center [690, 537] width 538 height 301
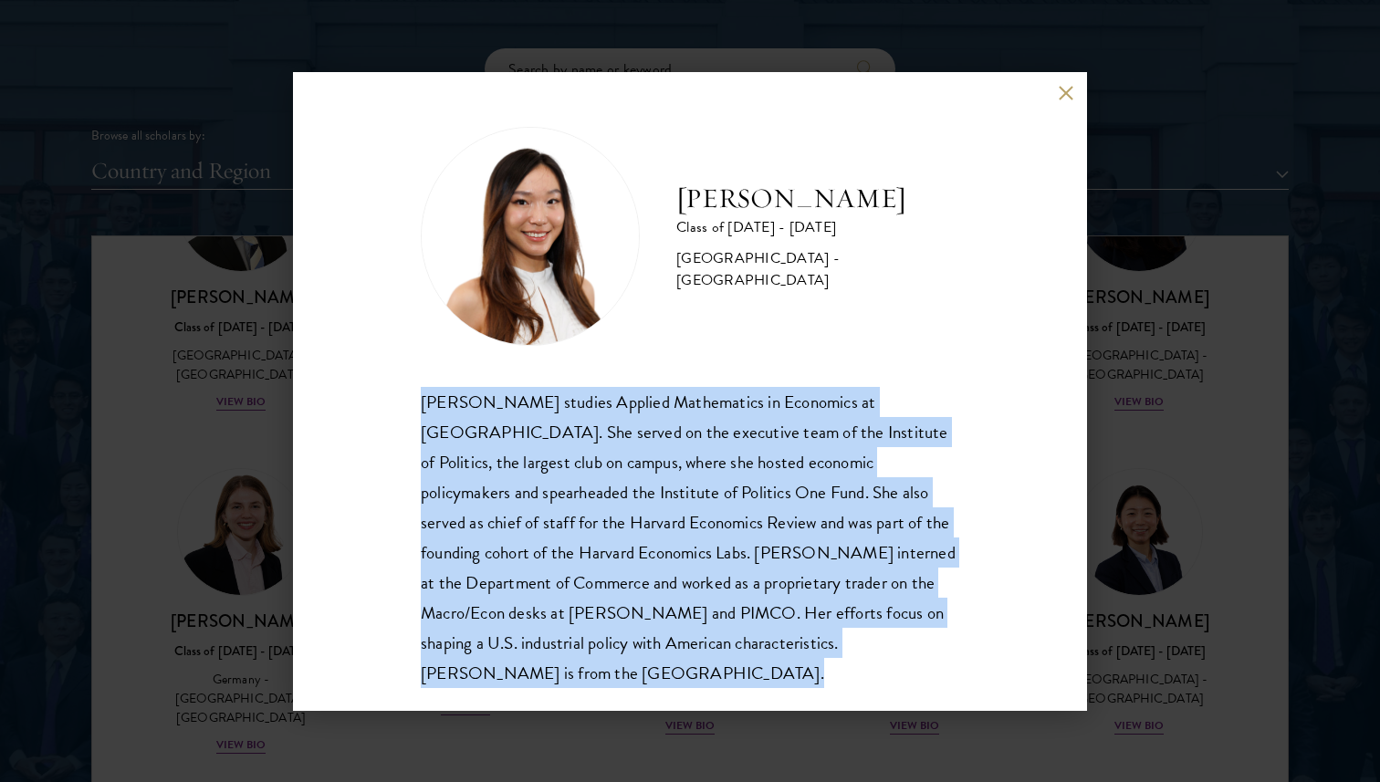
click at [591, 479] on div "[PERSON_NAME] studies Applied Mathematics in Economics at [GEOGRAPHIC_DATA]. Sh…" at bounding box center [690, 537] width 538 height 301
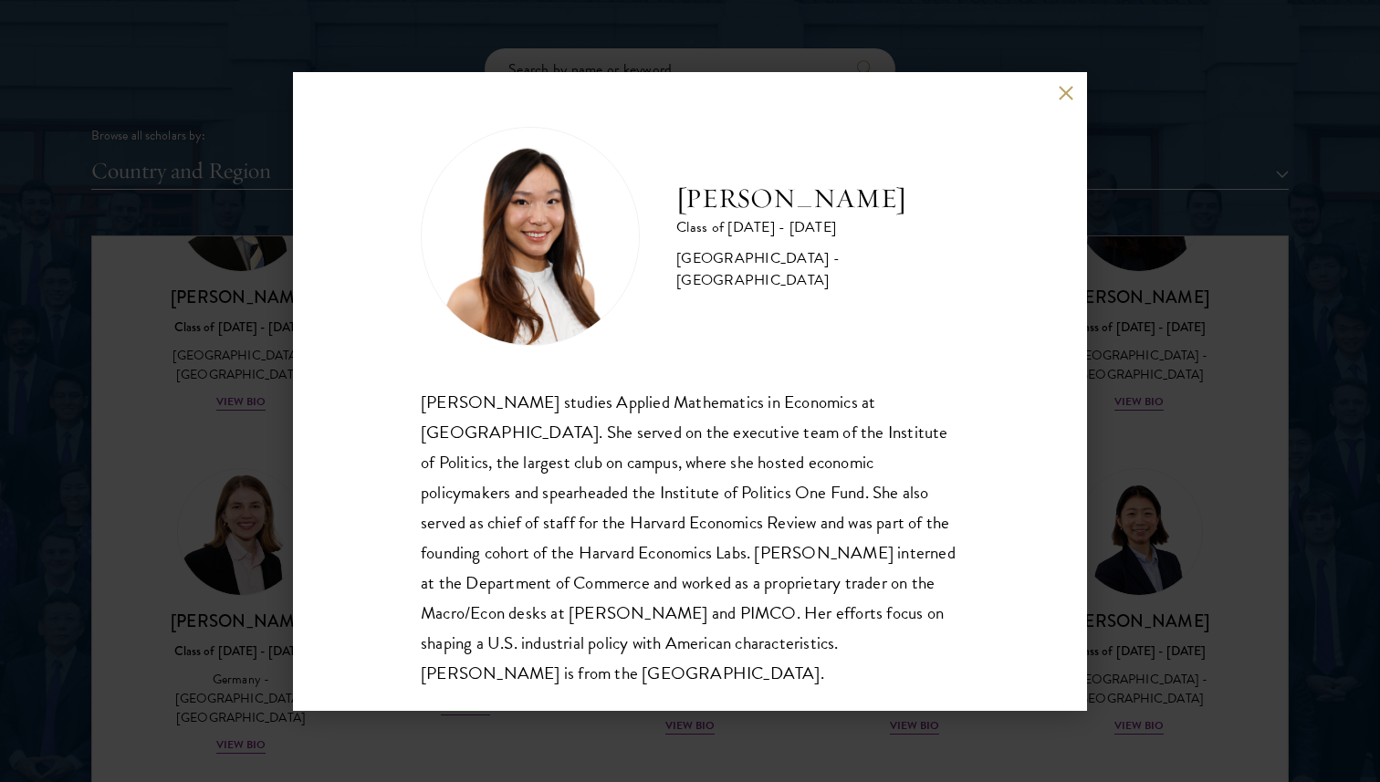
click at [592, 494] on div "[PERSON_NAME] studies Applied Mathematics in Economics at [GEOGRAPHIC_DATA]. Sh…" at bounding box center [690, 537] width 538 height 301
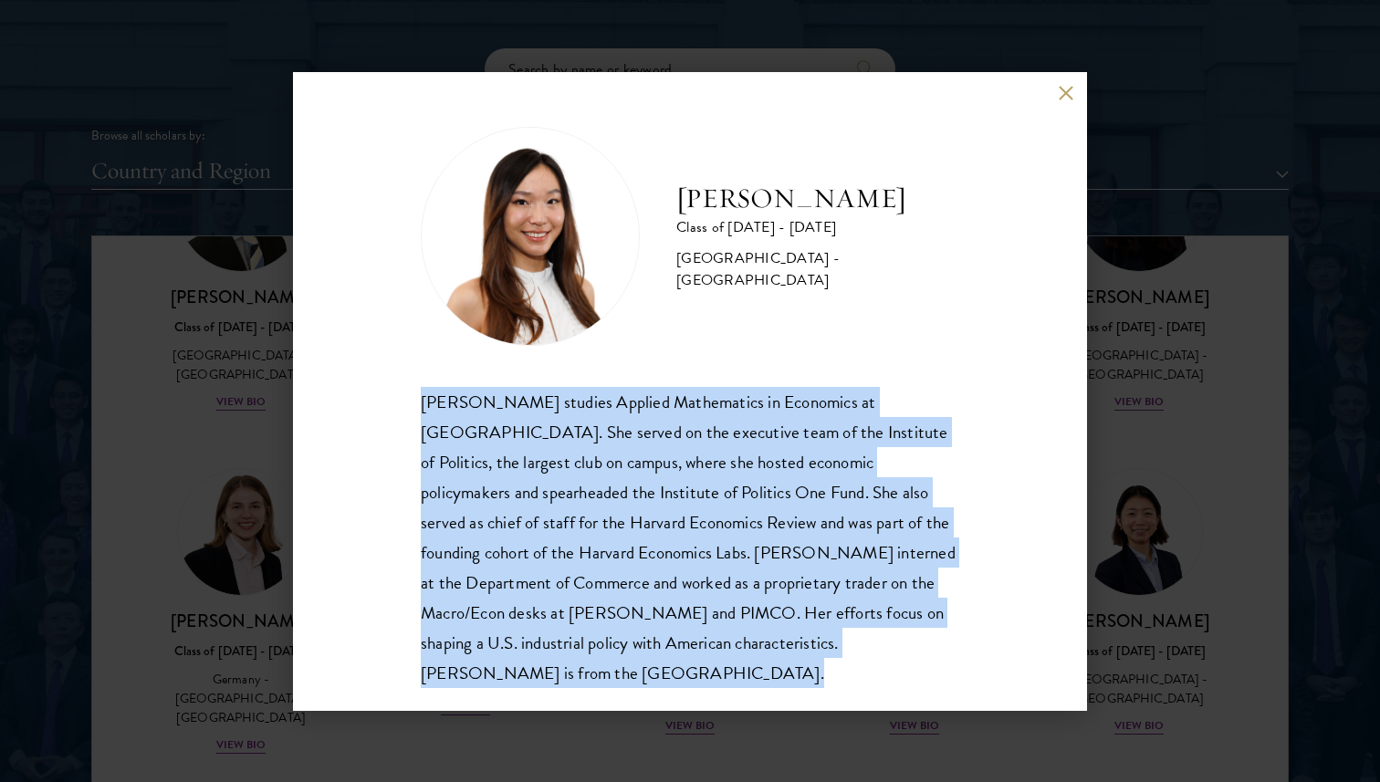
click at [592, 494] on div "[PERSON_NAME] studies Applied Mathematics in Economics at [GEOGRAPHIC_DATA]. Sh…" at bounding box center [690, 537] width 538 height 301
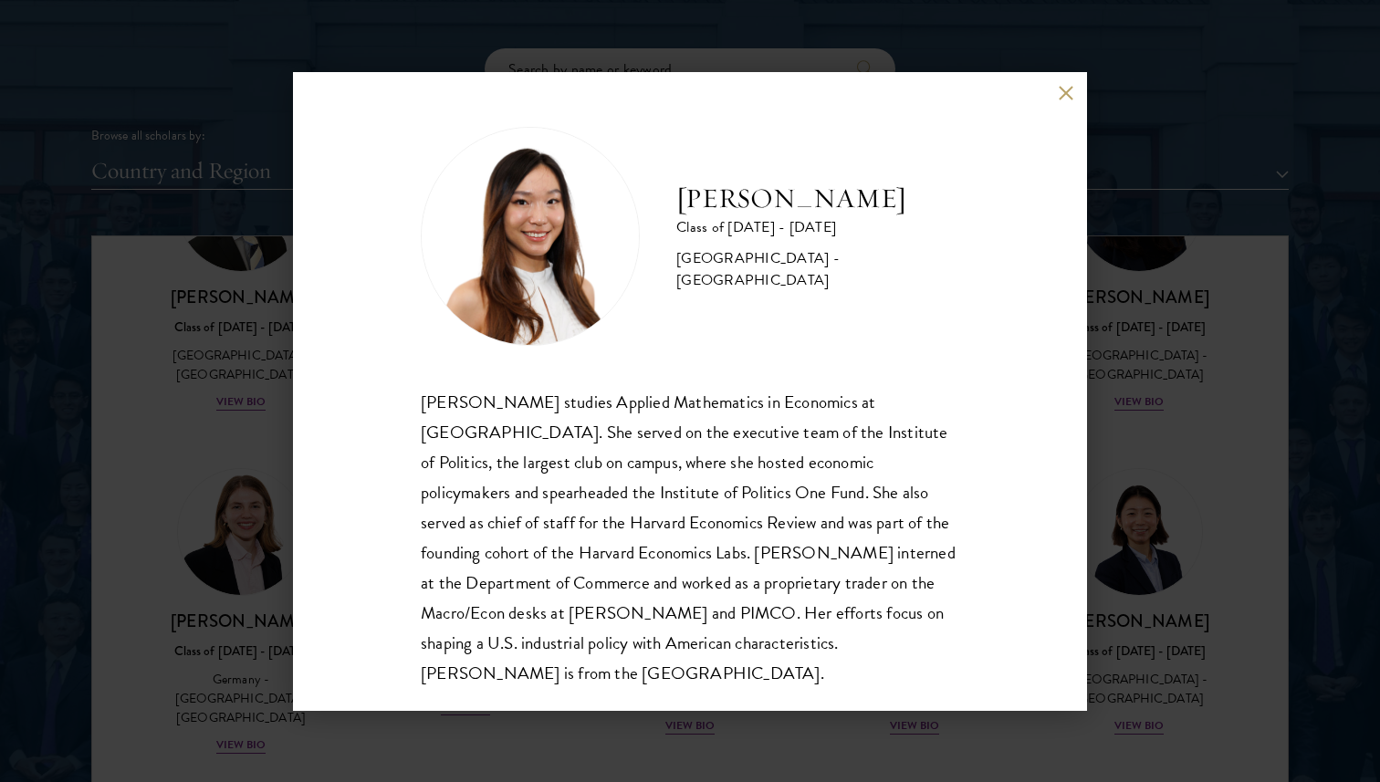
click at [592, 494] on div "[PERSON_NAME] studies Applied Mathematics in Economics at [GEOGRAPHIC_DATA]. Sh…" at bounding box center [690, 537] width 538 height 301
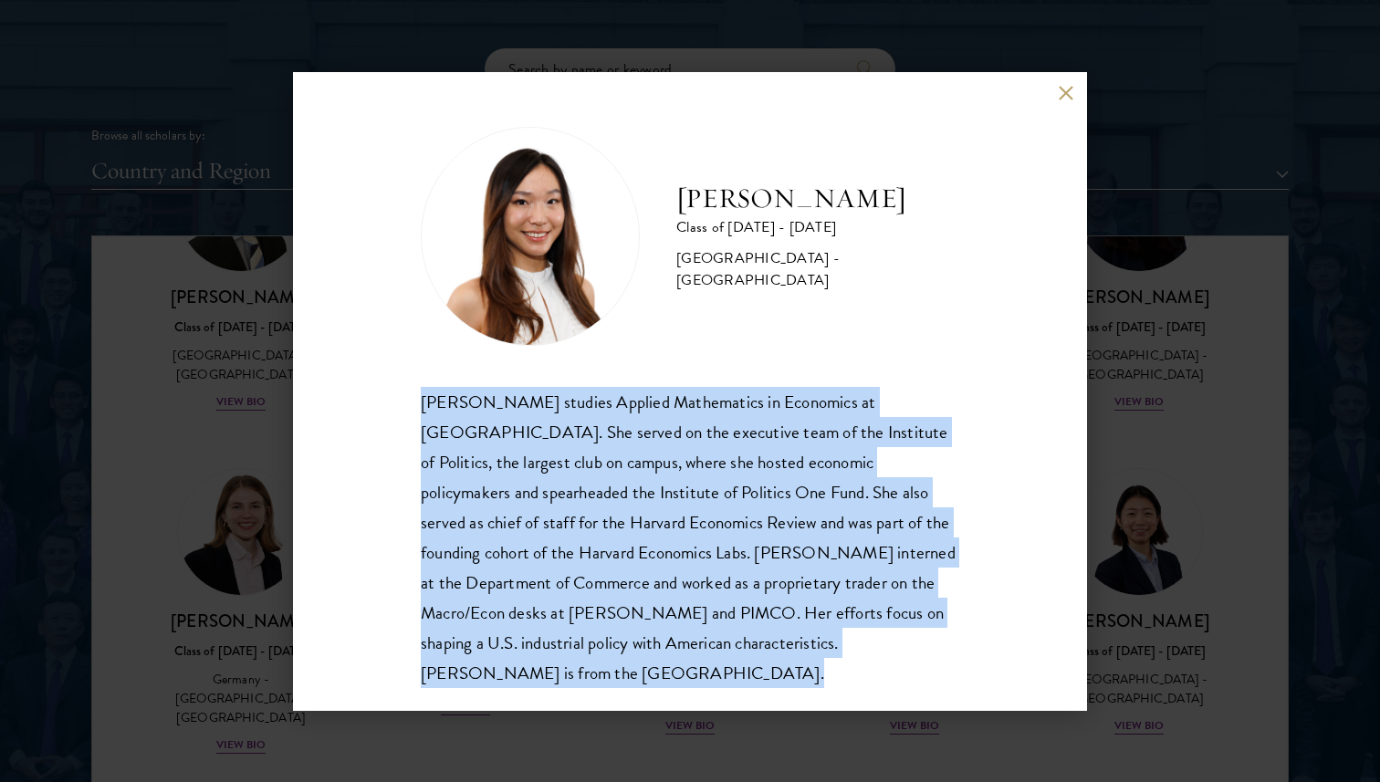
click at [592, 494] on div "[PERSON_NAME] studies Applied Mathematics in Economics at [GEOGRAPHIC_DATA]. Sh…" at bounding box center [690, 537] width 538 height 301
click at [594, 546] on div "[PERSON_NAME] studies Applied Mathematics in Economics at [GEOGRAPHIC_DATA]. Sh…" at bounding box center [690, 537] width 538 height 301
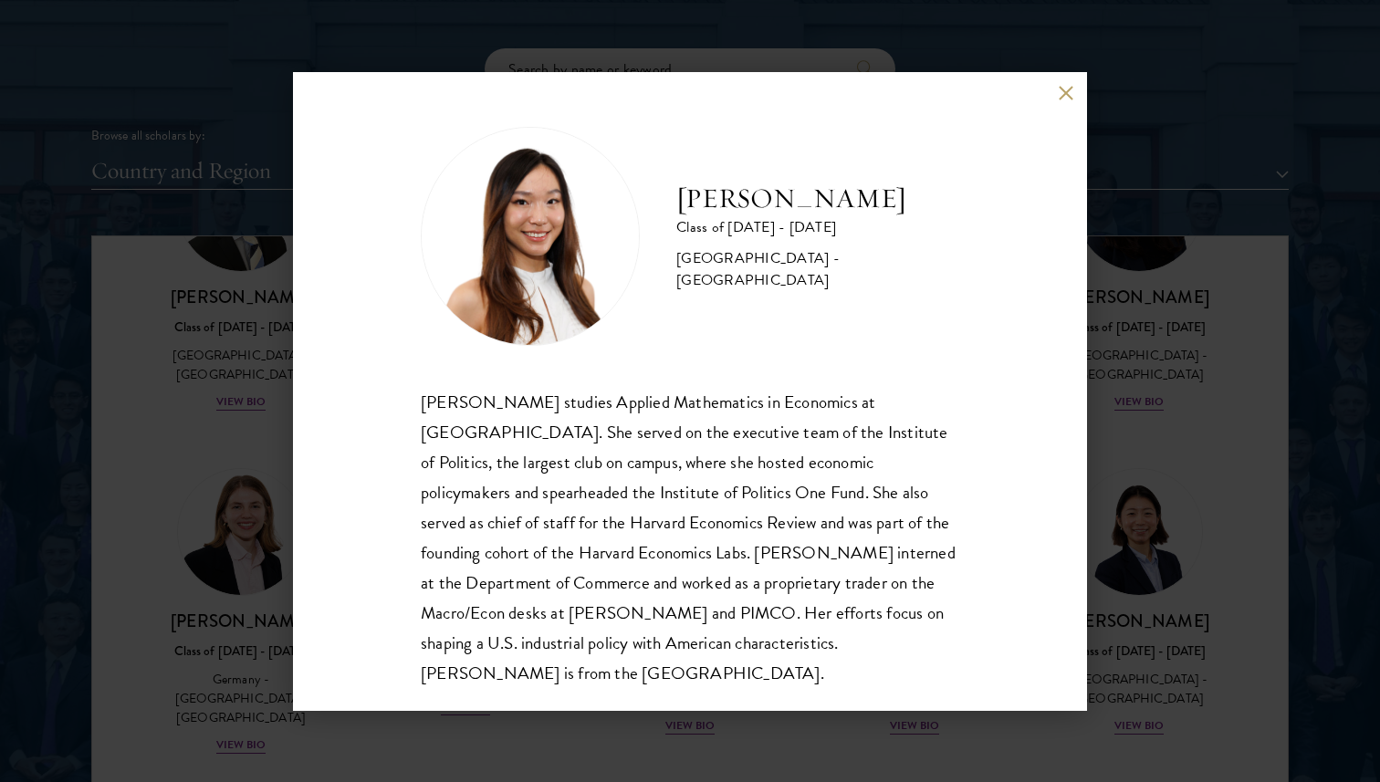
click at [594, 546] on div "[PERSON_NAME] studies Applied Mathematics in Economics at [GEOGRAPHIC_DATA]. Sh…" at bounding box center [690, 537] width 538 height 301
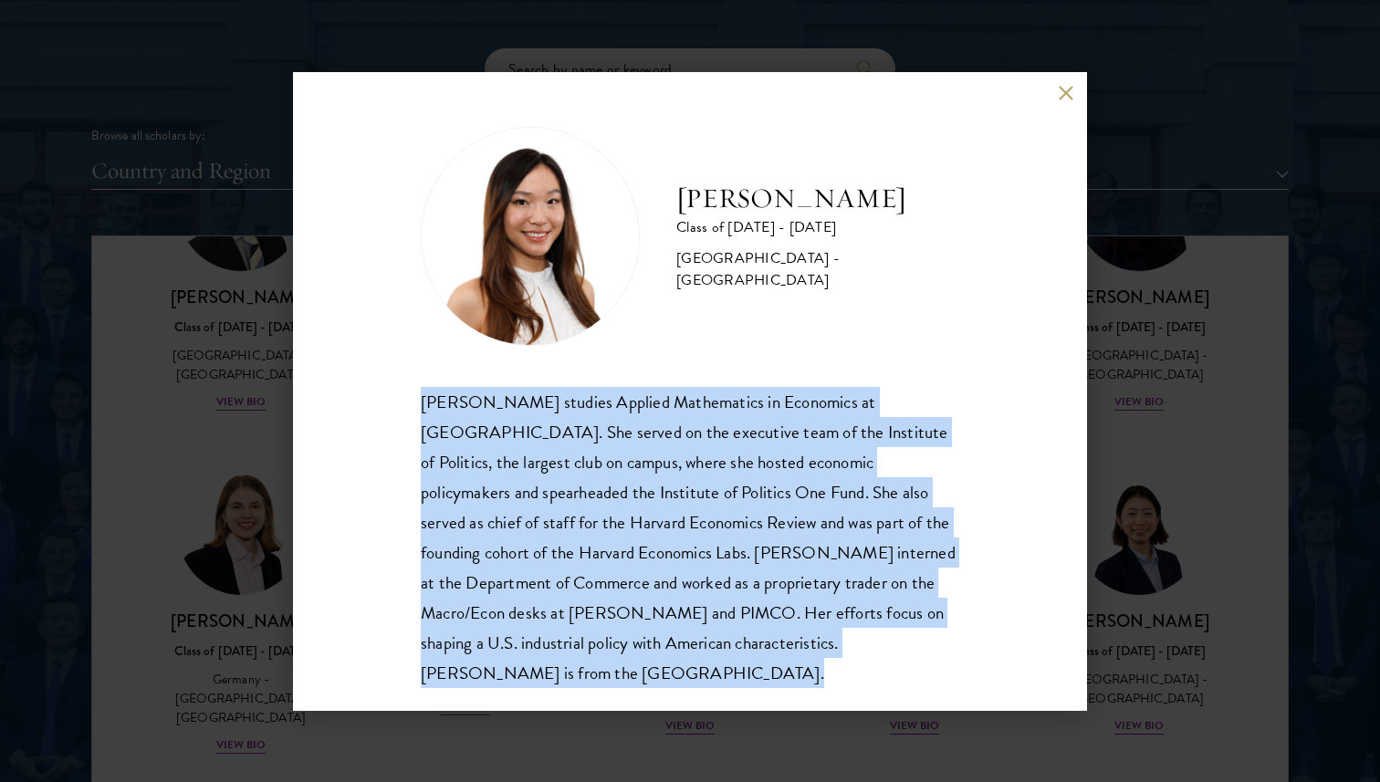
click at [594, 546] on div "[PERSON_NAME] studies Applied Mathematics in Economics at [GEOGRAPHIC_DATA]. Sh…" at bounding box center [690, 537] width 538 height 301
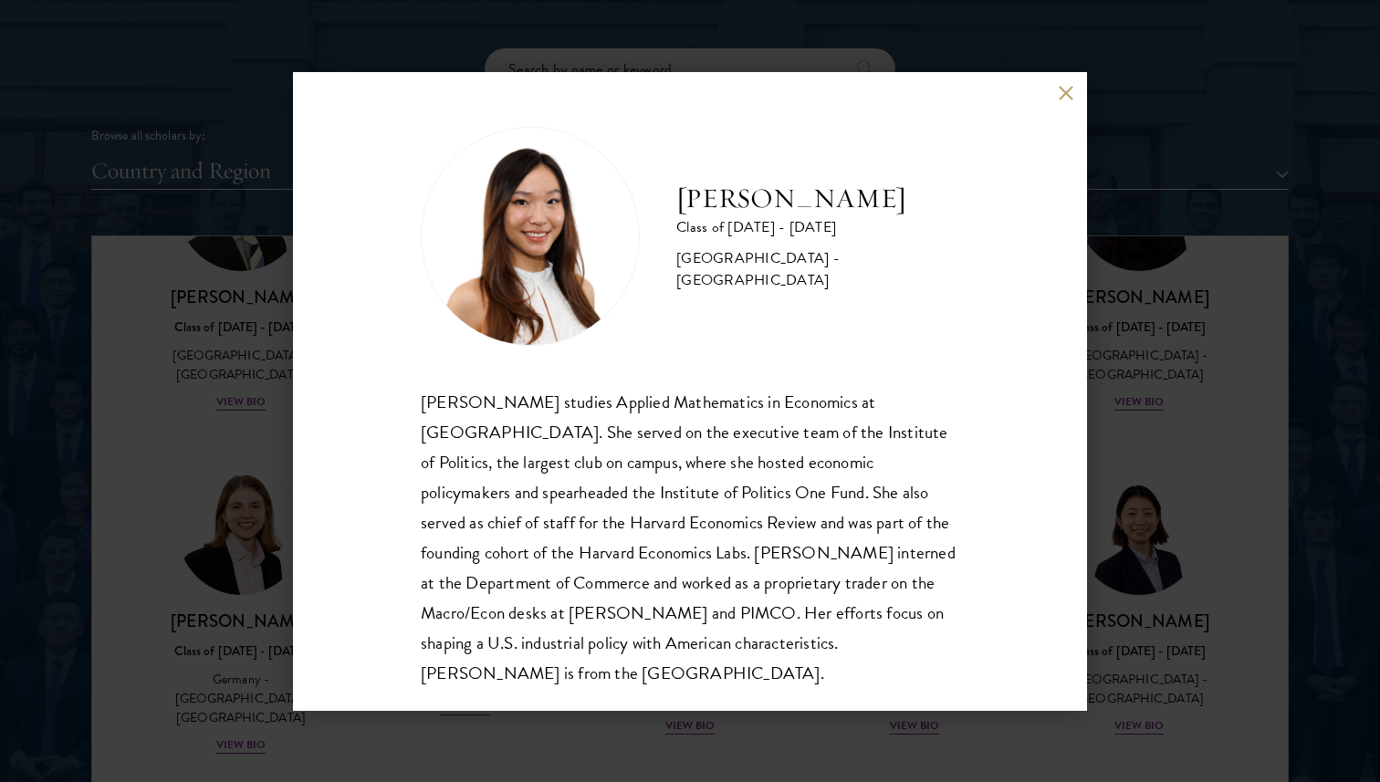
click at [594, 546] on div "[PERSON_NAME] studies Applied Mathematics in Economics at [GEOGRAPHIC_DATA]. Sh…" at bounding box center [690, 537] width 538 height 301
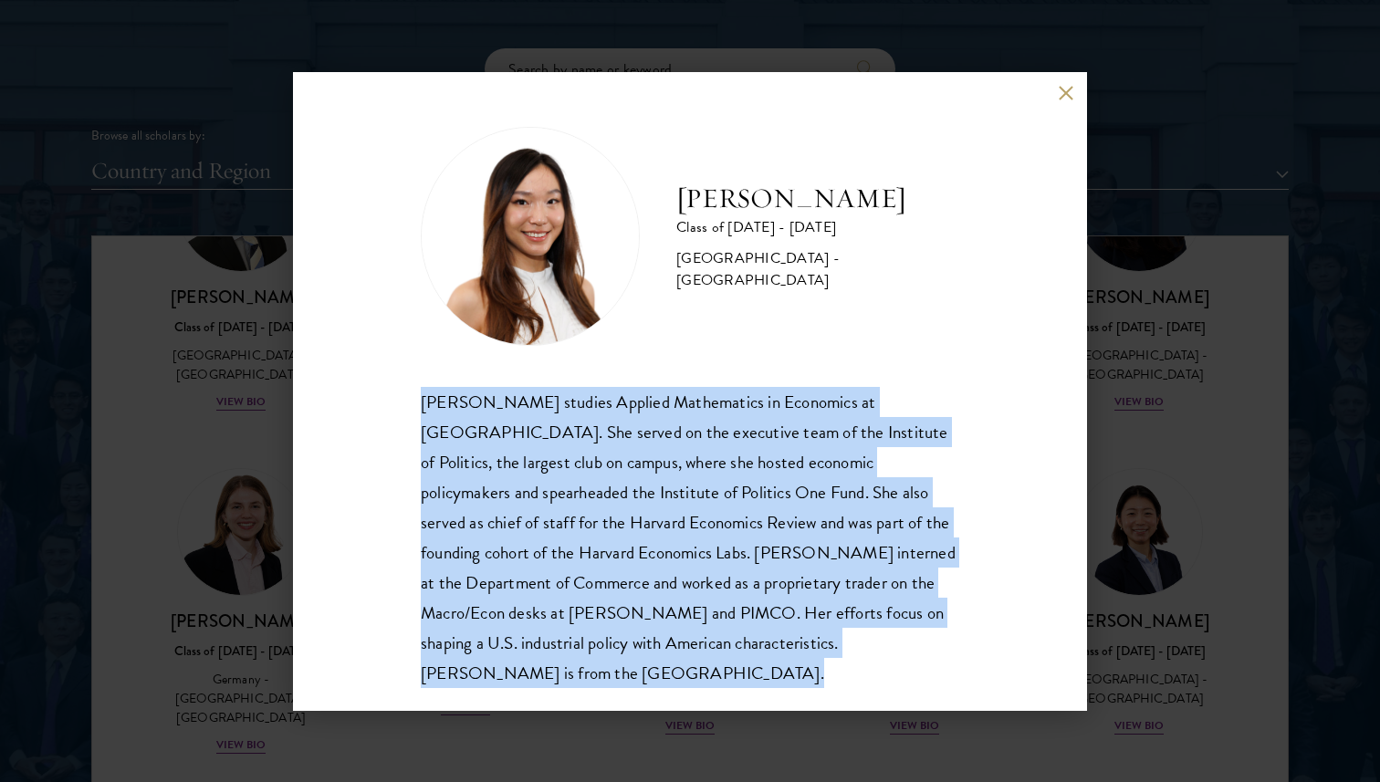
click at [594, 546] on div "[PERSON_NAME] studies Applied Mathematics in Economics at [GEOGRAPHIC_DATA]. Sh…" at bounding box center [690, 537] width 538 height 301
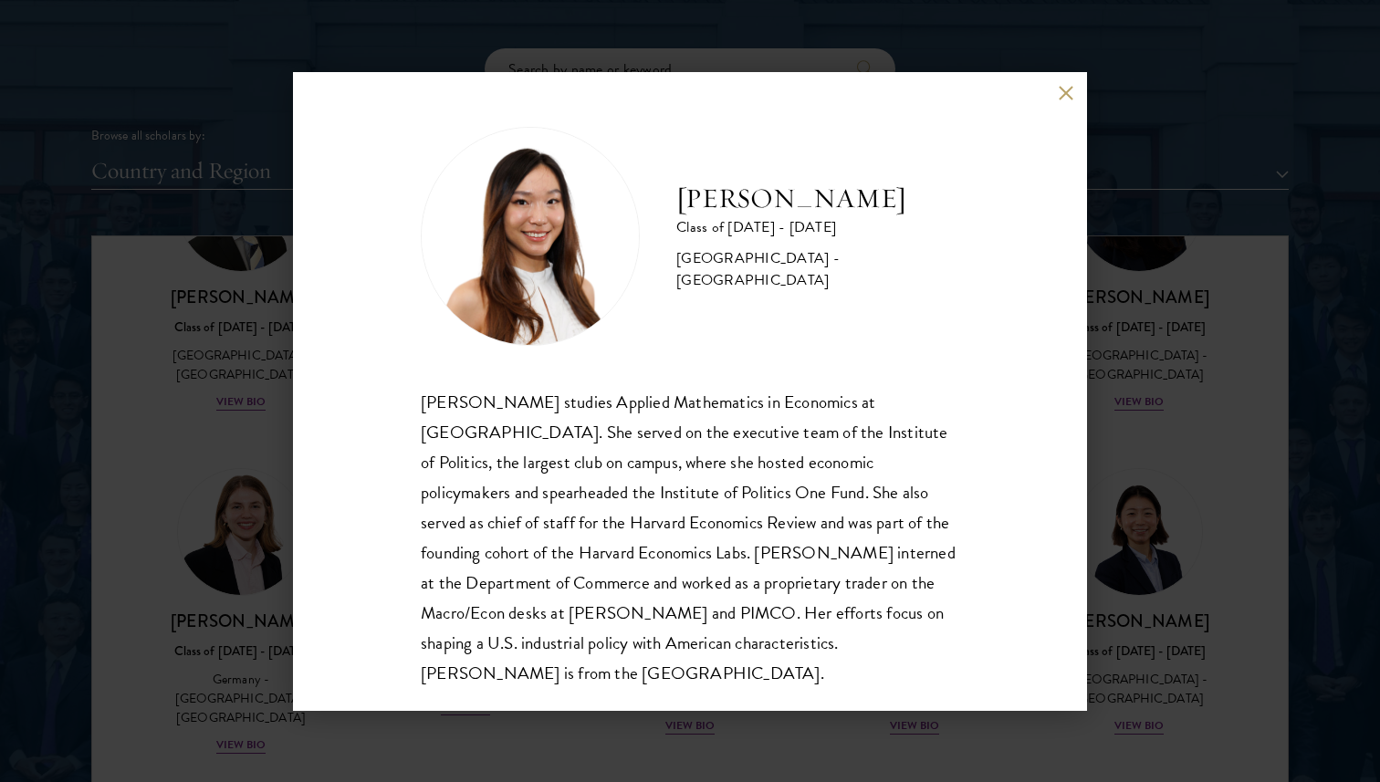
click at [594, 546] on div "[PERSON_NAME] studies Applied Mathematics in Economics at [GEOGRAPHIC_DATA]. Sh…" at bounding box center [690, 537] width 538 height 301
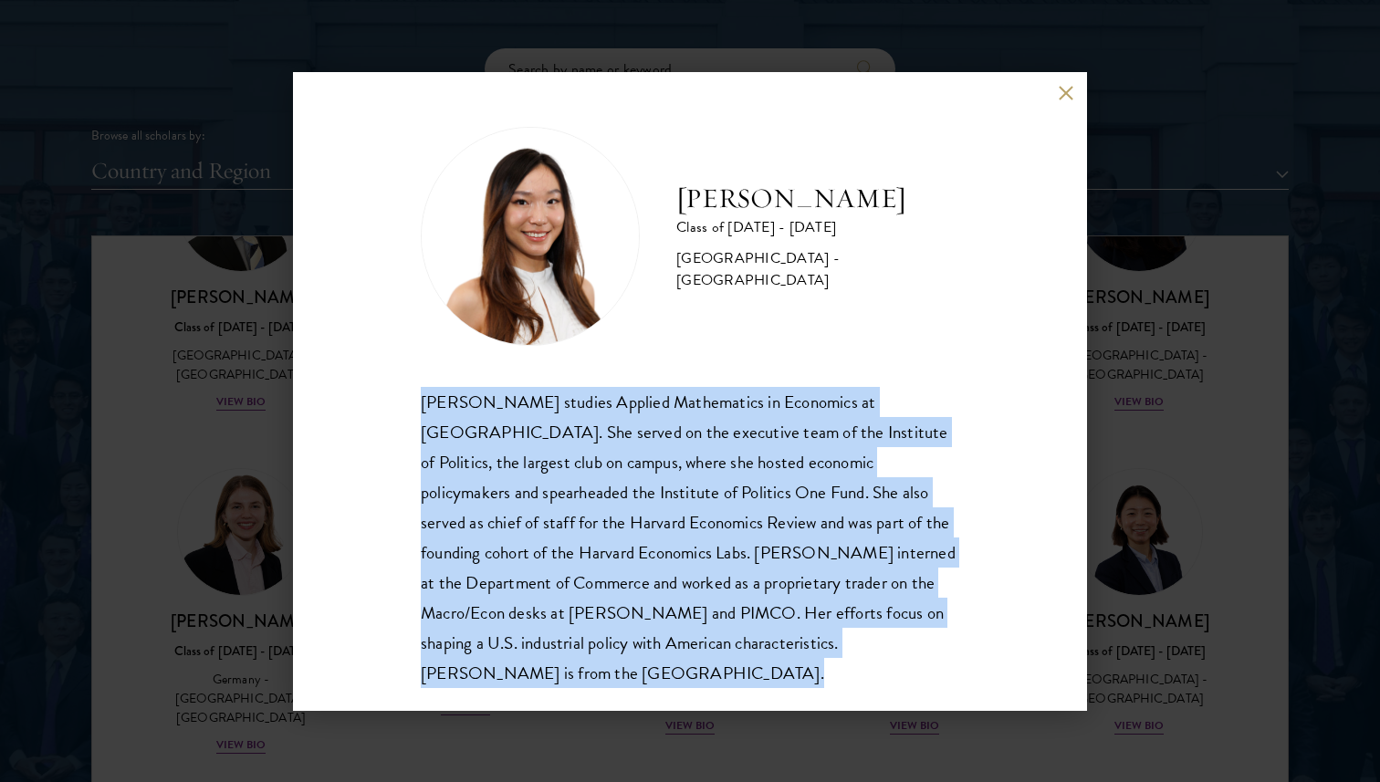
click at [594, 546] on div "[PERSON_NAME] studies Applied Mathematics in Economics at [GEOGRAPHIC_DATA]. Sh…" at bounding box center [690, 537] width 538 height 301
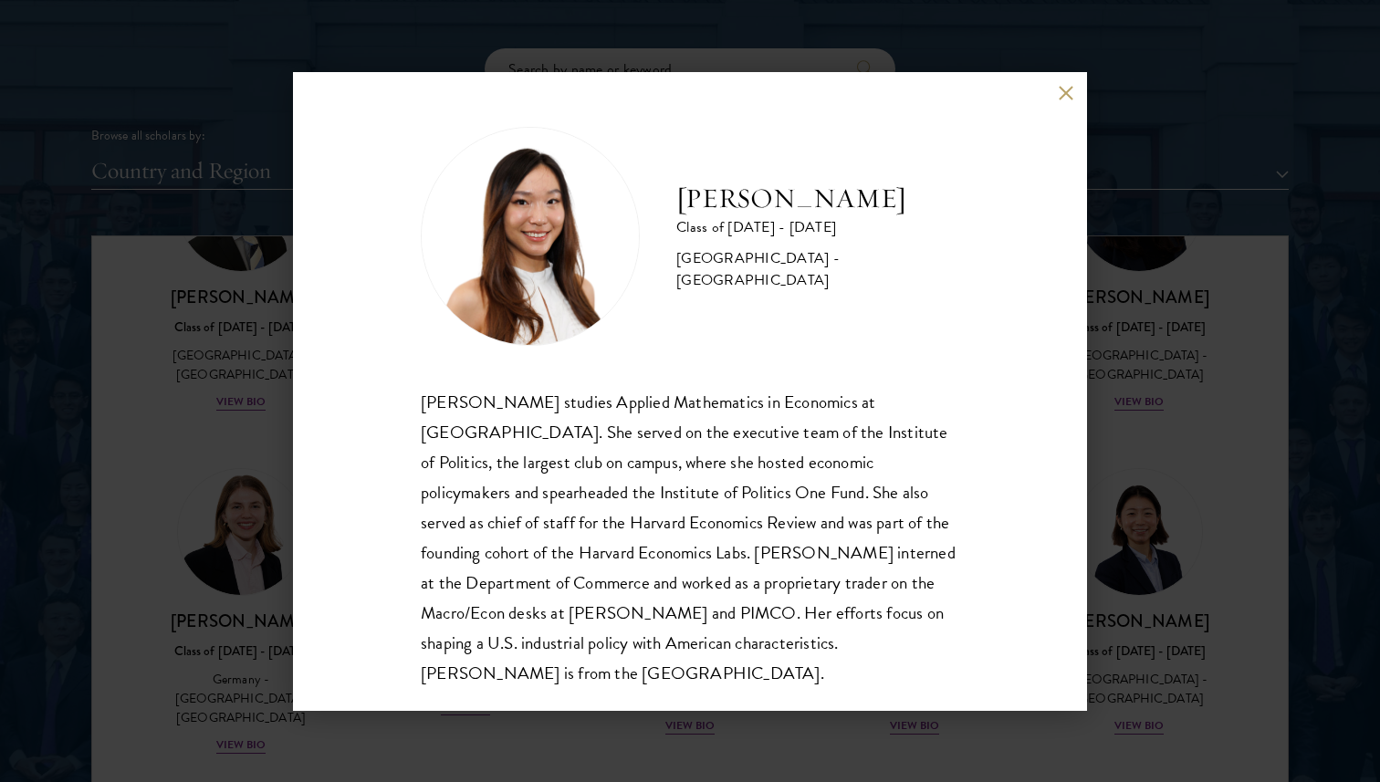
click at [1234, 380] on div "[PERSON_NAME] Class of [DATE] - [DATE] [GEOGRAPHIC_DATA] - [GEOGRAPHIC_DATA] [P…" at bounding box center [690, 391] width 1380 height 782
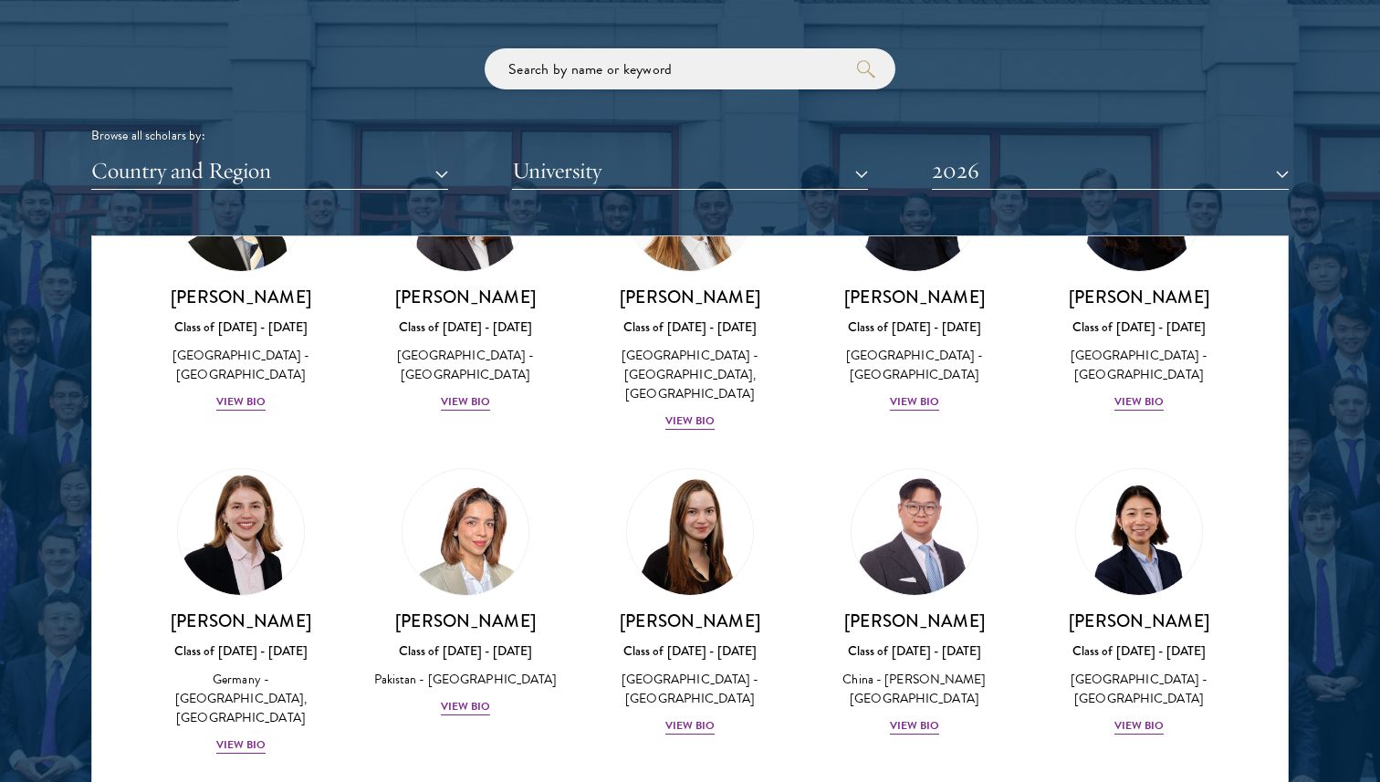
scroll to position [4397, 0]
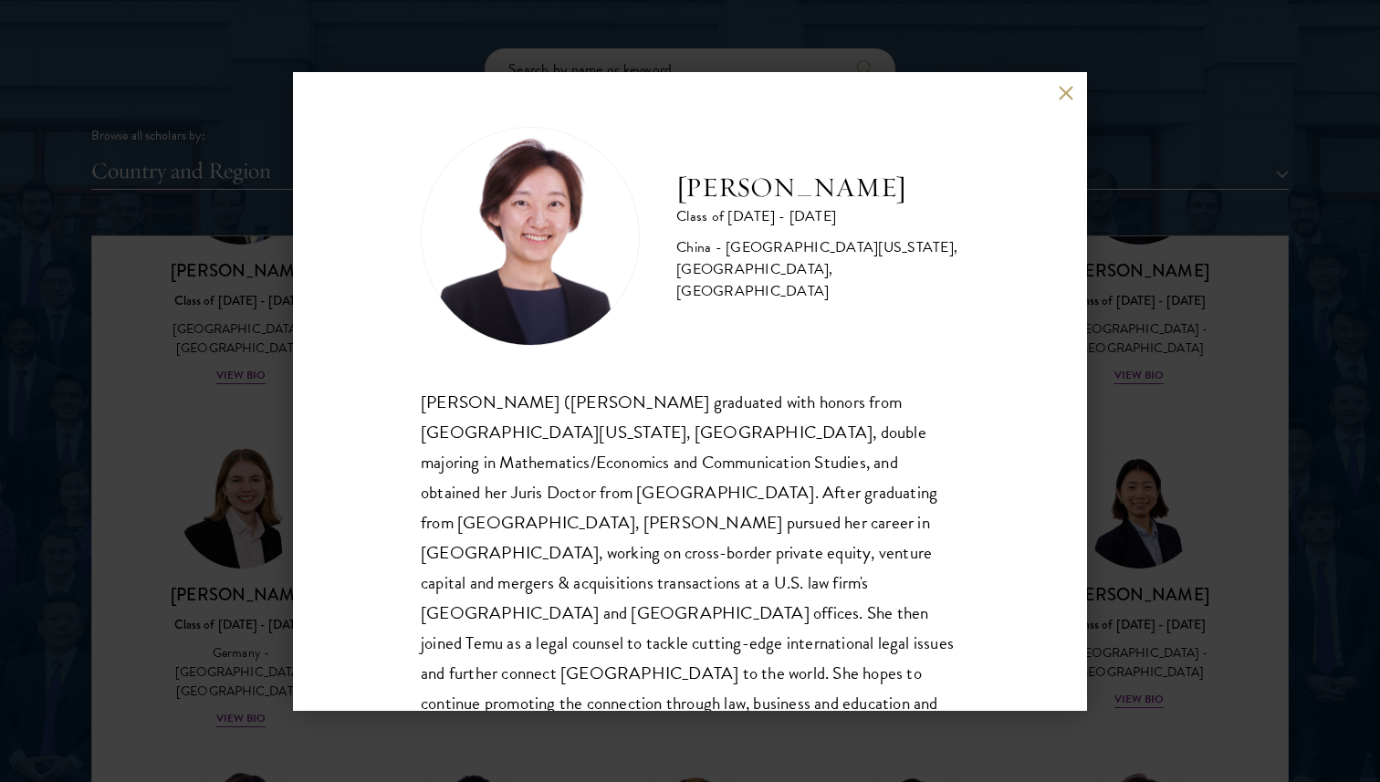
click at [838, 484] on div "[PERSON_NAME] ([PERSON_NAME] graduated with honors from [GEOGRAPHIC_DATA][US_ST…" at bounding box center [690, 583] width 538 height 392
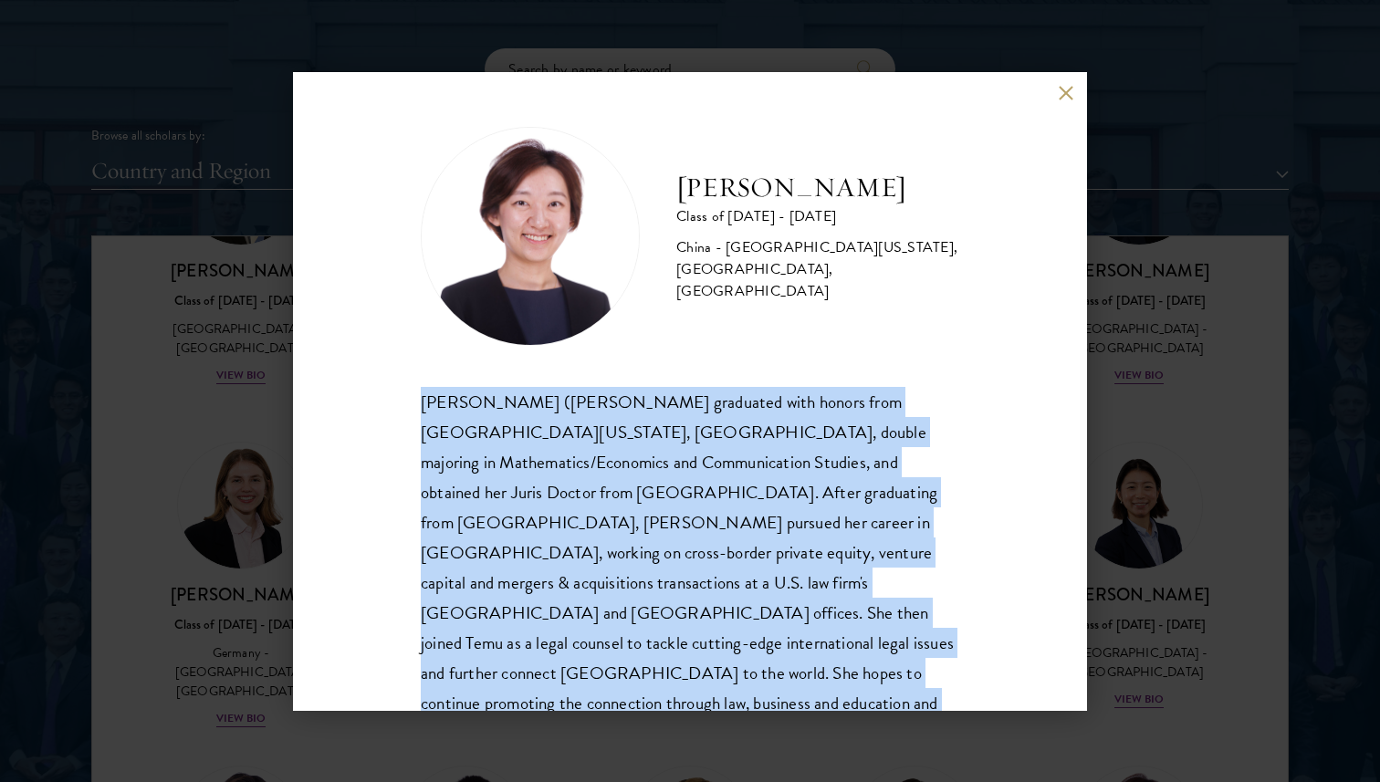
click at [859, 459] on div "[PERSON_NAME] ([PERSON_NAME] graduated with honors from [GEOGRAPHIC_DATA][US_ST…" at bounding box center [690, 583] width 538 height 392
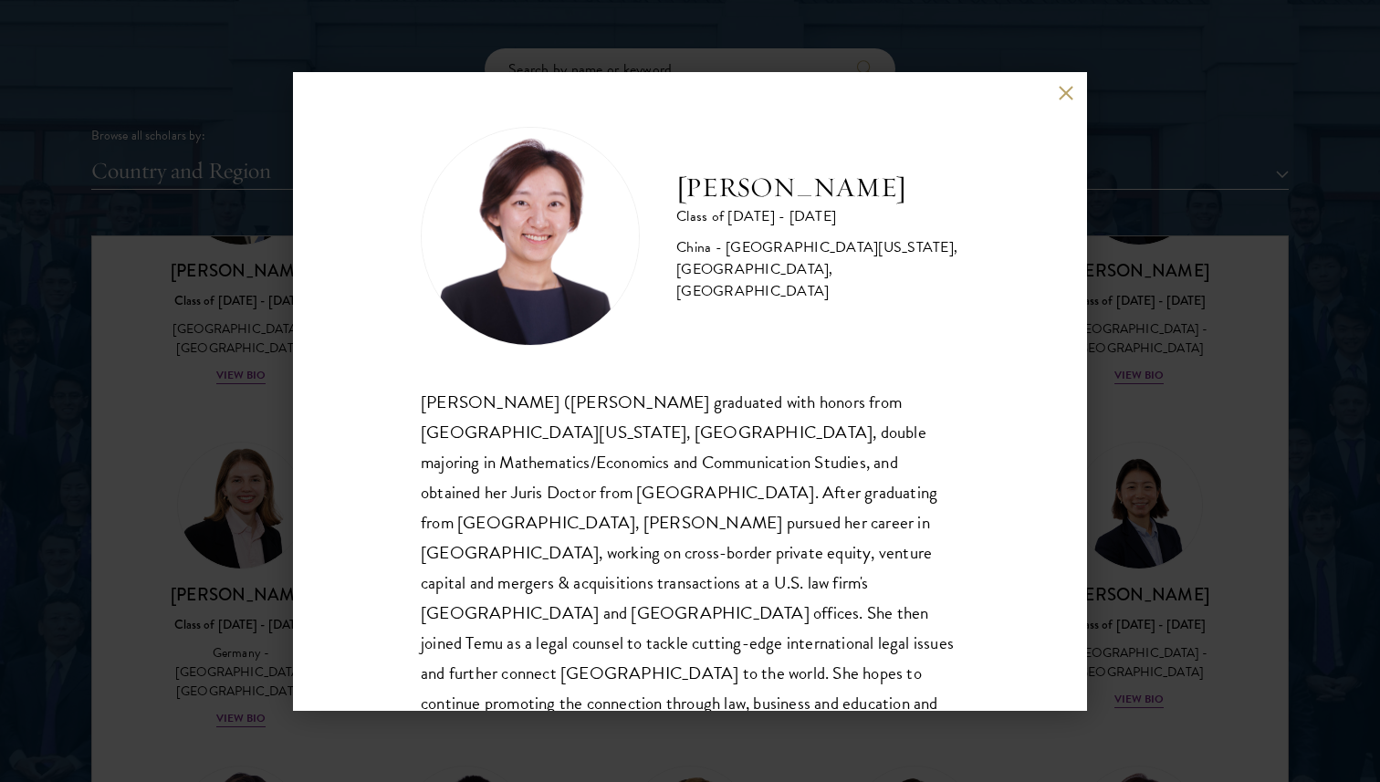
click at [859, 459] on div "[PERSON_NAME] ([PERSON_NAME] graduated with honors from [GEOGRAPHIC_DATA][US_ST…" at bounding box center [690, 583] width 538 height 392
click at [1155, 487] on div "[PERSON_NAME] Class of [DATE] - [DATE] [GEOGRAPHIC_DATA] - [GEOGRAPHIC_DATA][US…" at bounding box center [690, 391] width 1380 height 782
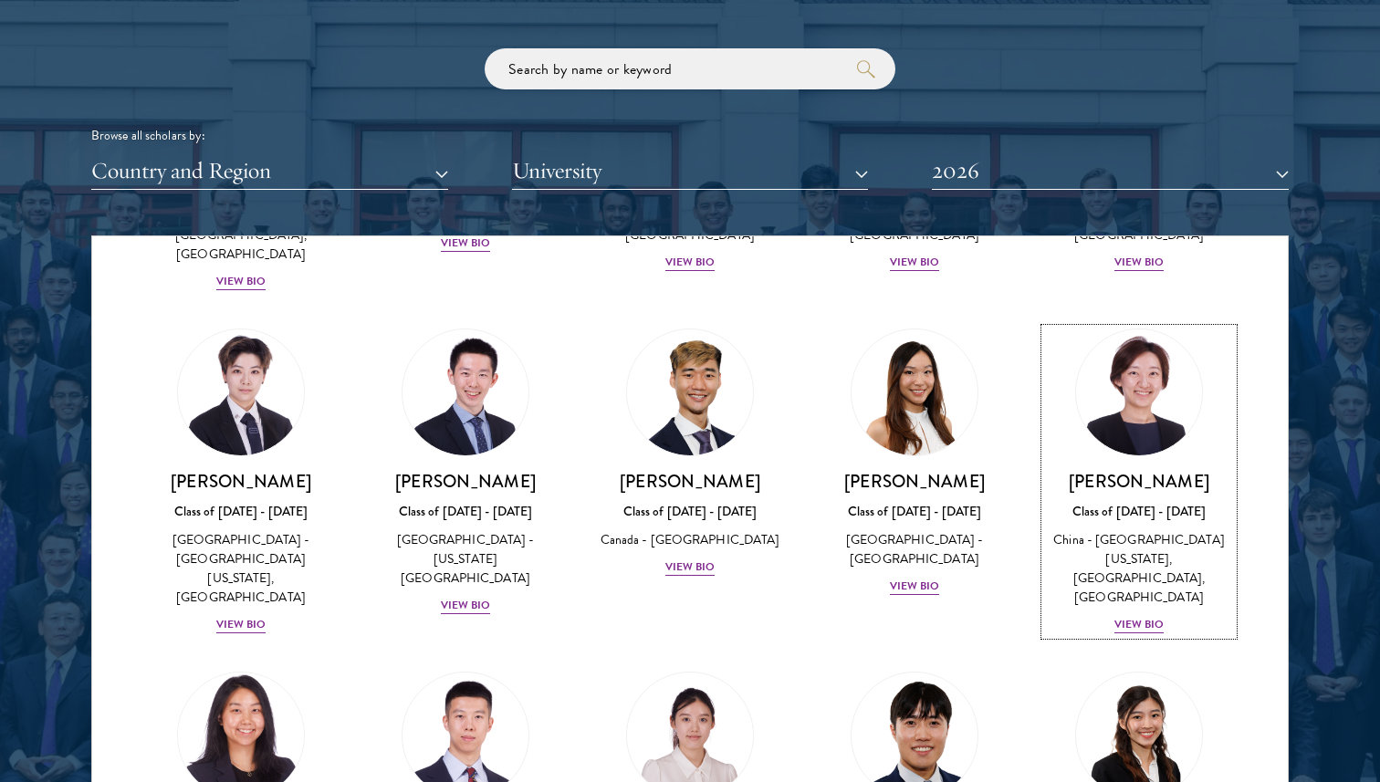
scroll to position [4774, 0]
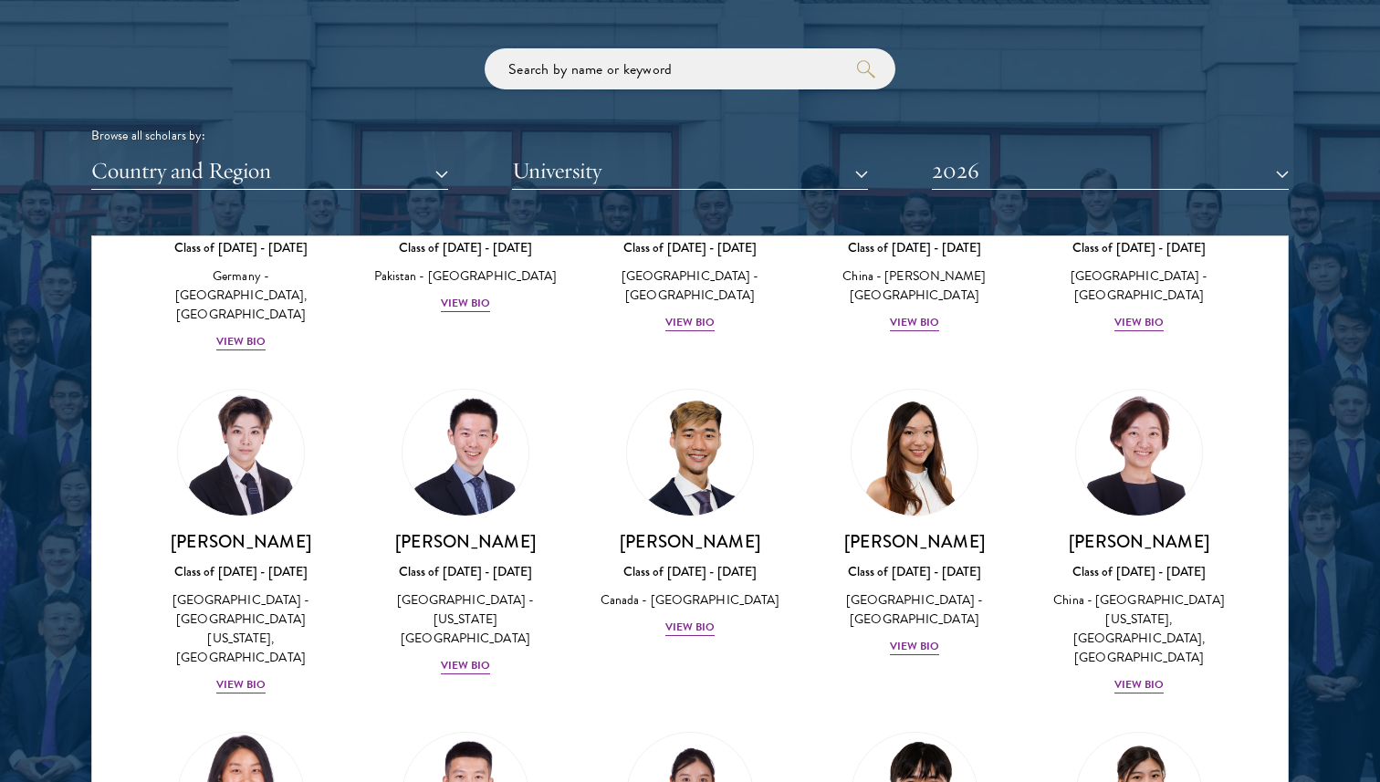
click at [258, 726] on img at bounding box center [241, 795] width 139 height 139
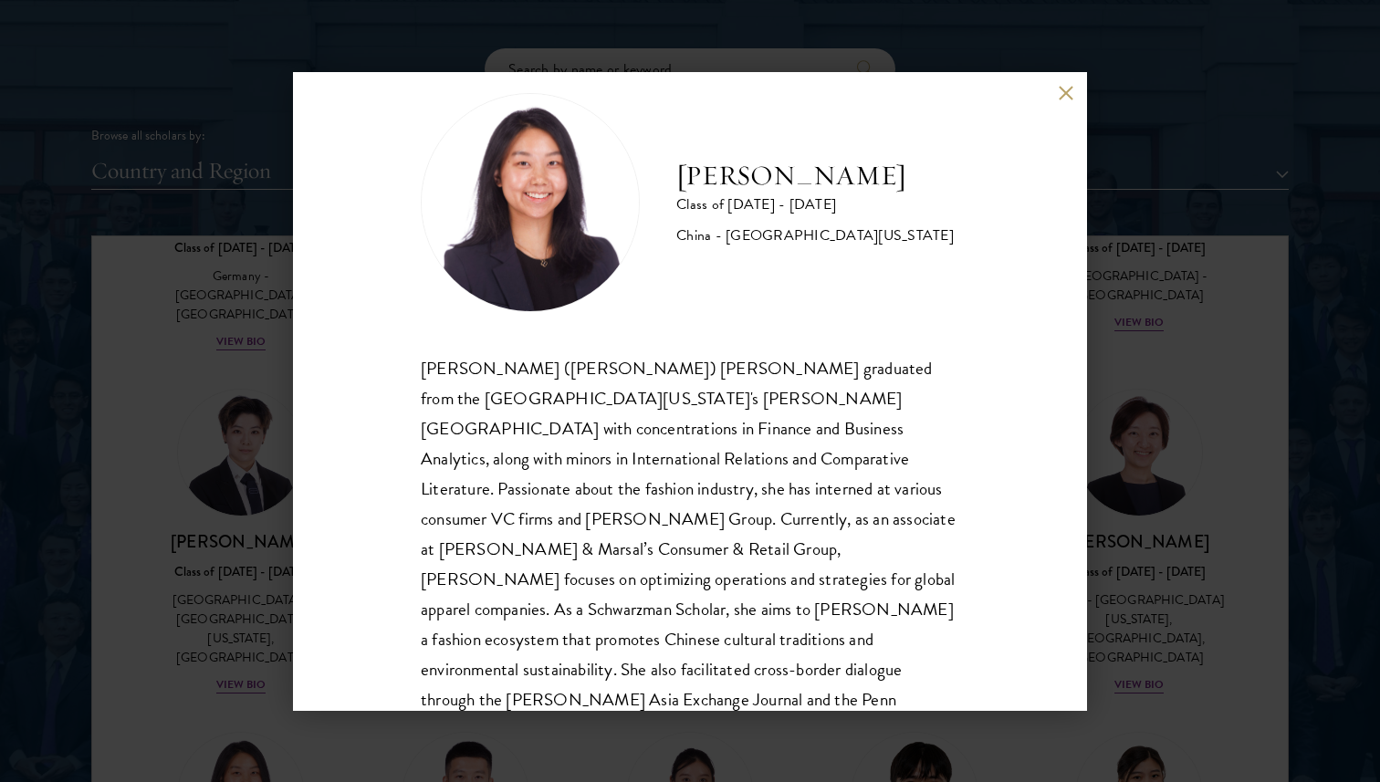
scroll to position [62, 0]
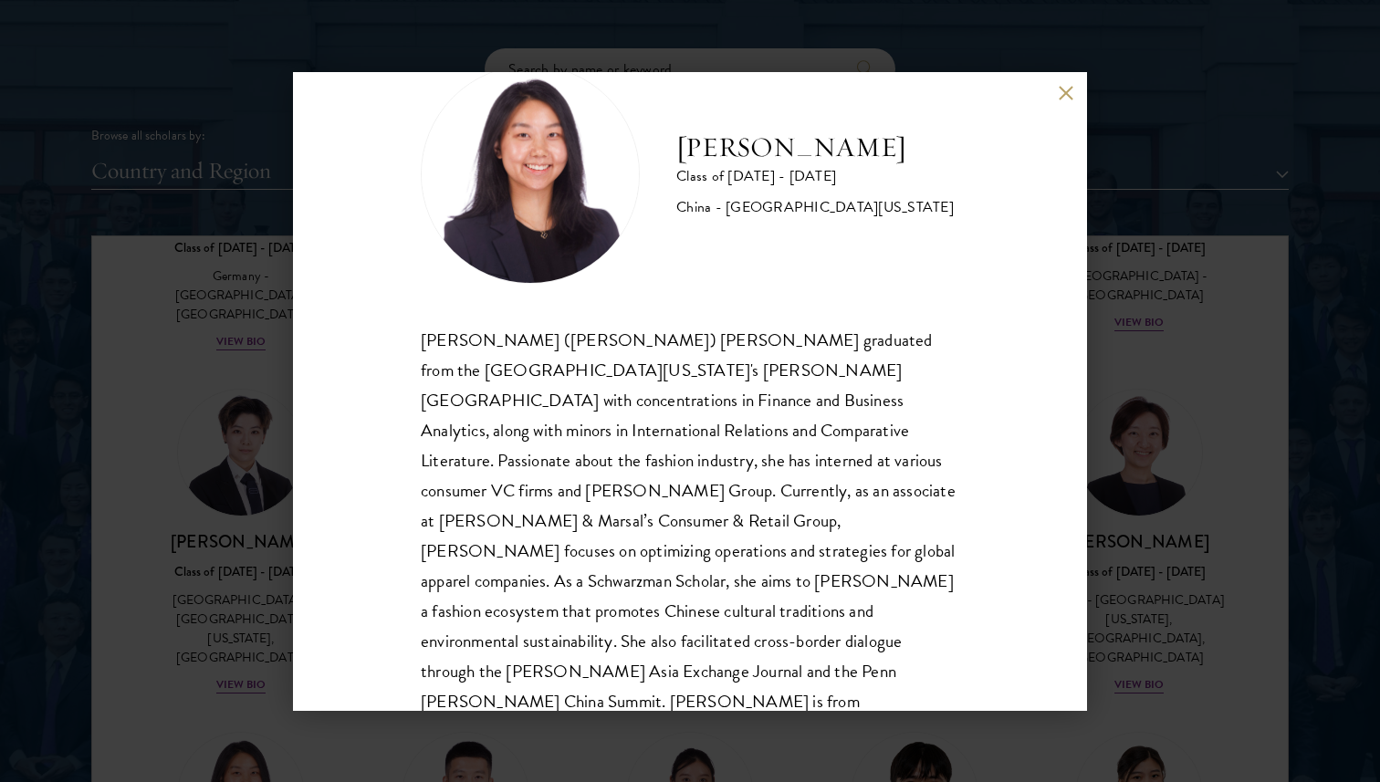
click at [1176, 415] on div "[PERSON_NAME] Class of [DATE] - [DATE] [GEOGRAPHIC_DATA] - [GEOGRAPHIC_DATA][US…" at bounding box center [690, 391] width 1380 height 782
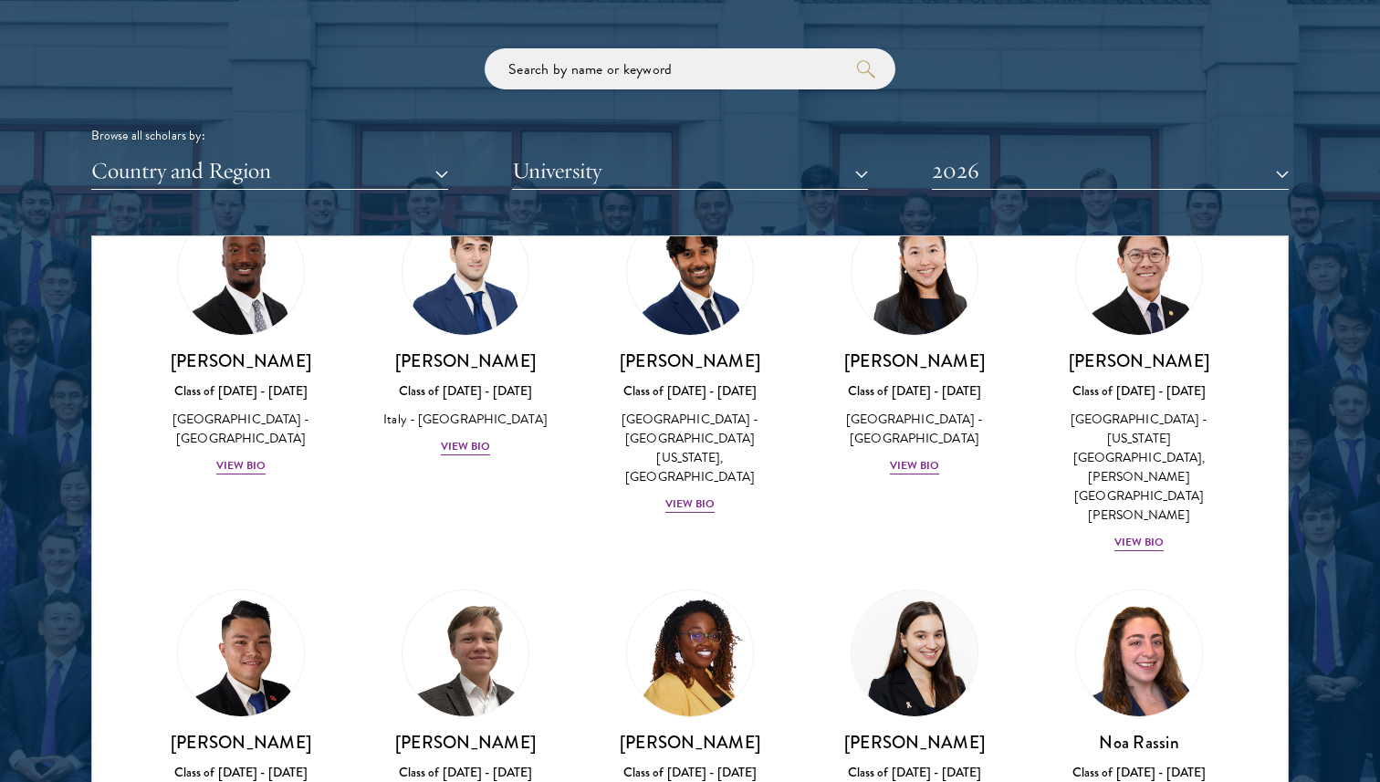
scroll to position [6649, 0]
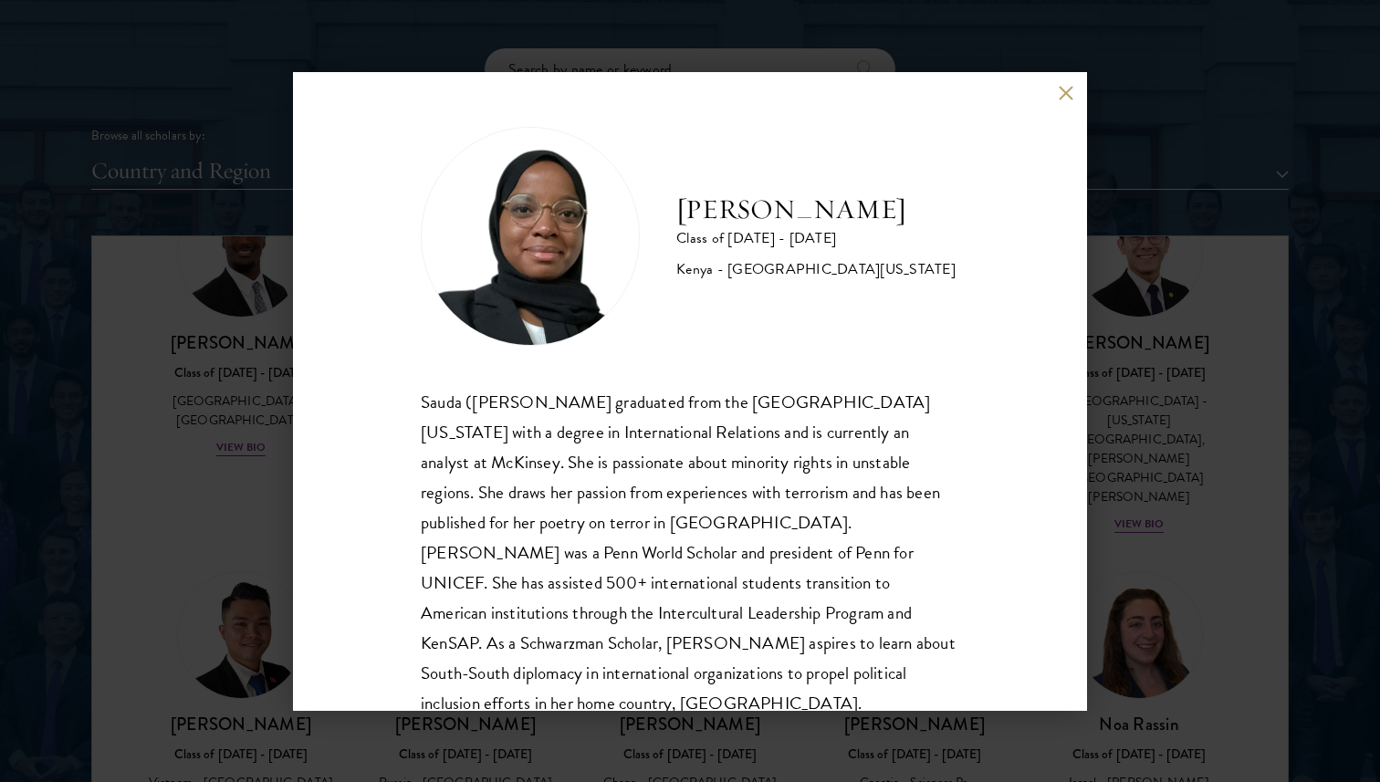
click at [779, 456] on div "Sauda ([PERSON_NAME] graduated from the [GEOGRAPHIC_DATA][US_STATE] with a degr…" at bounding box center [690, 553] width 538 height 332
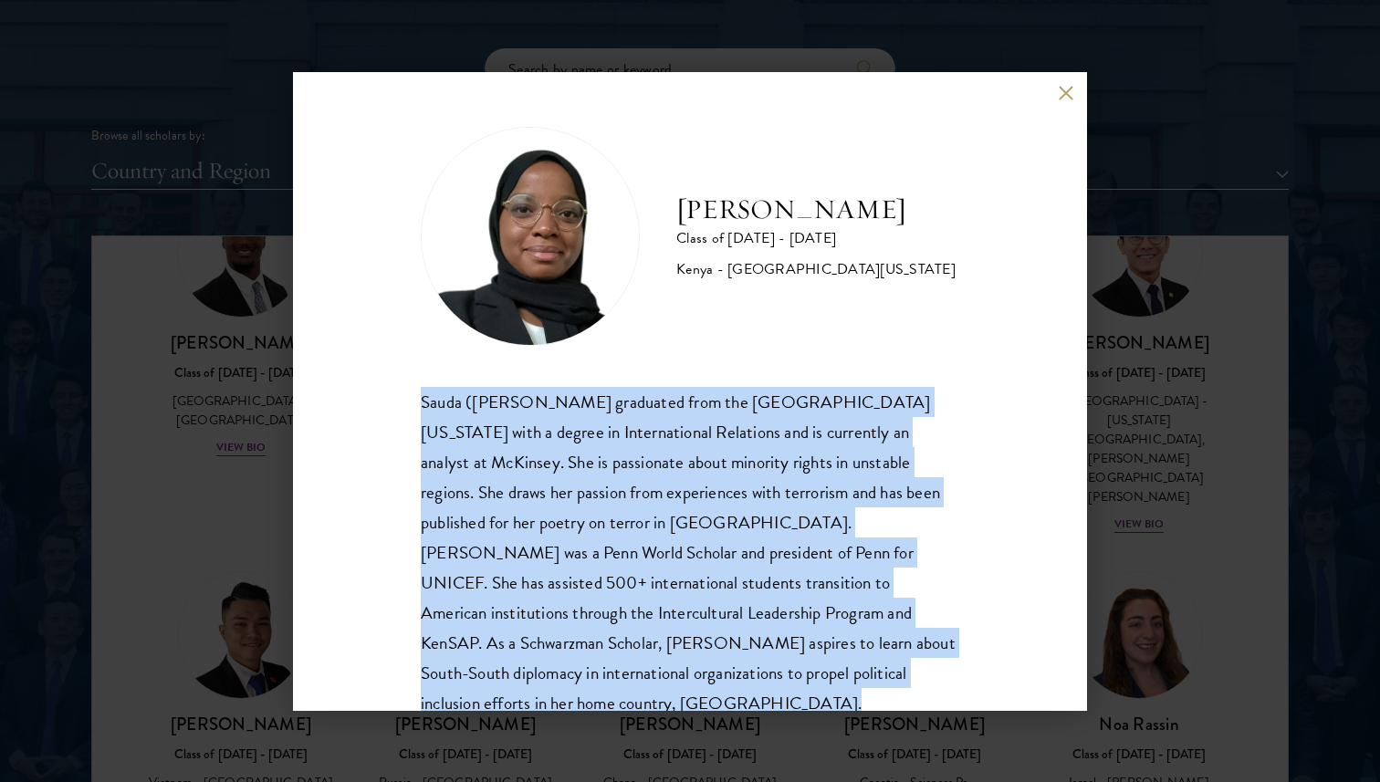
scroll to position [32, 0]
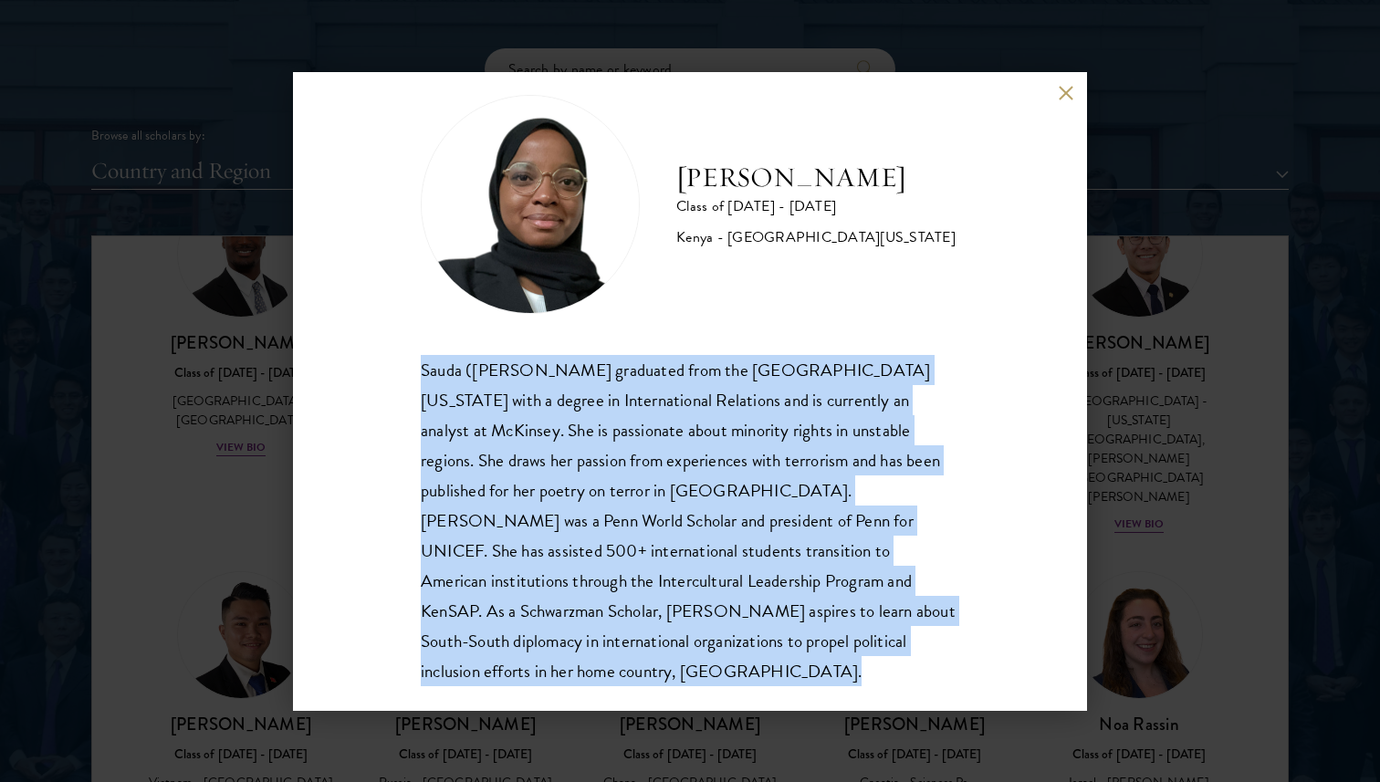
click at [1140, 381] on div "[PERSON_NAME] Class of [DATE] - [DATE] [GEOGRAPHIC_DATA] - [GEOGRAPHIC_DATA][US…" at bounding box center [690, 391] width 1380 height 782
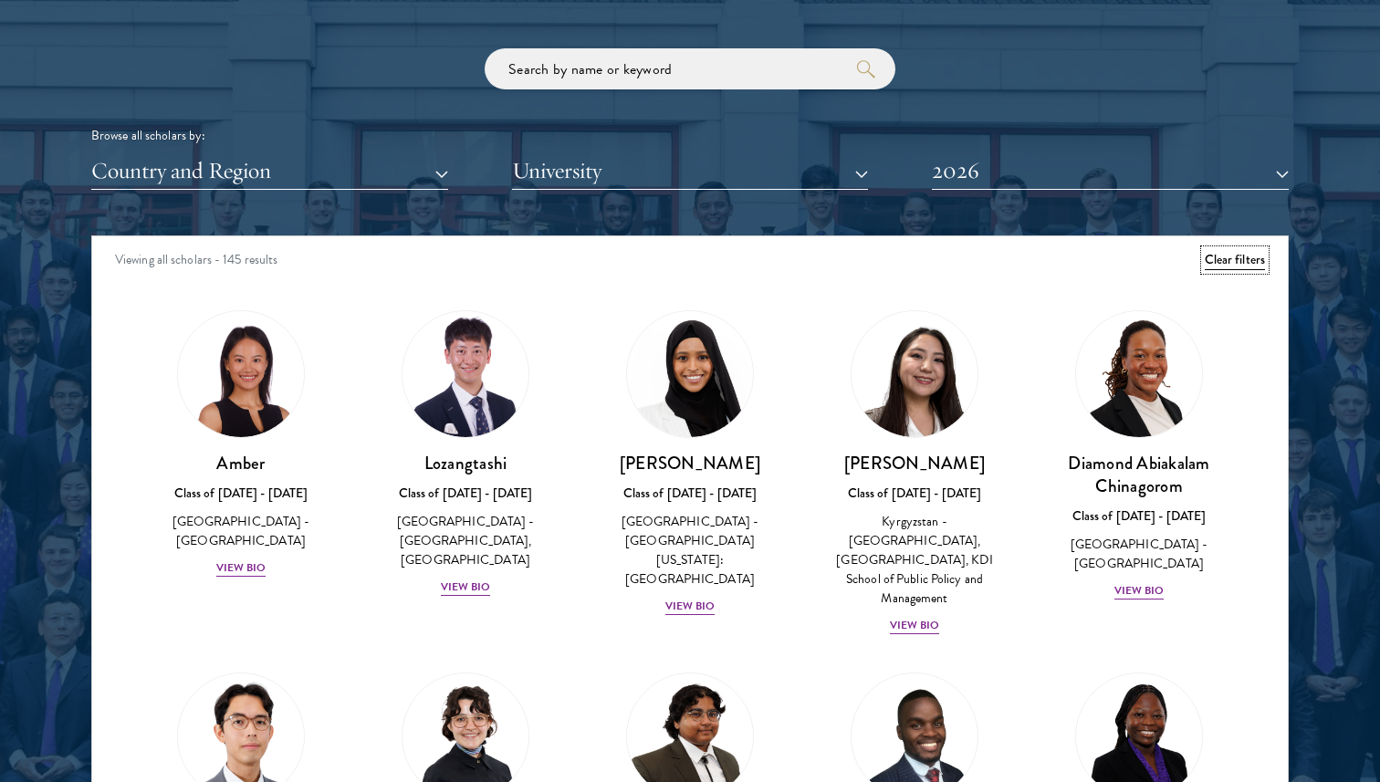
click at [1211, 265] on button "Clear filters" at bounding box center [1234, 260] width 60 height 20
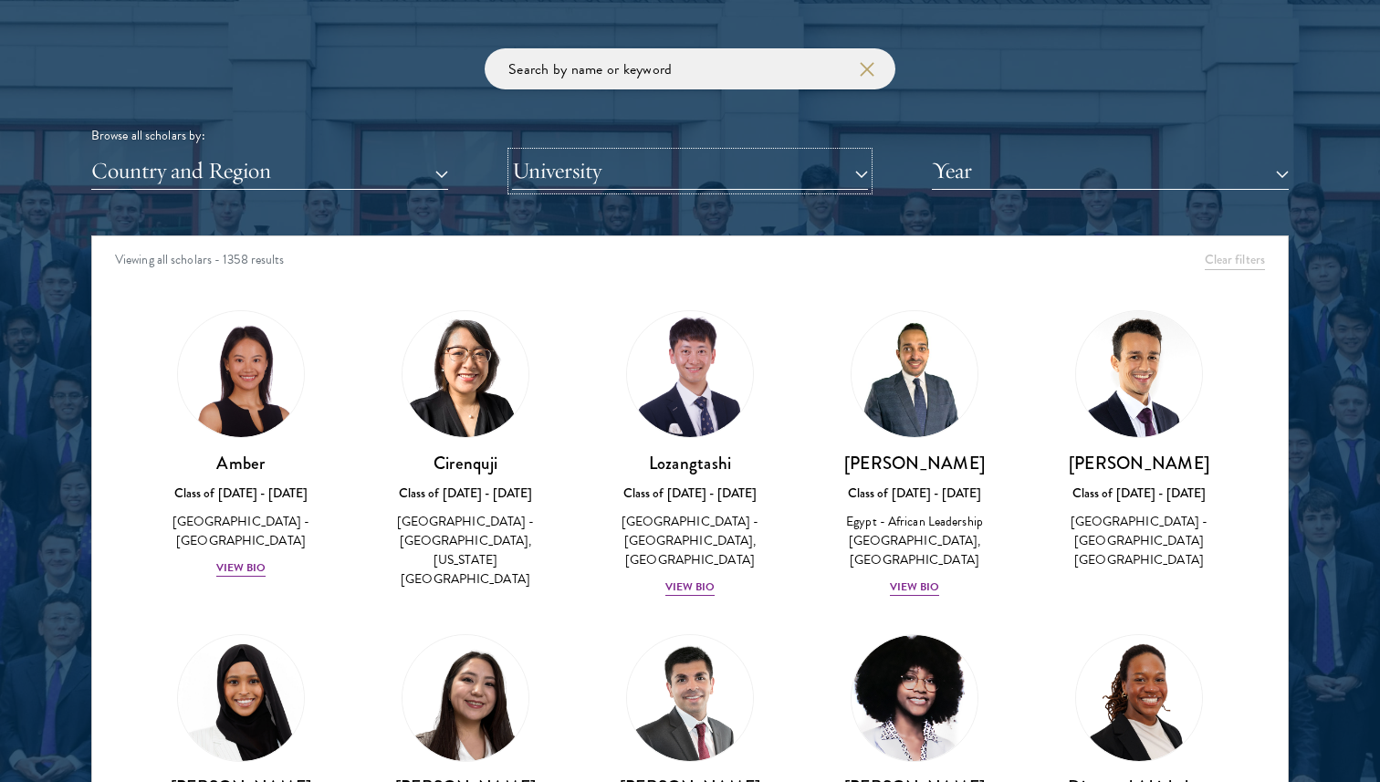
click at [646, 174] on button "University" at bounding box center [690, 170] width 357 height 37
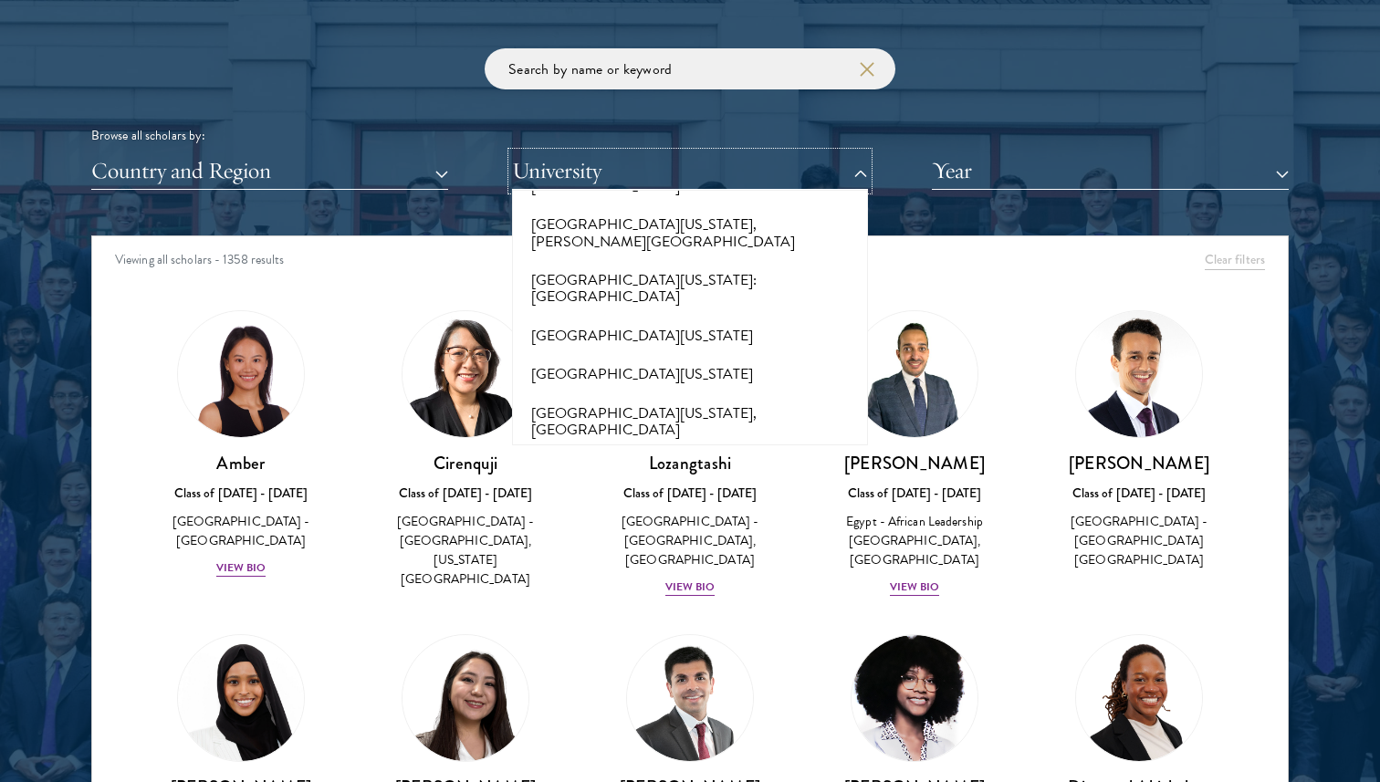
scroll to position [15634, 0]
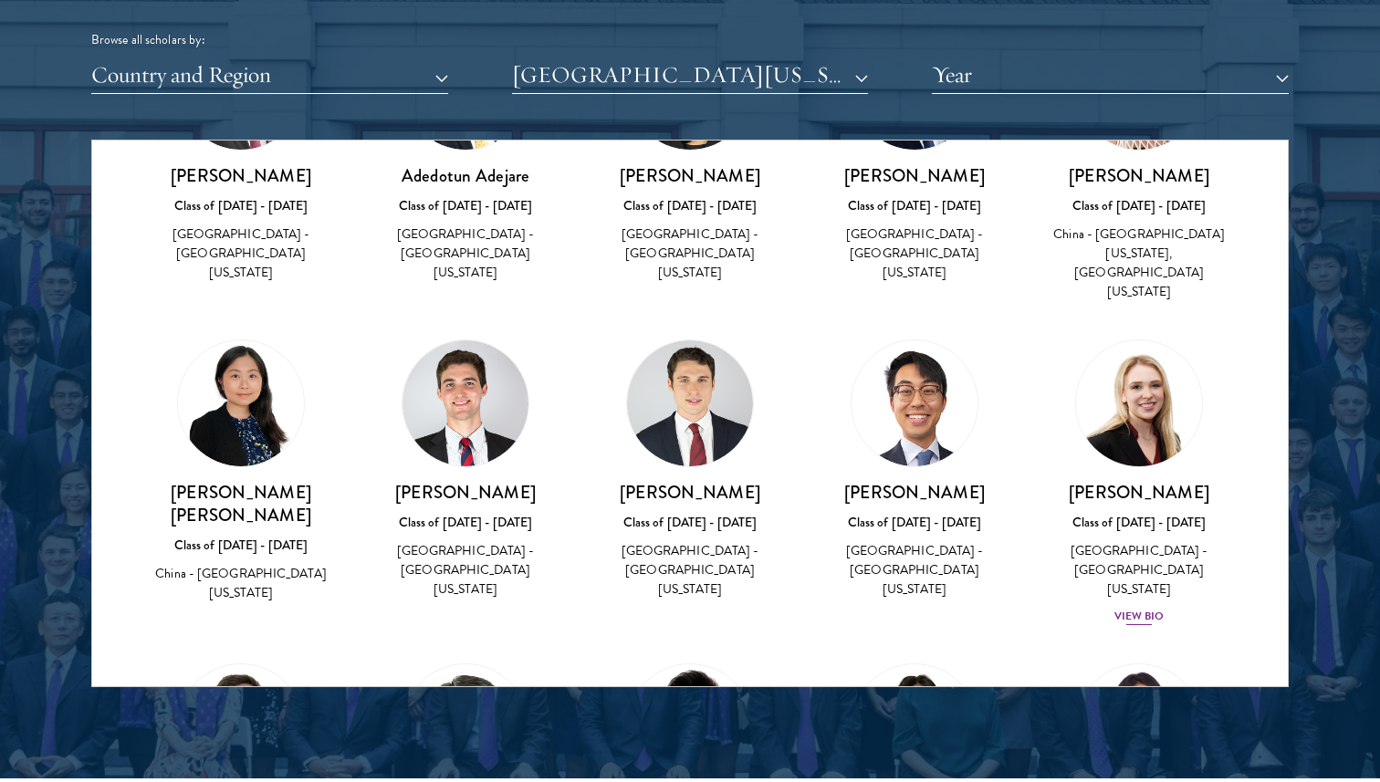
scroll to position [216, 0]
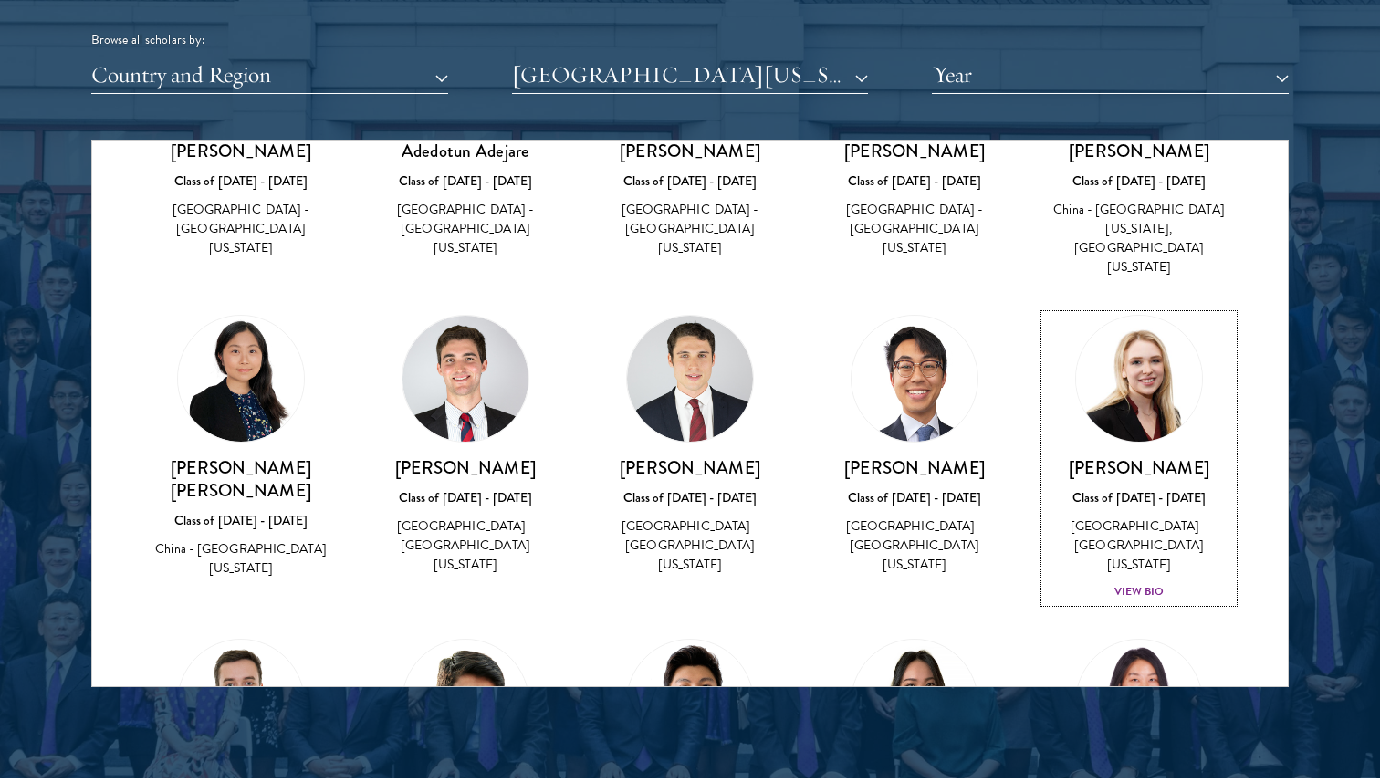
click at [1153, 385] on img at bounding box center [1138, 378] width 139 height 139
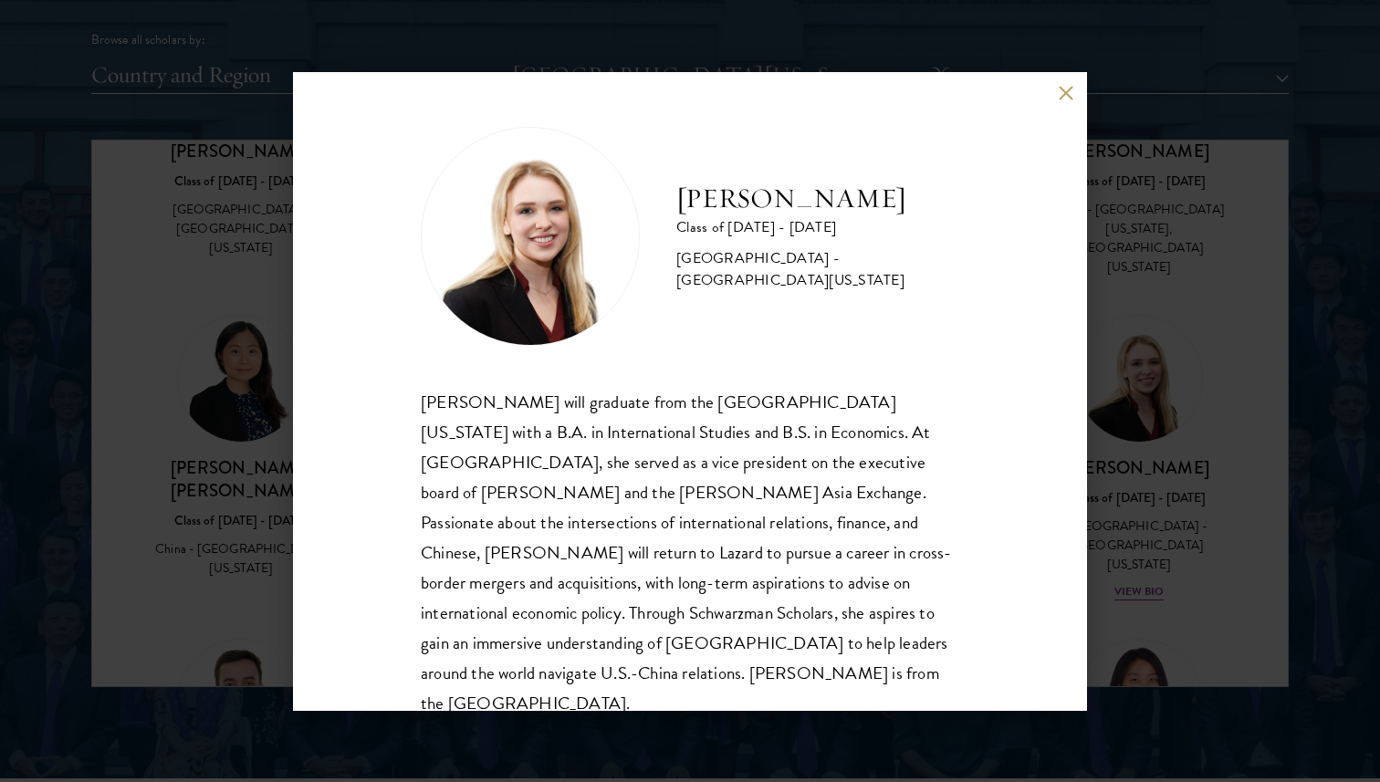
click at [1142, 393] on div "[PERSON_NAME] Class of [DATE] - [DATE] [GEOGRAPHIC_DATA] - [GEOGRAPHIC_DATA][US…" at bounding box center [690, 391] width 1380 height 782
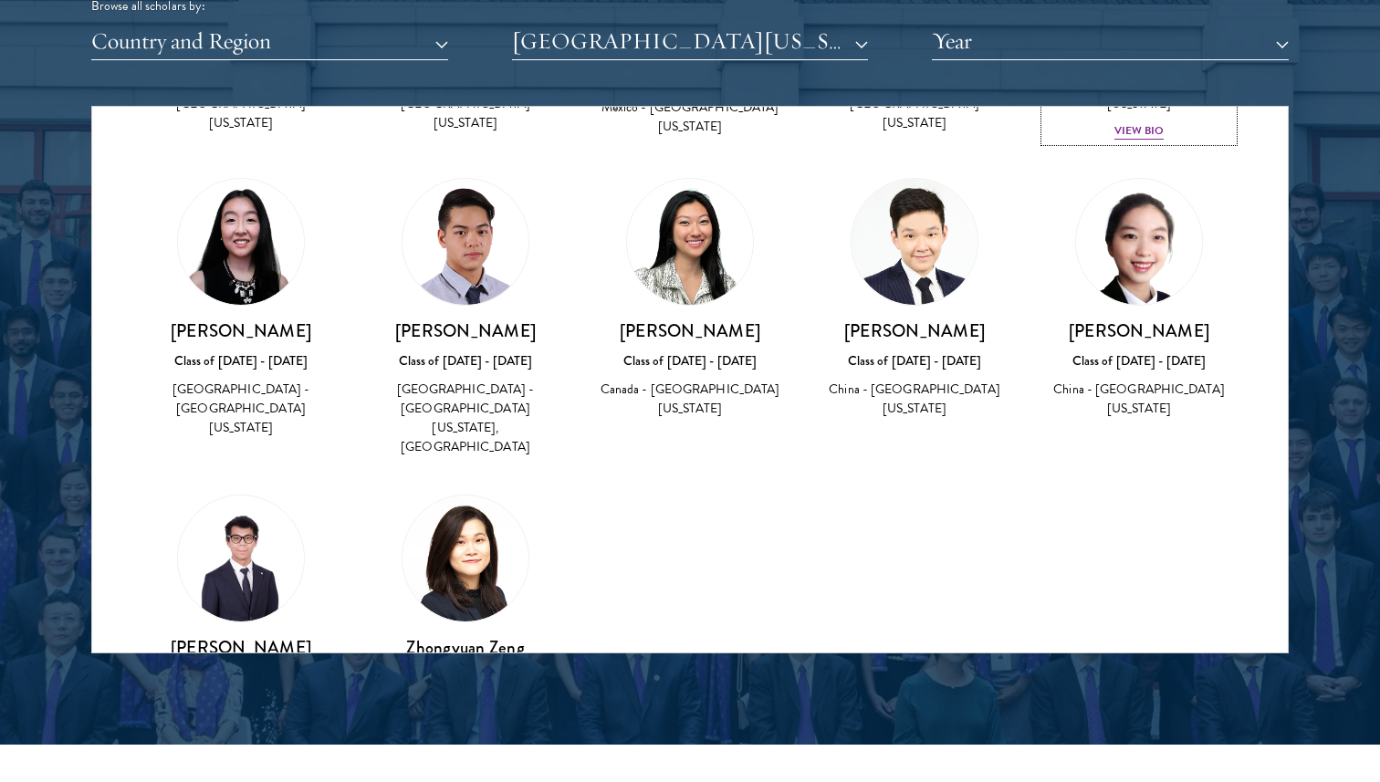
scroll to position [2317, 0]
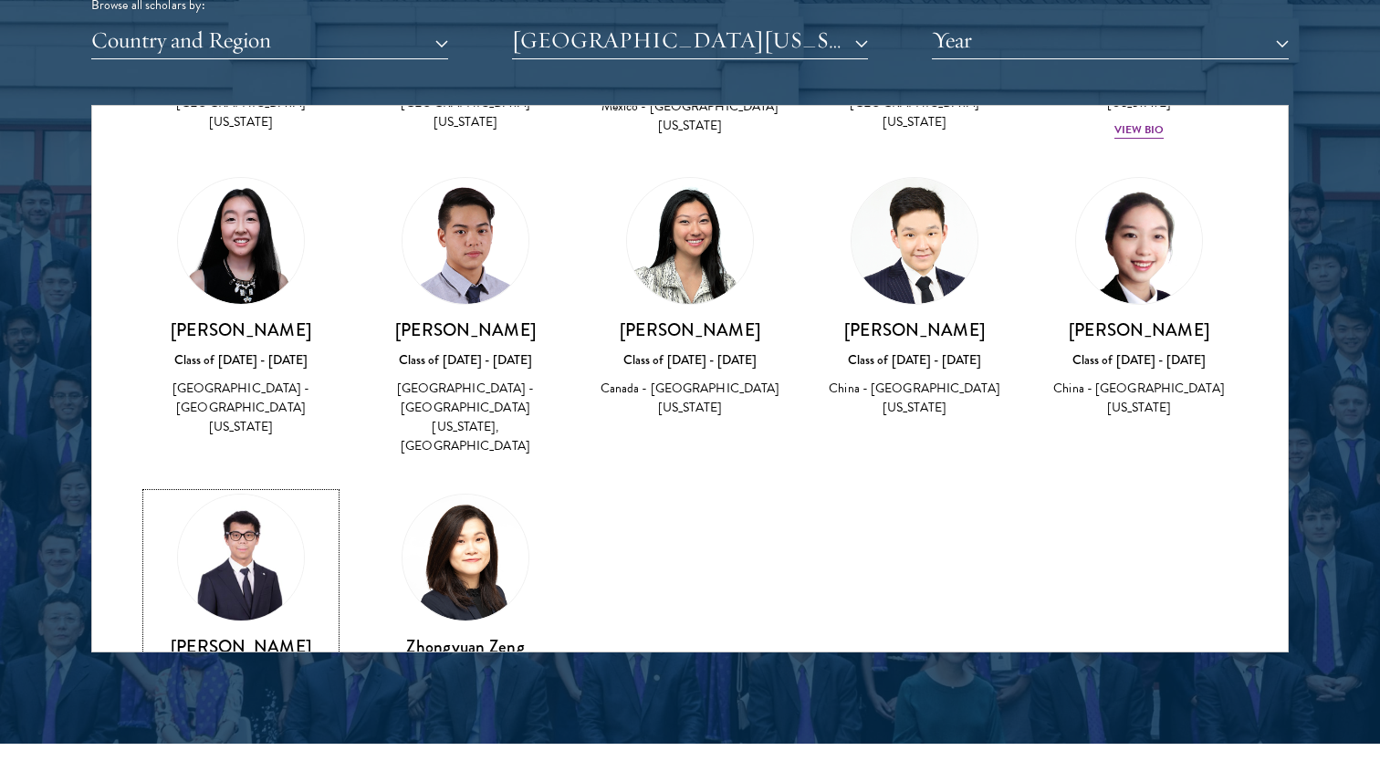
click at [246, 488] on img at bounding box center [241, 557] width 139 height 139
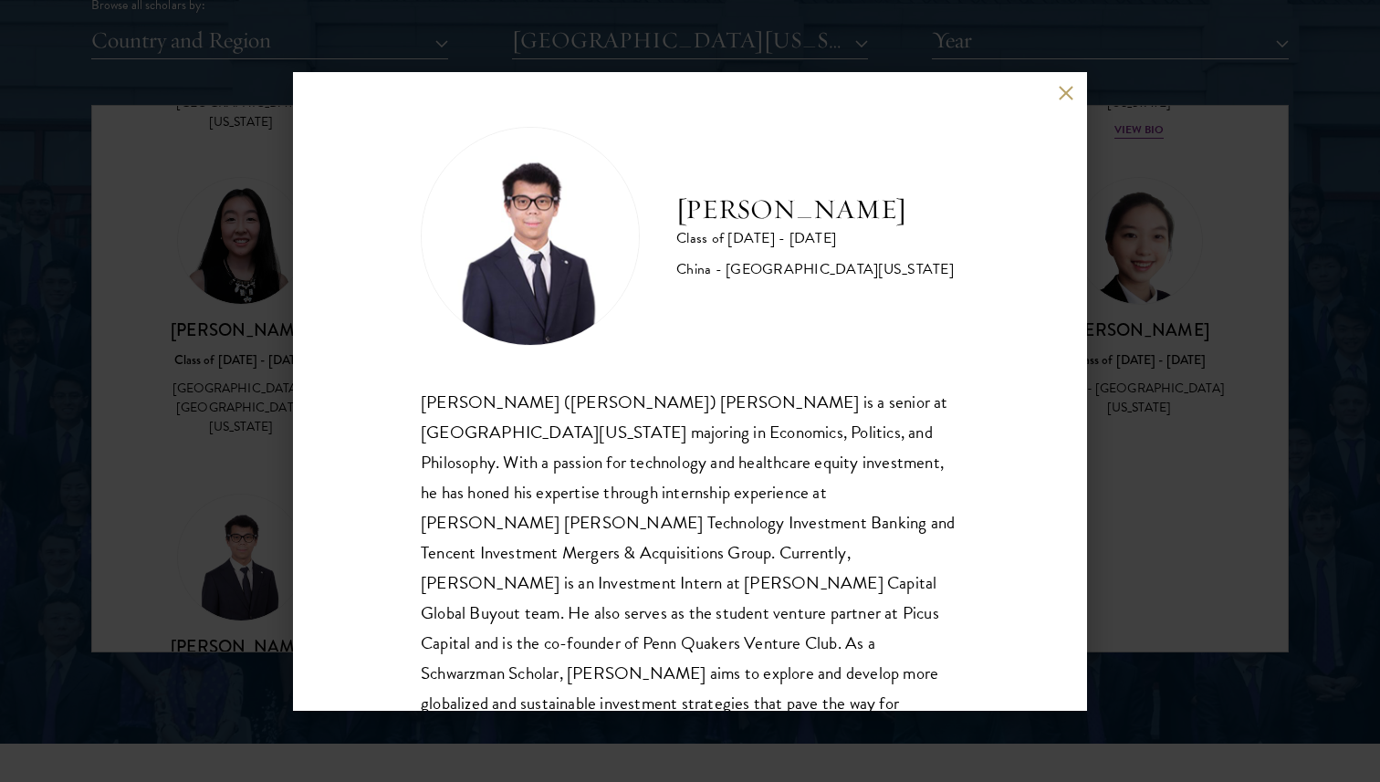
click at [791, 211] on h2 "[PERSON_NAME]" at bounding box center [814, 210] width 277 height 36
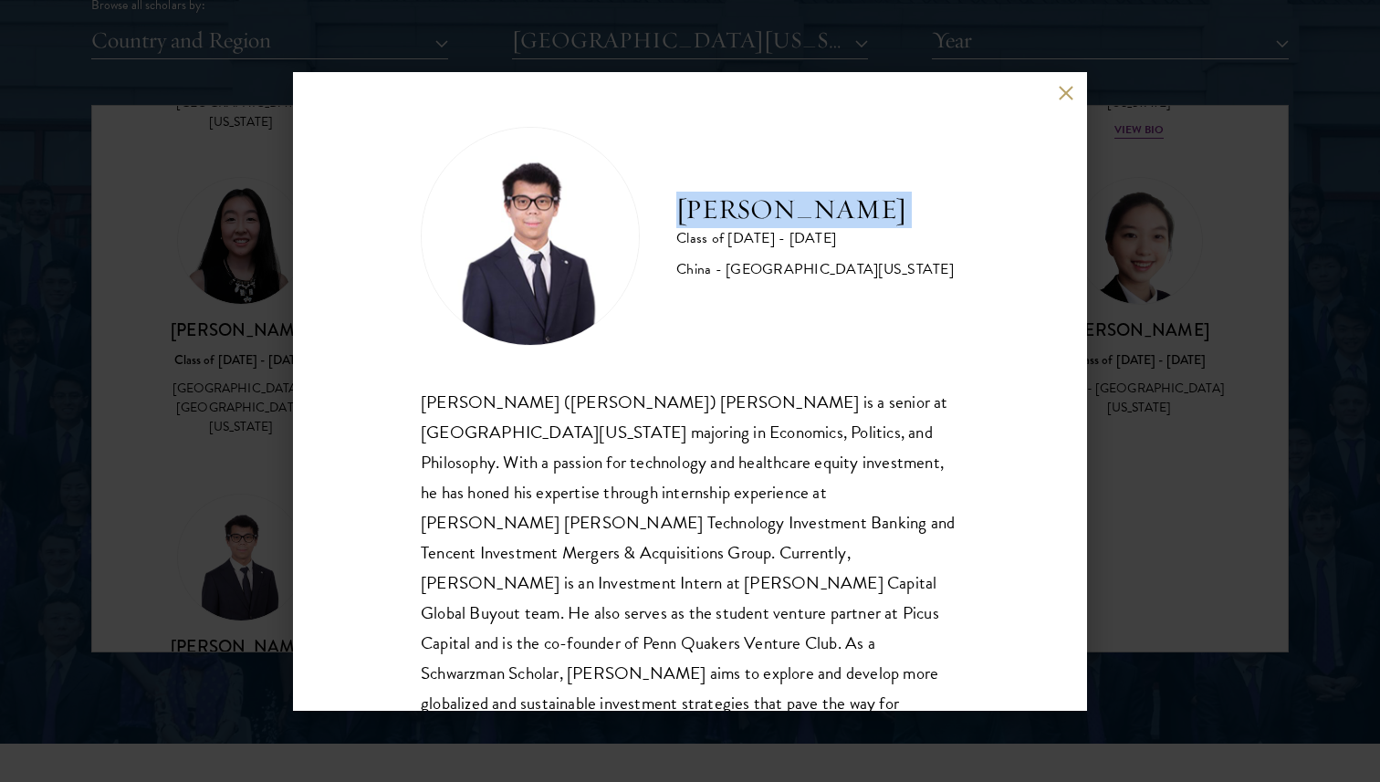
click at [1215, 147] on div "[PERSON_NAME] Class of [DATE] - [DATE] [GEOGRAPHIC_DATA] - [GEOGRAPHIC_DATA][US…" at bounding box center [690, 391] width 1380 height 782
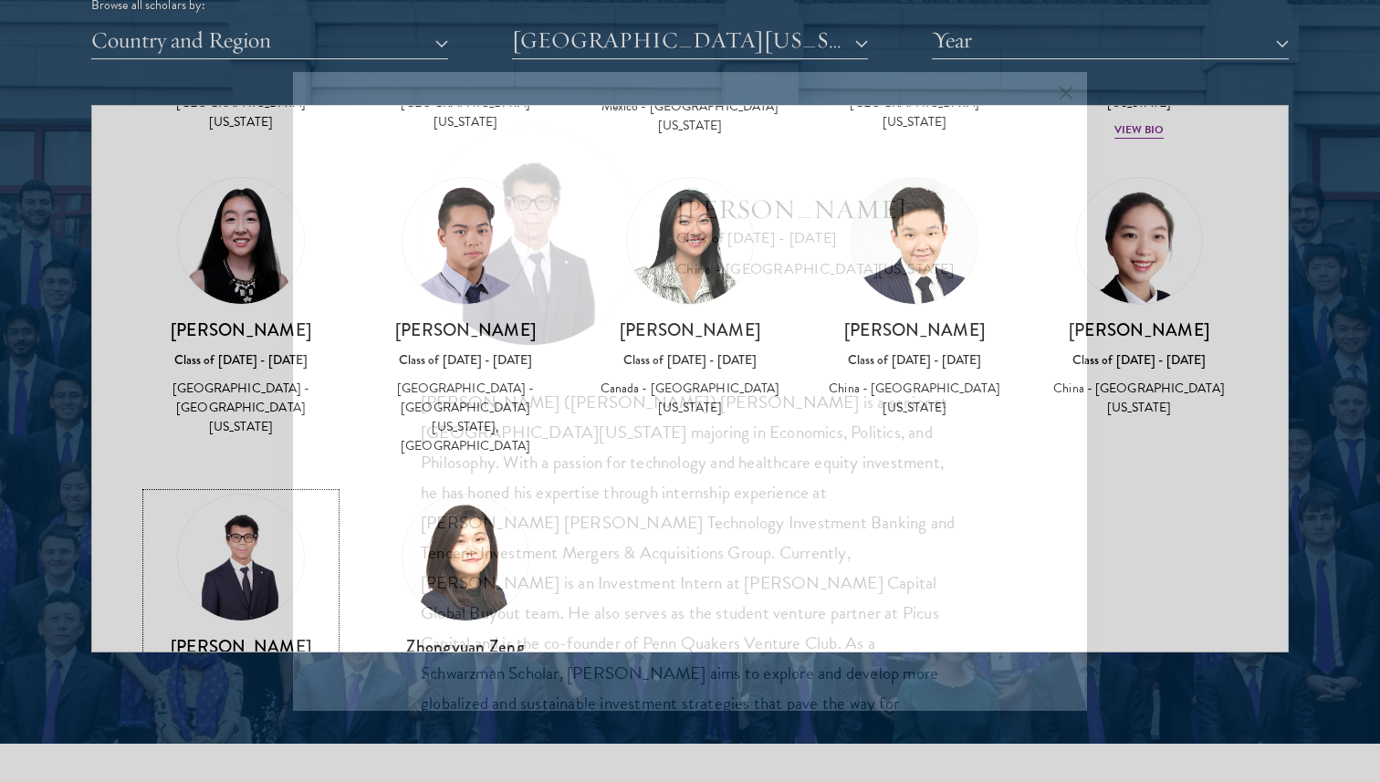
scroll to position [1265, 0]
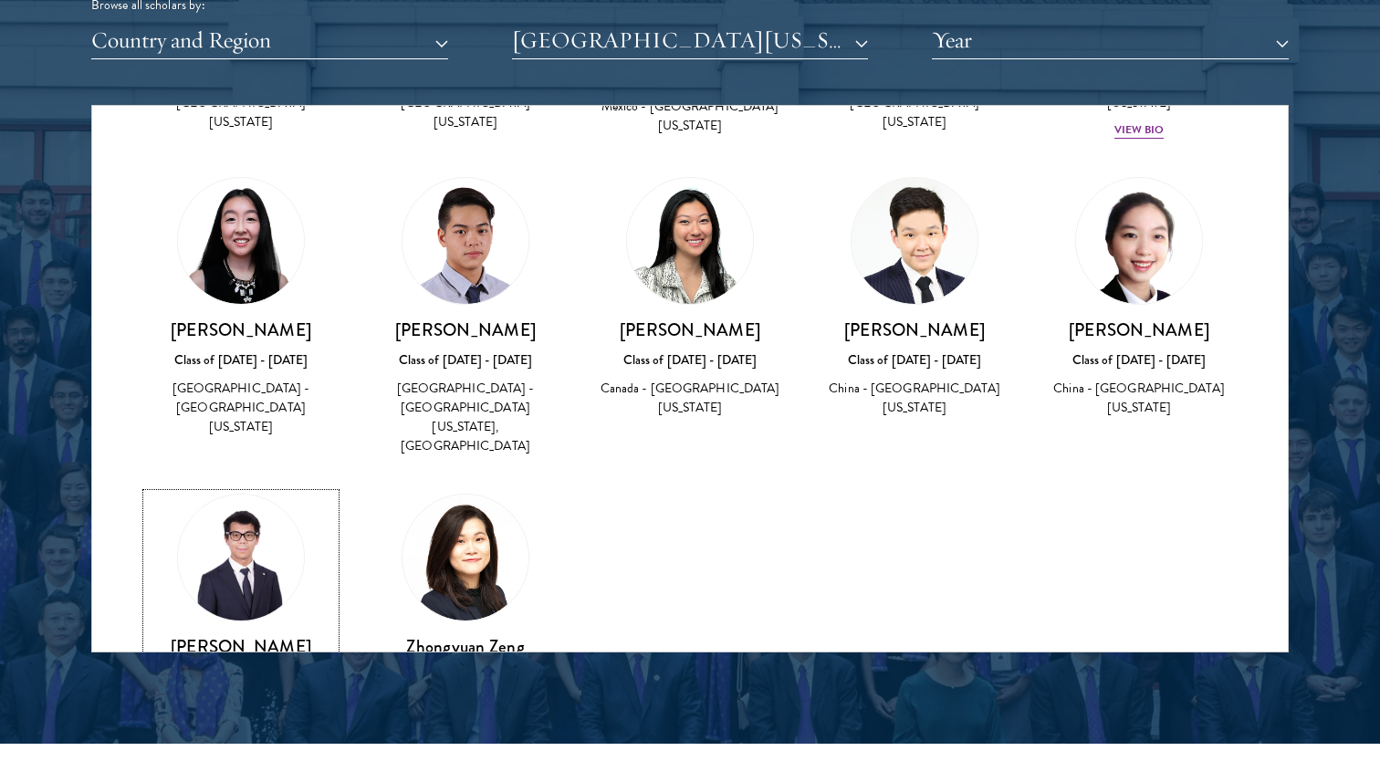
click at [248, 488] on img at bounding box center [241, 557] width 139 height 139
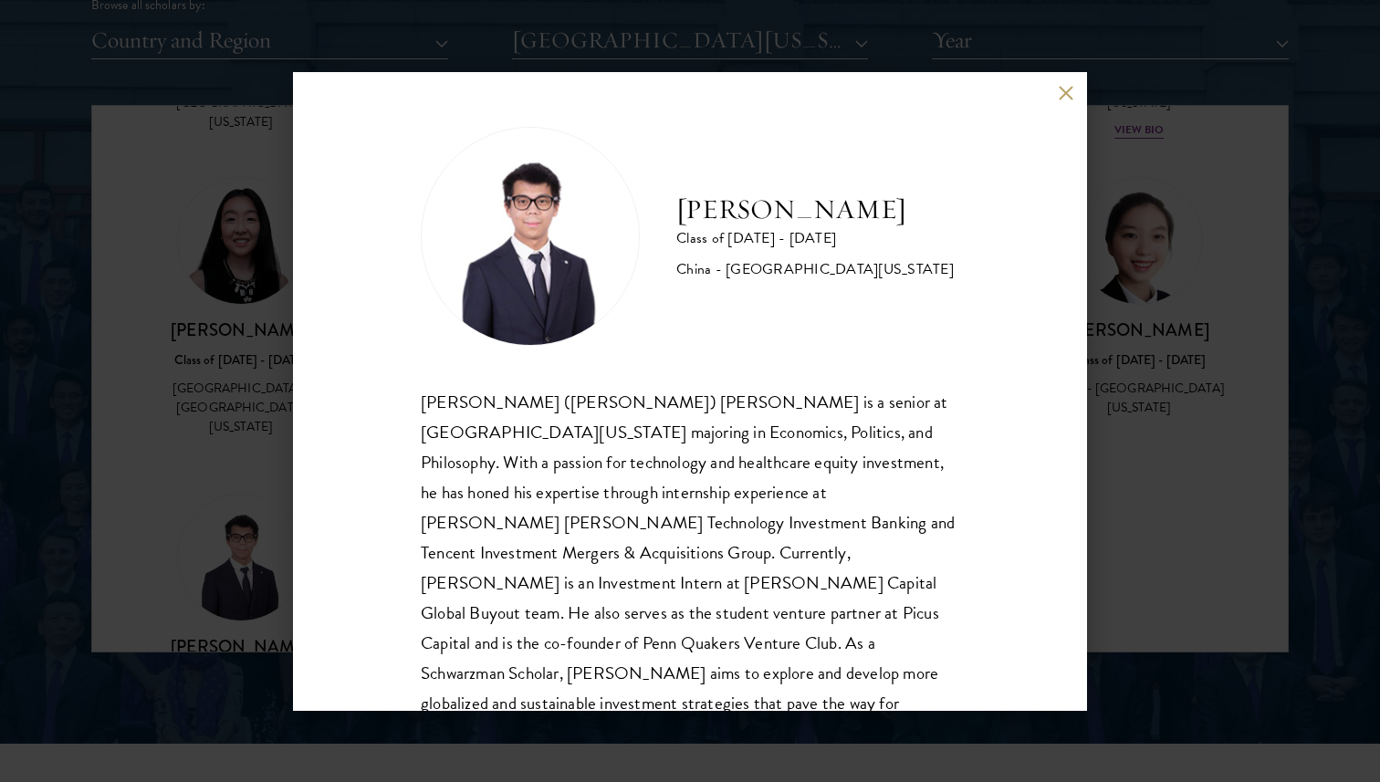
click at [762, 197] on h2 "[PERSON_NAME]" at bounding box center [814, 210] width 277 height 36
copy div "[PERSON_NAME]"
click at [1190, 425] on div "[PERSON_NAME] Class of [DATE] - [DATE] [GEOGRAPHIC_DATA] - [GEOGRAPHIC_DATA][US…" at bounding box center [690, 391] width 1380 height 782
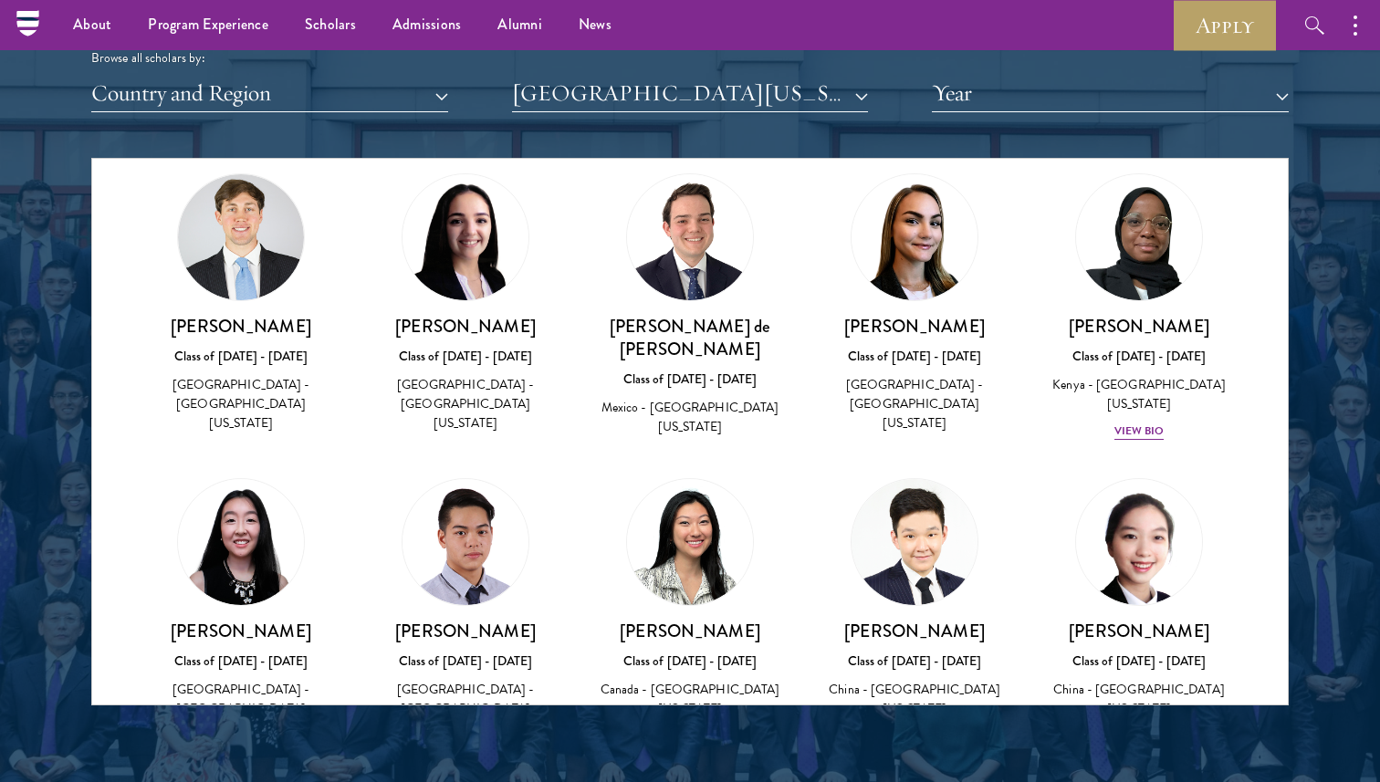
scroll to position [1010, 0]
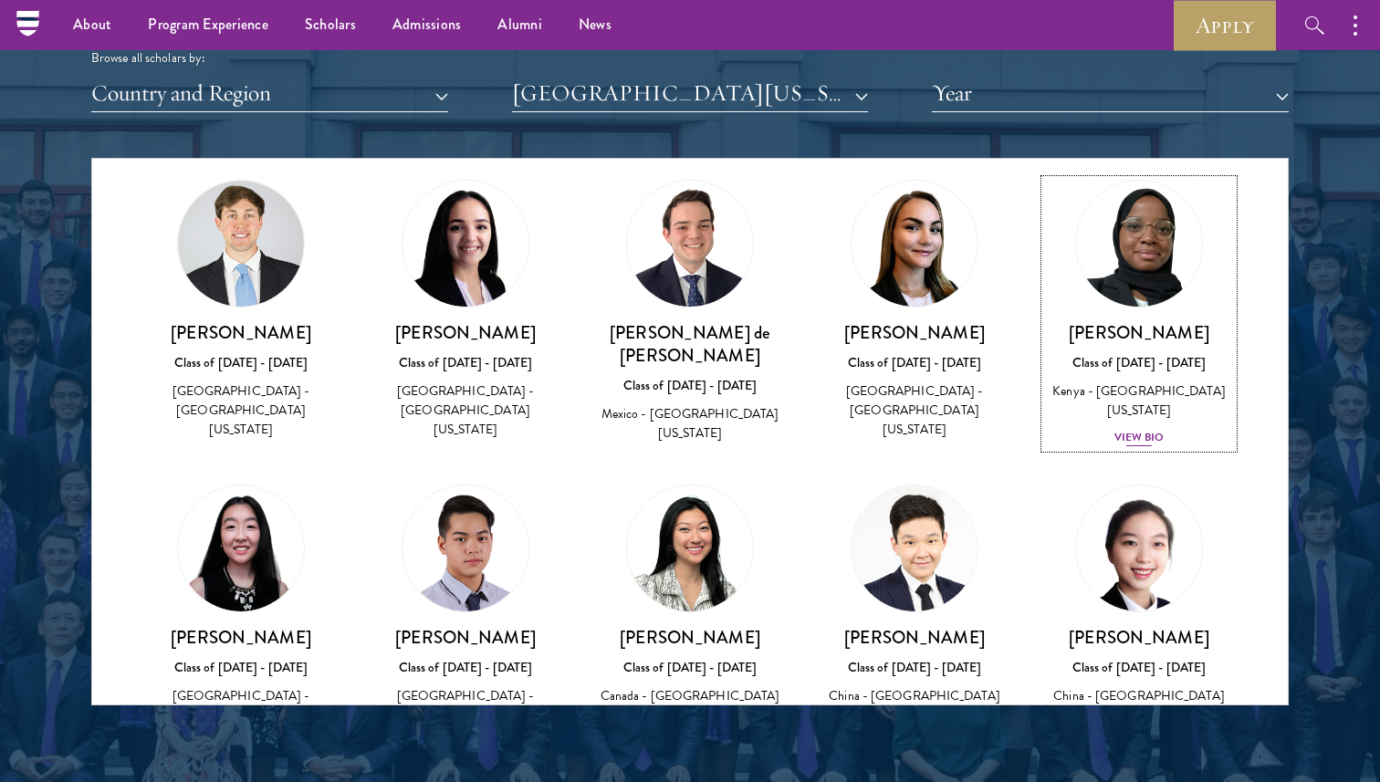
click at [1128, 353] on div "Class of [DATE] - [DATE]" at bounding box center [1139, 362] width 188 height 19
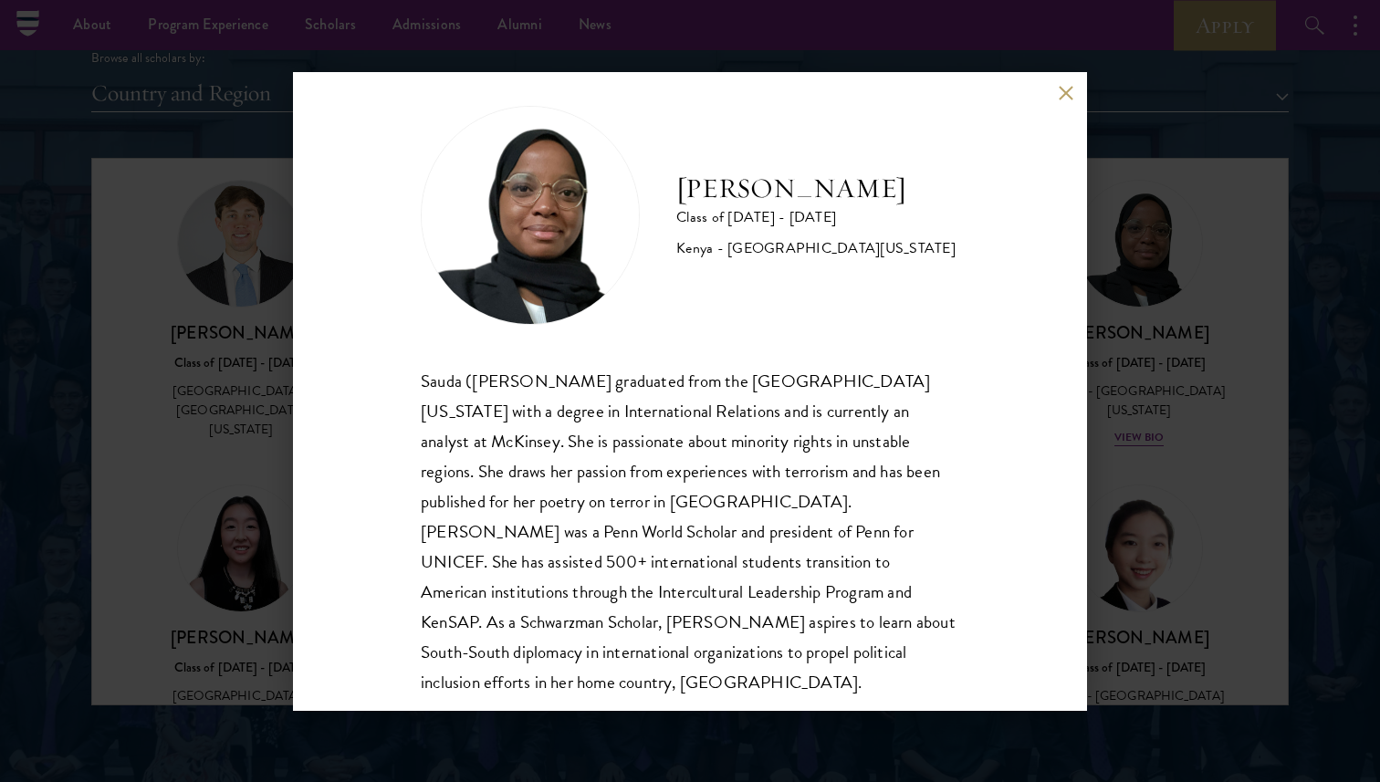
scroll to position [32, 0]
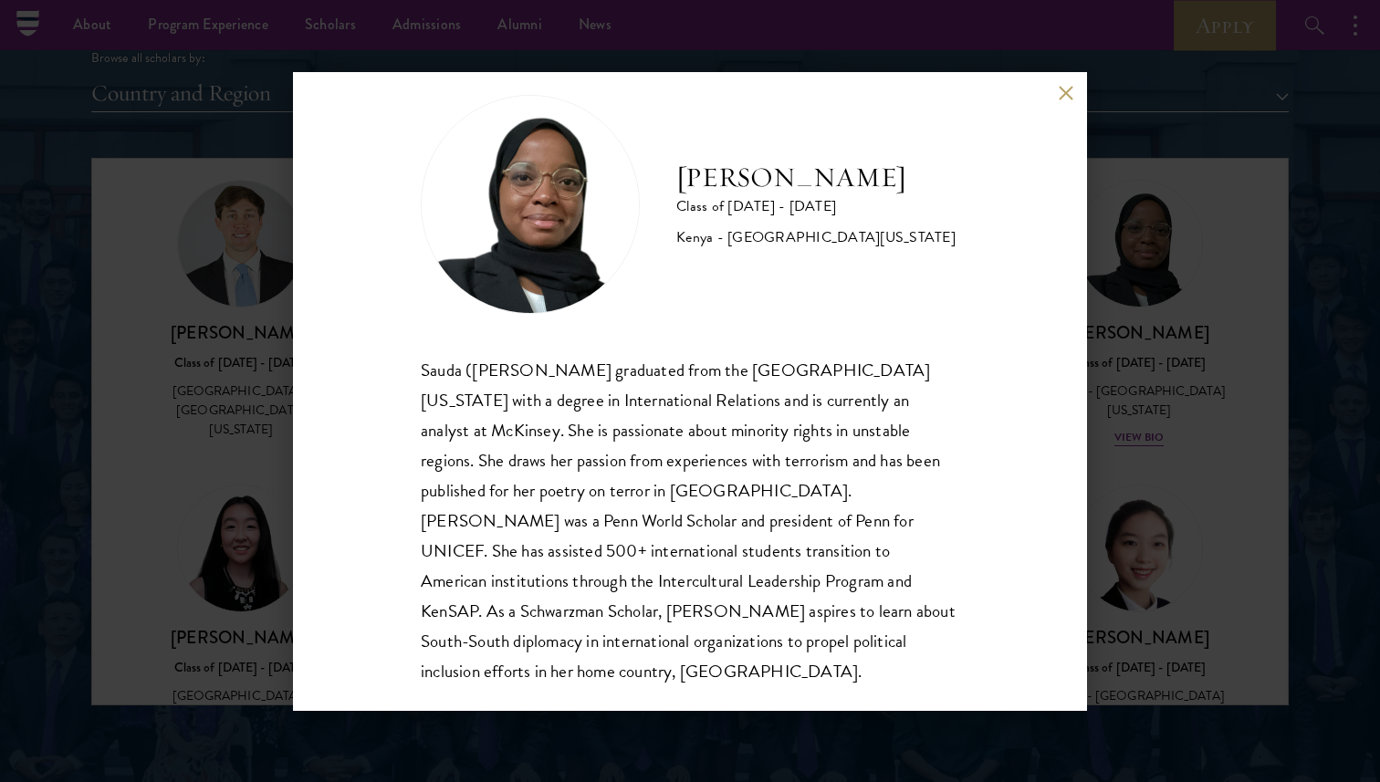
click at [793, 575] on div "Sauda ([PERSON_NAME] graduated from the [GEOGRAPHIC_DATA][US_STATE] with a degr…" at bounding box center [690, 521] width 538 height 332
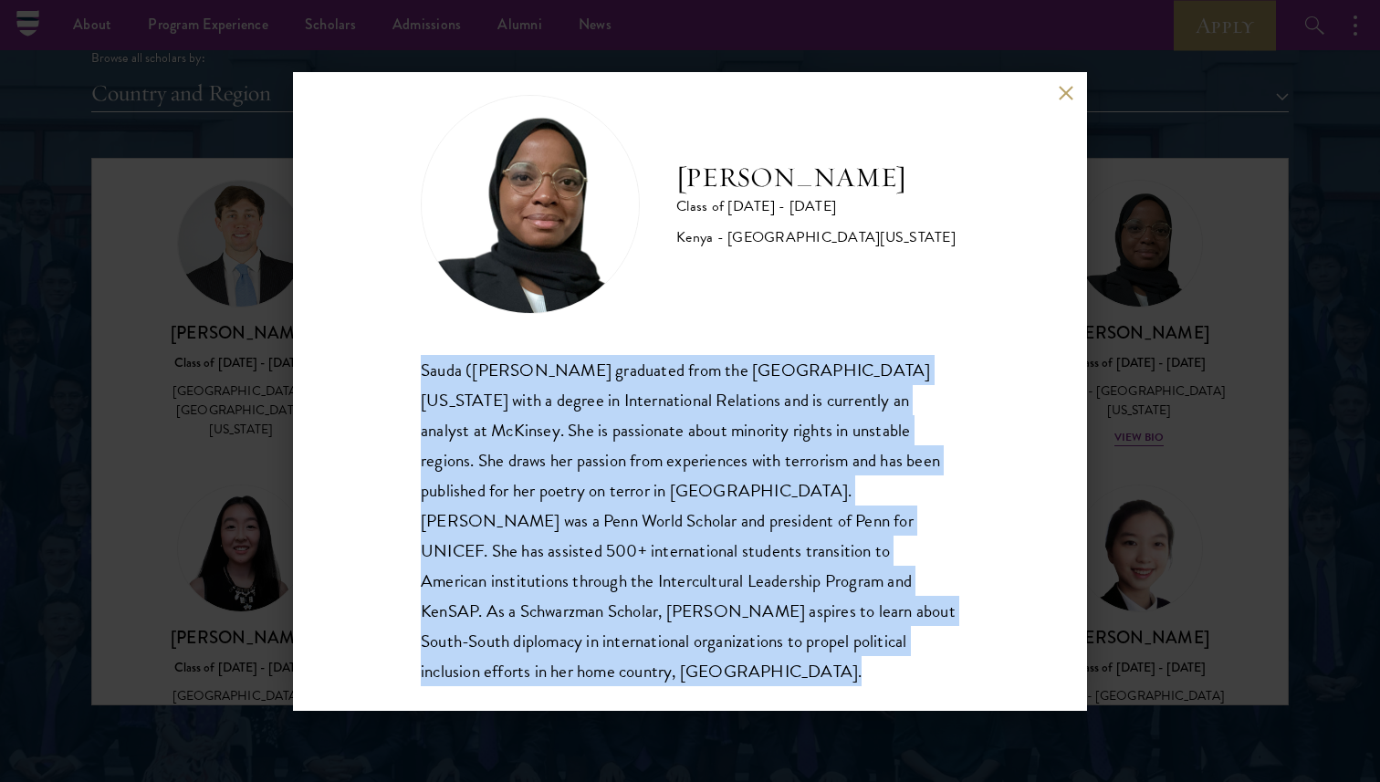
click at [793, 575] on div "Sauda ([PERSON_NAME] graduated from the [GEOGRAPHIC_DATA][US_STATE] with a degr…" at bounding box center [690, 521] width 538 height 332
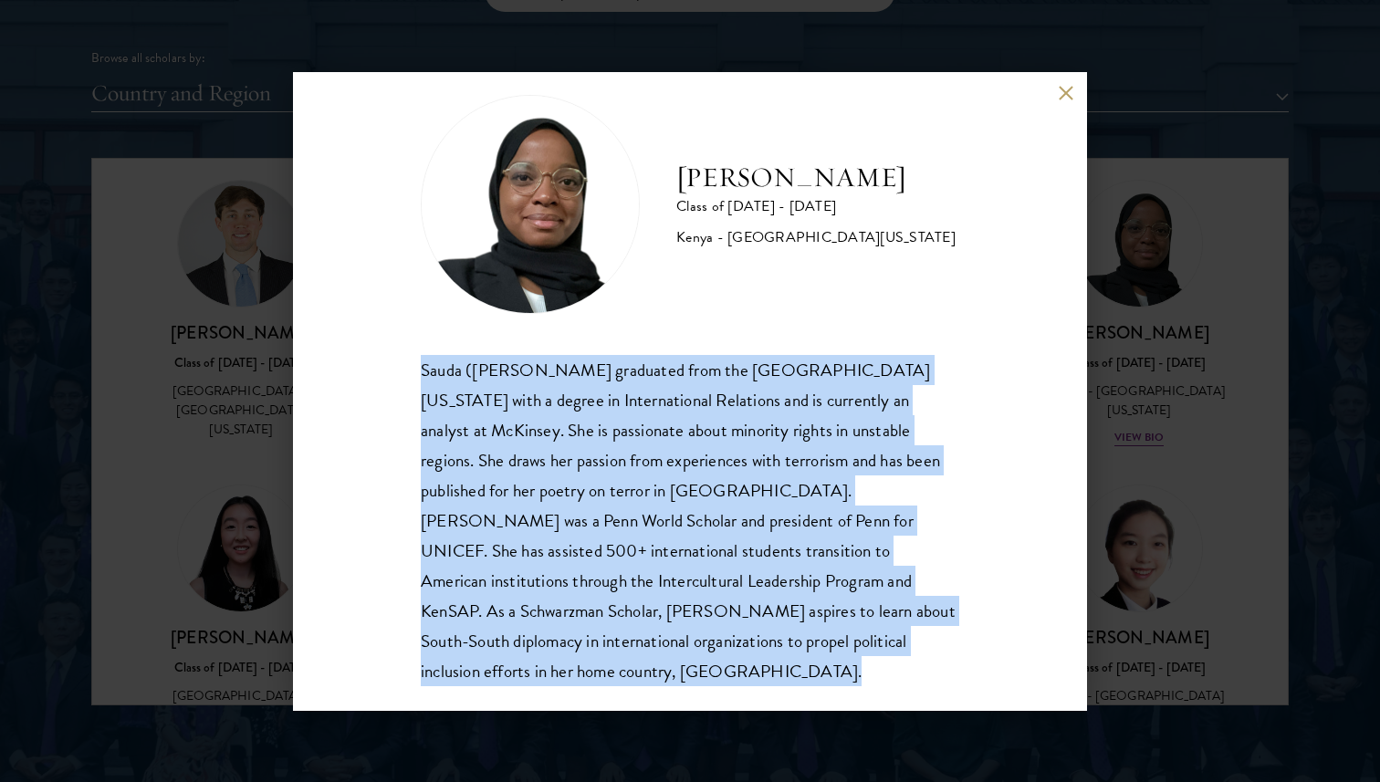
scroll to position [2289, 0]
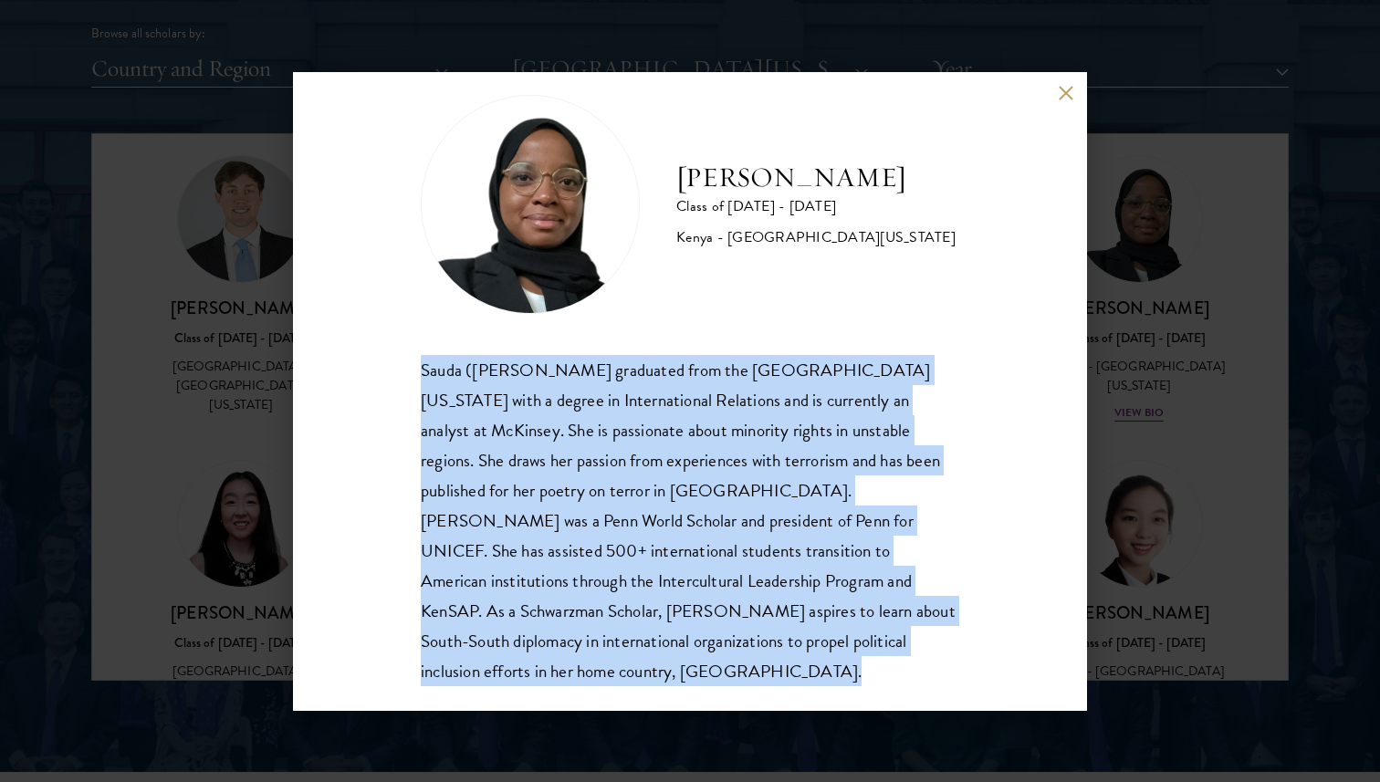
click at [744, 475] on div "Sauda ([PERSON_NAME] graduated from the [GEOGRAPHIC_DATA][US_STATE] with a degr…" at bounding box center [690, 521] width 538 height 332
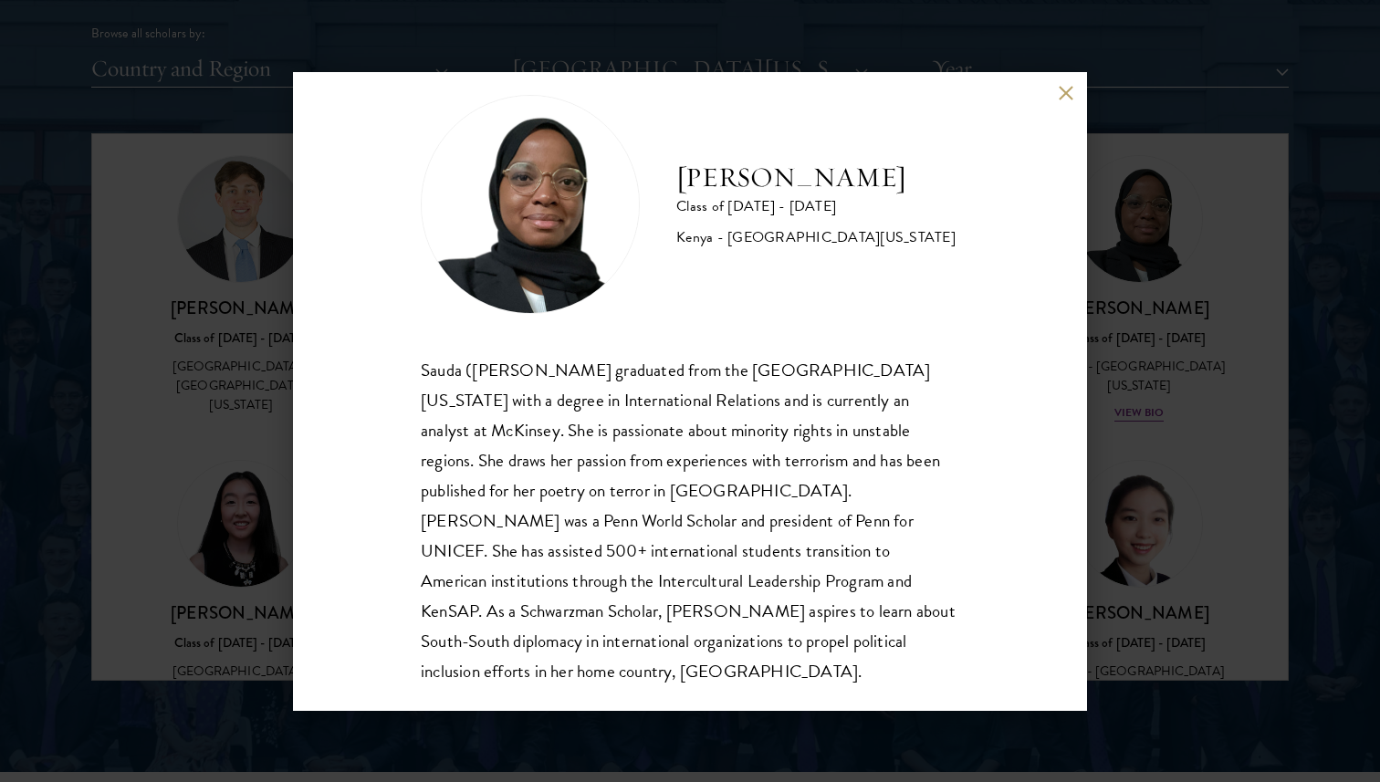
click at [744, 475] on div "Sauda ([PERSON_NAME] graduated from the [GEOGRAPHIC_DATA][US_STATE] with a degr…" at bounding box center [690, 521] width 538 height 332
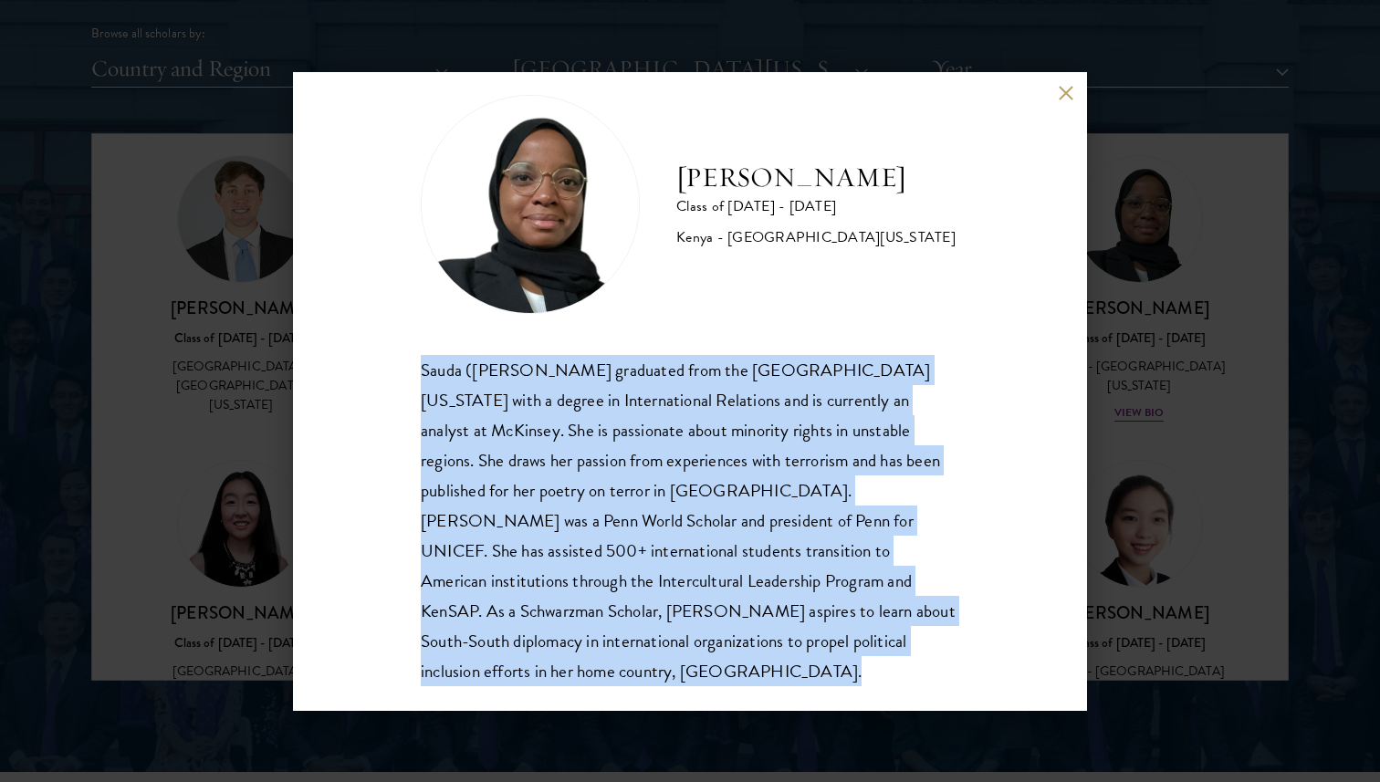
click at [744, 475] on div "Sauda ([PERSON_NAME] graduated from the [GEOGRAPHIC_DATA][US_STATE] with a degr…" at bounding box center [690, 521] width 538 height 332
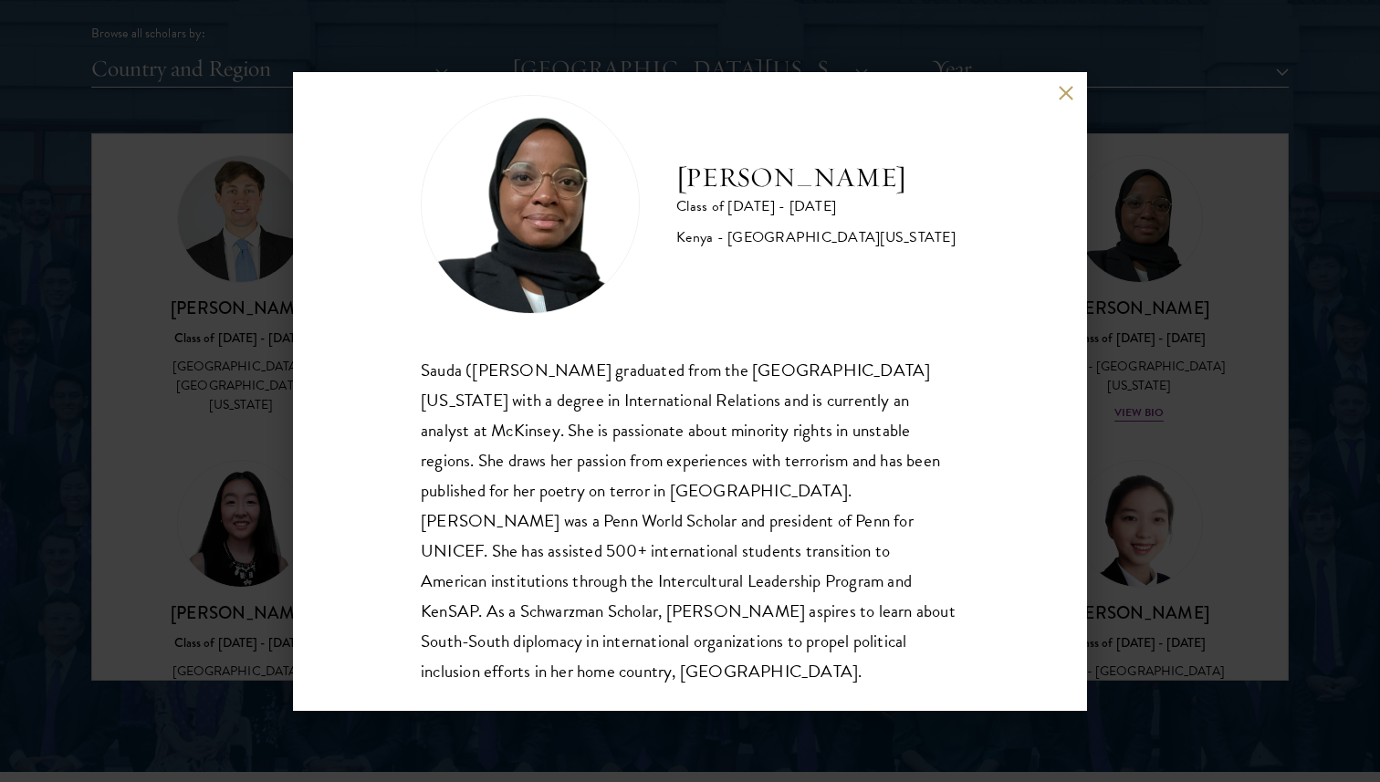
click at [744, 475] on div "Sauda ([PERSON_NAME] graduated from the [GEOGRAPHIC_DATA][US_STATE] with a degr…" at bounding box center [690, 521] width 538 height 332
click at [1164, 364] on div "[PERSON_NAME] Class of [DATE] - [DATE] [GEOGRAPHIC_DATA] - [GEOGRAPHIC_DATA][US…" at bounding box center [690, 391] width 1380 height 782
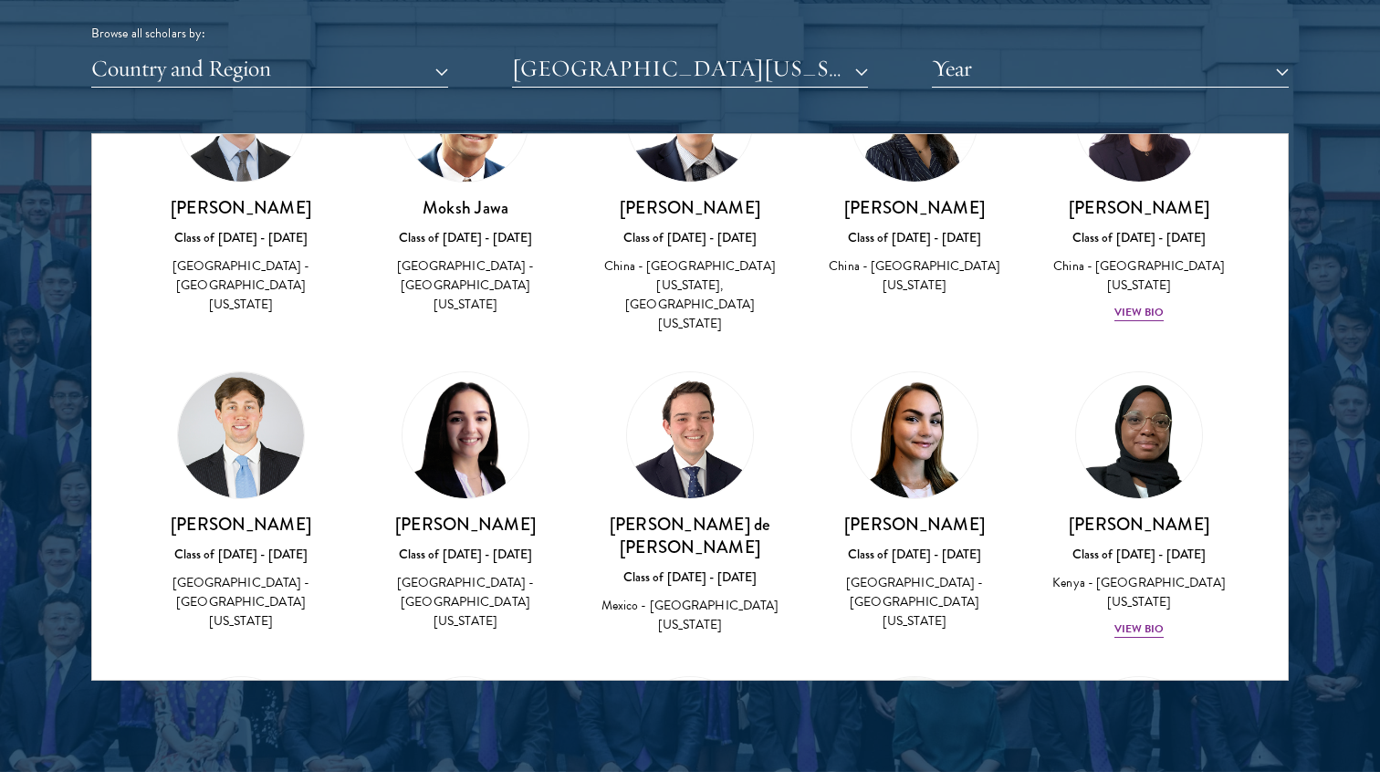
scroll to position [1265, 0]
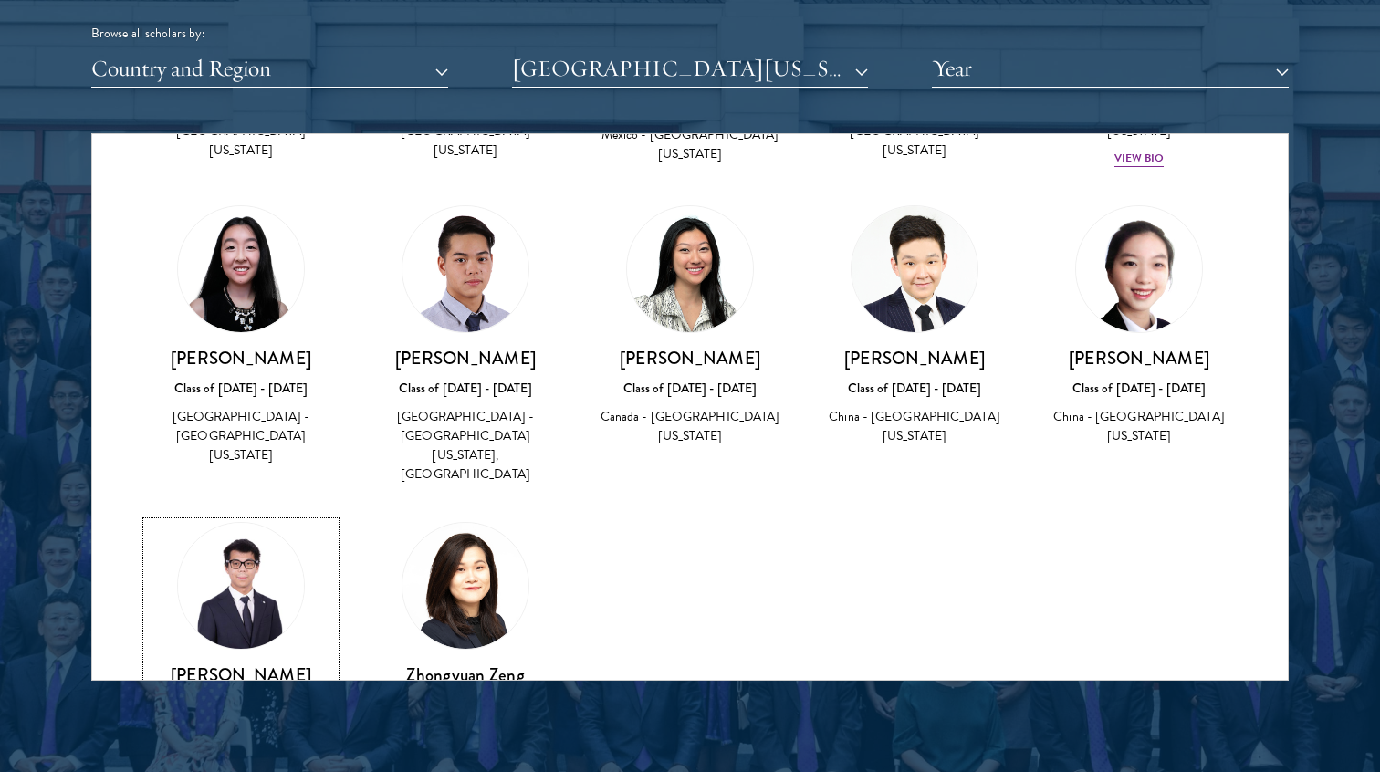
click at [219, 516] on img at bounding box center [241, 585] width 139 height 139
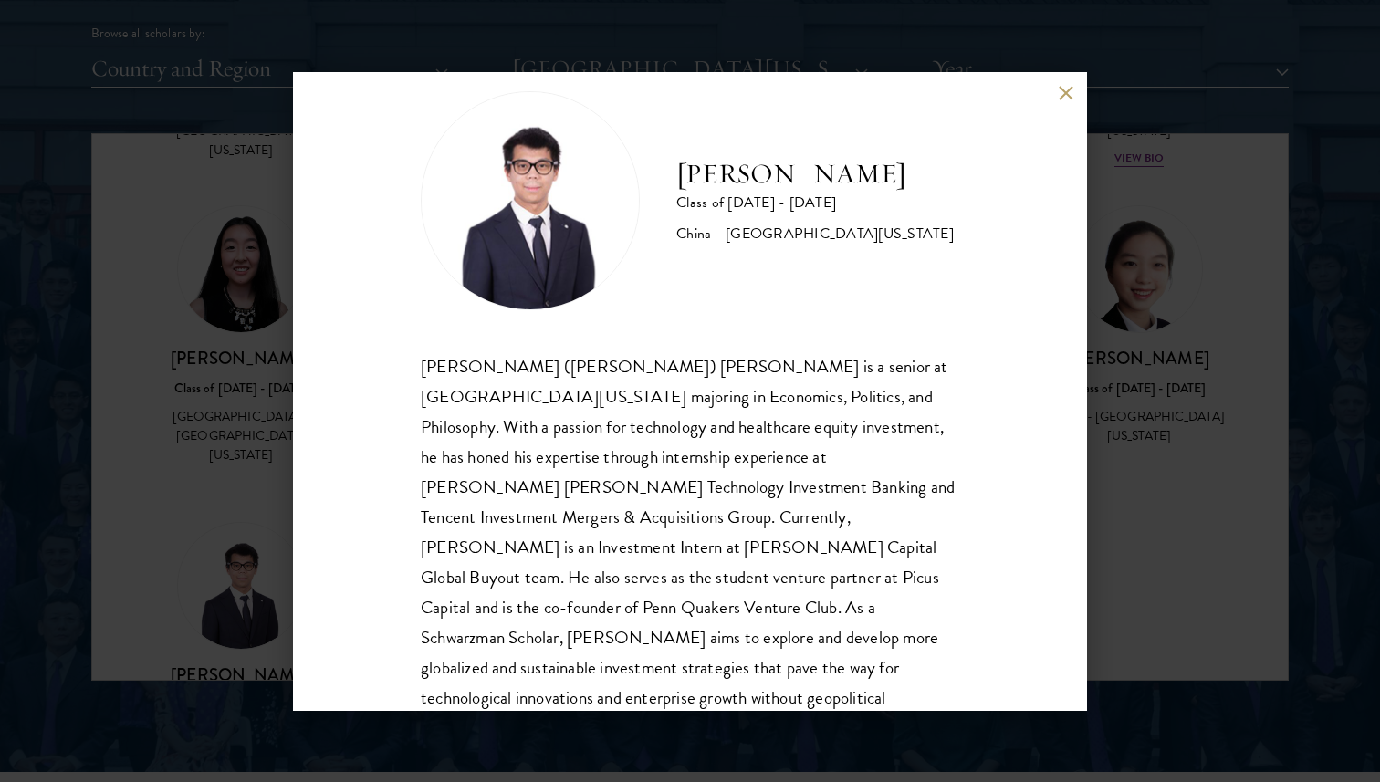
scroll to position [62, 0]
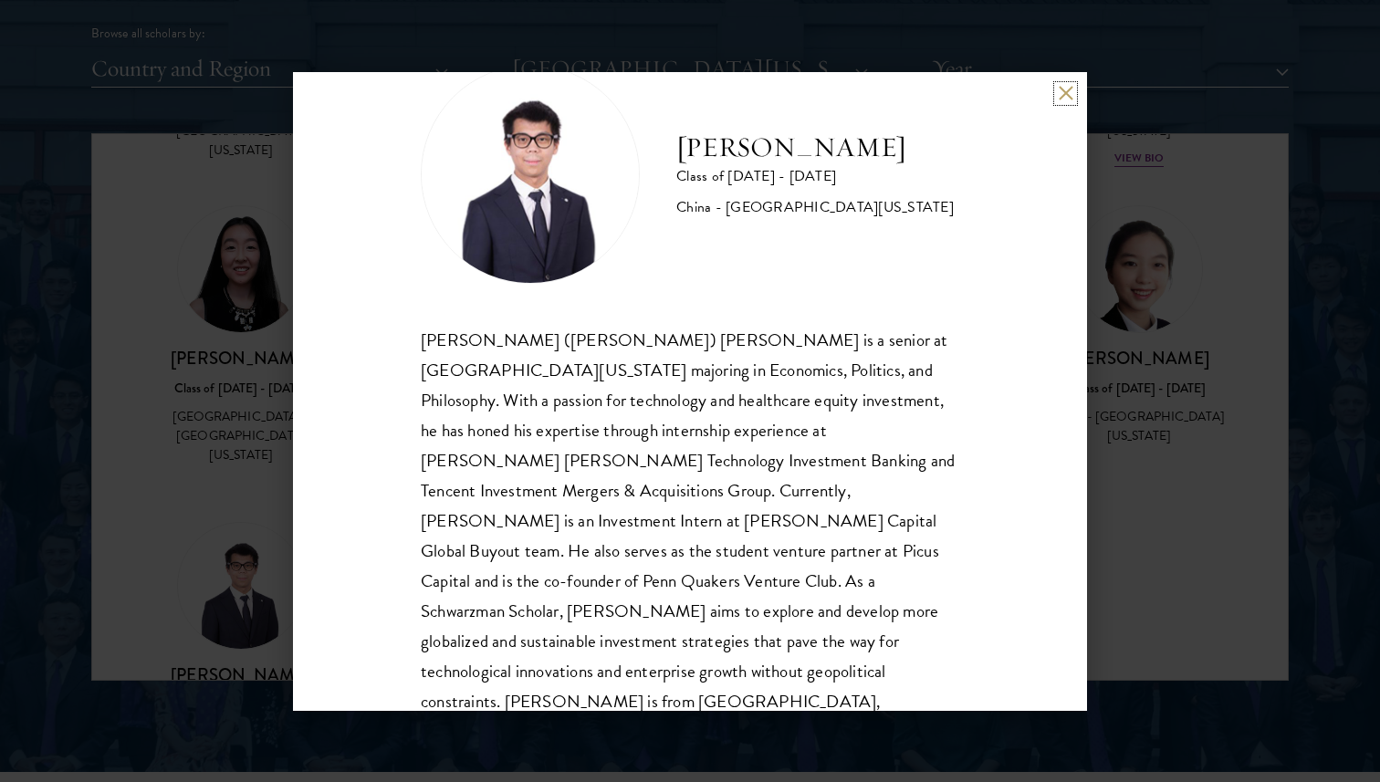
click at [1063, 89] on button at bounding box center [1065, 94] width 16 height 16
